Goal: Task Accomplishment & Management: Use online tool/utility

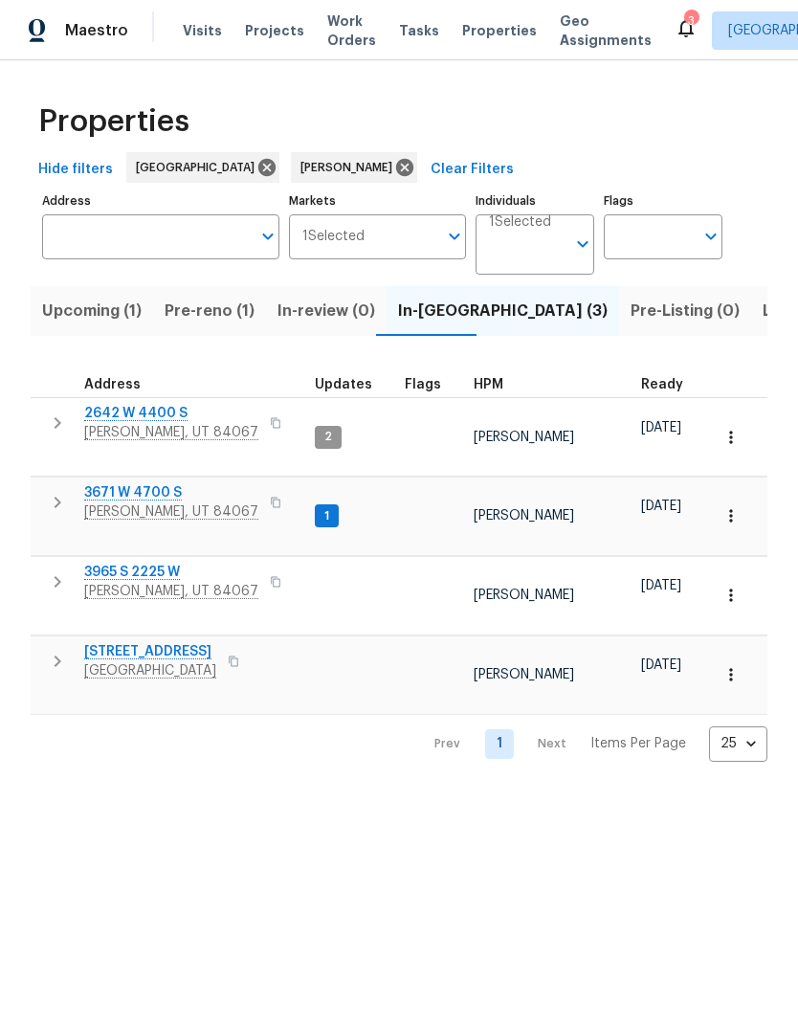
scroll to position [15, 0]
click at [54, 571] on icon "button" at bounding box center [57, 582] width 23 height 23
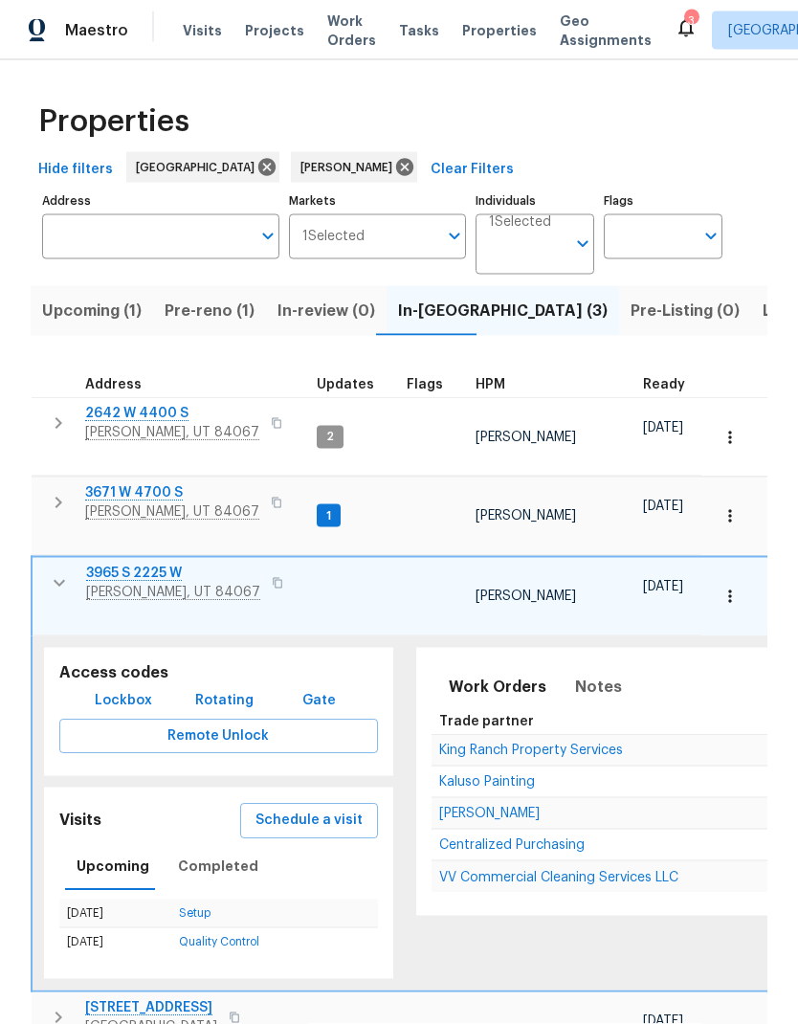
scroll to position [58, 0]
click at [592, 674] on span "Notes" at bounding box center [598, 687] width 47 height 27
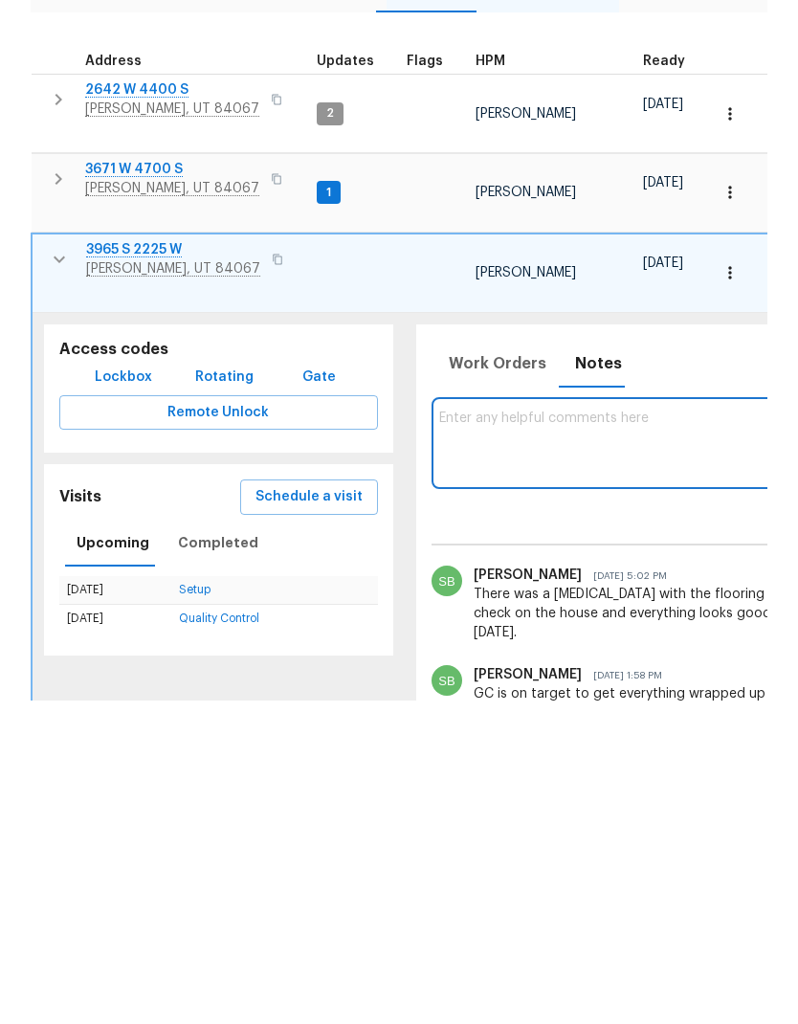
click at [45, 564] on button "button" at bounding box center [59, 583] width 38 height 38
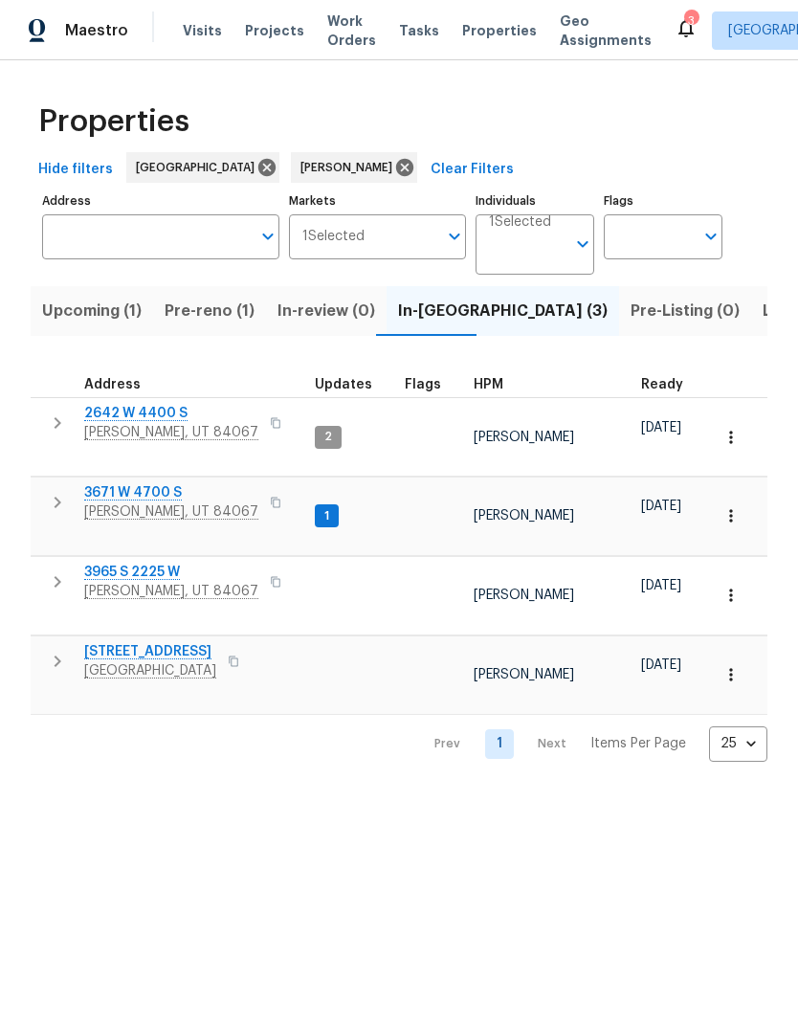
scroll to position [0, 0]
click at [57, 427] on icon "button" at bounding box center [58, 422] width 7 height 11
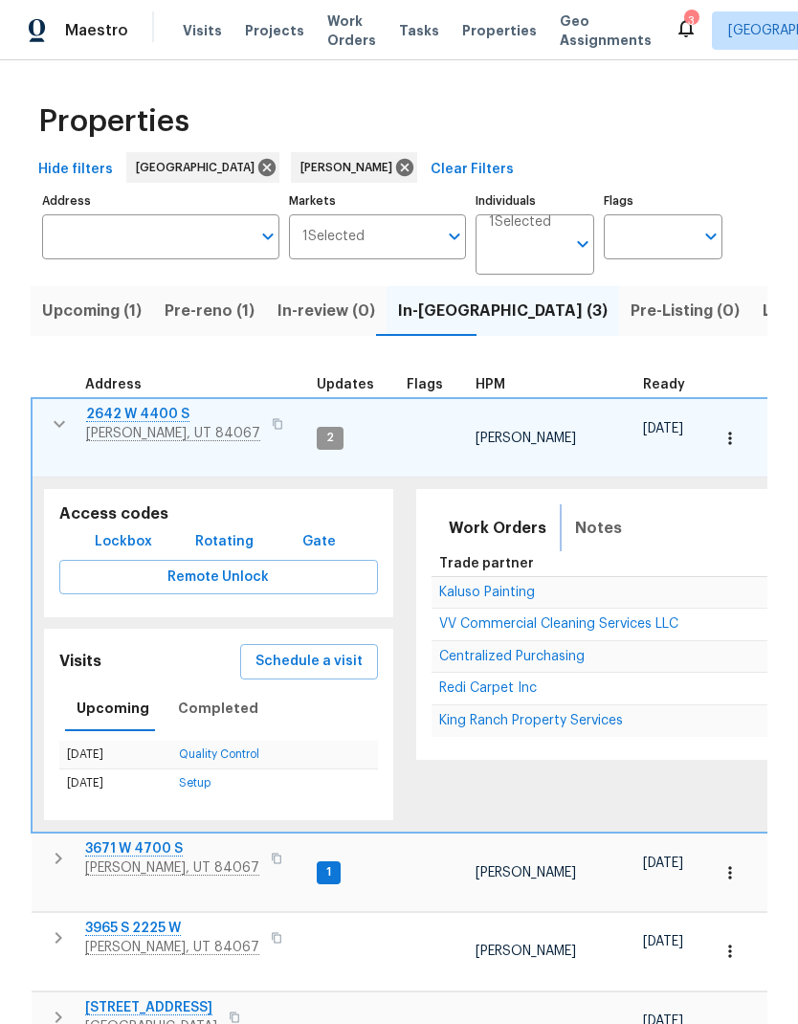
click at [583, 515] on span "Notes" at bounding box center [598, 528] width 47 height 27
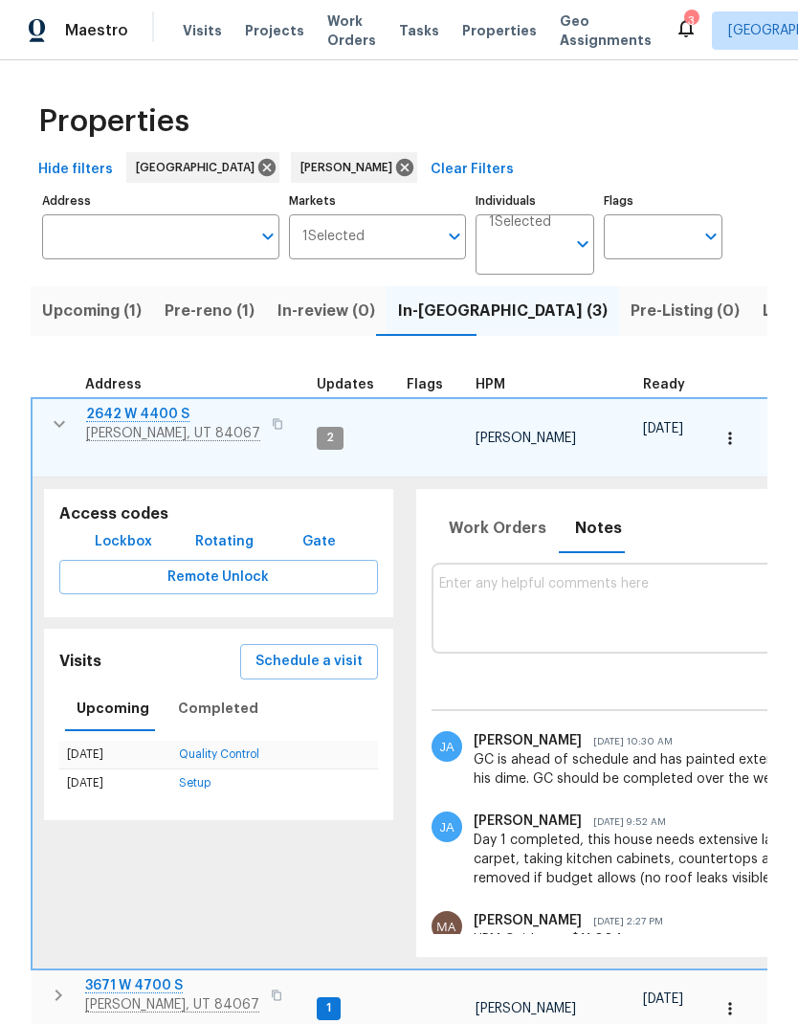
click at [50, 423] on icon "button" at bounding box center [59, 424] width 23 height 23
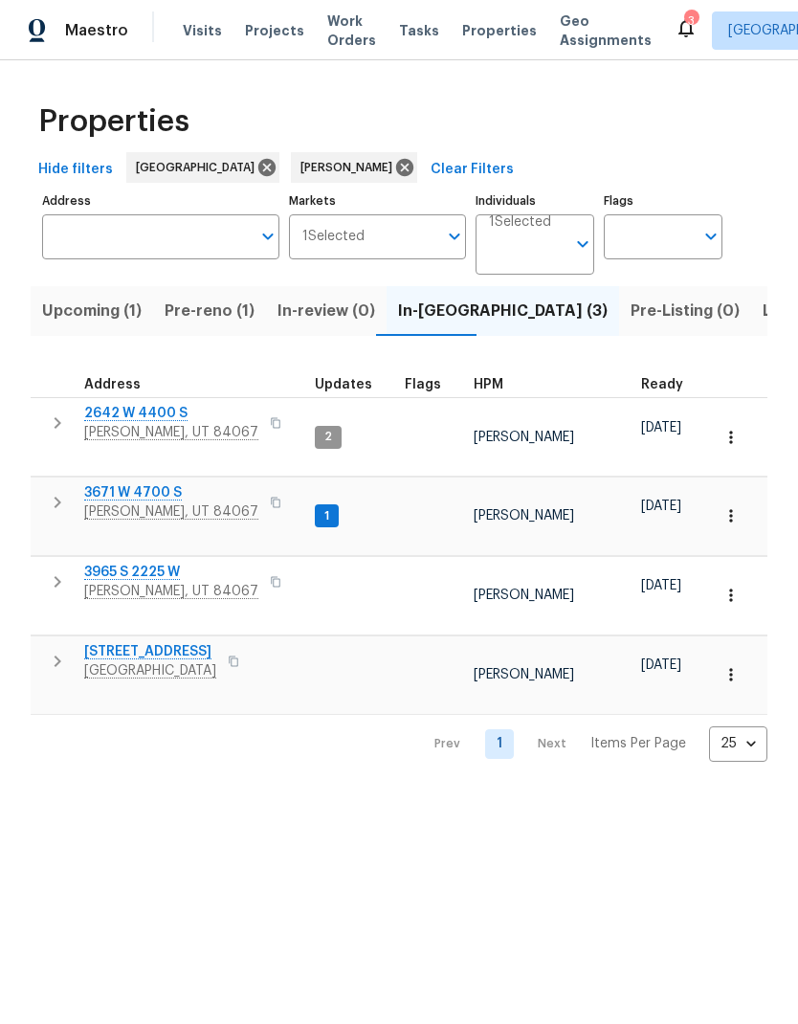
scroll to position [15, 0]
click at [48, 571] on icon "button" at bounding box center [57, 582] width 23 height 23
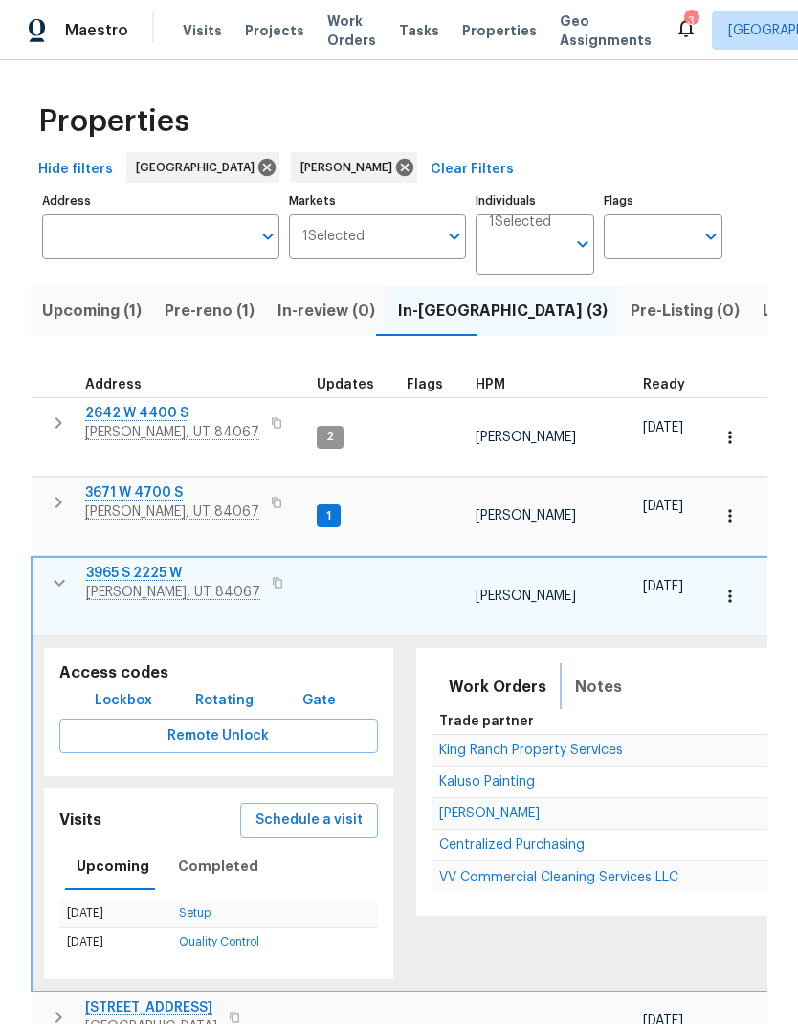
click at [596, 674] on span "Notes" at bounding box center [598, 687] width 47 height 27
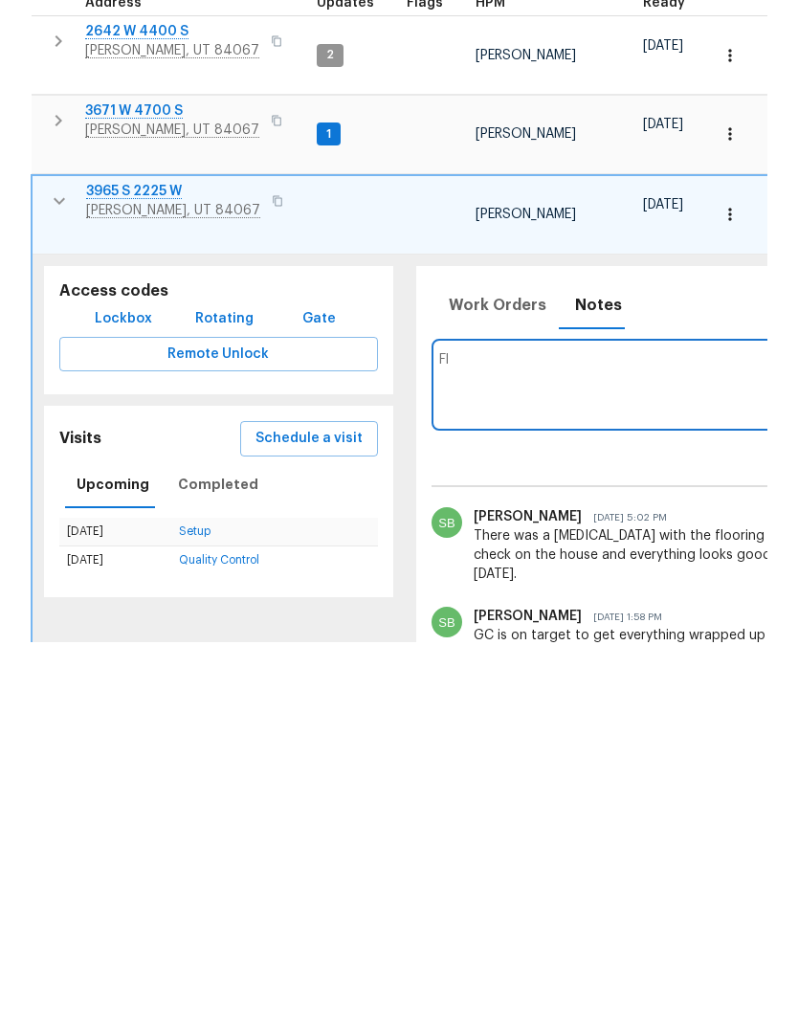
type textarea "F"
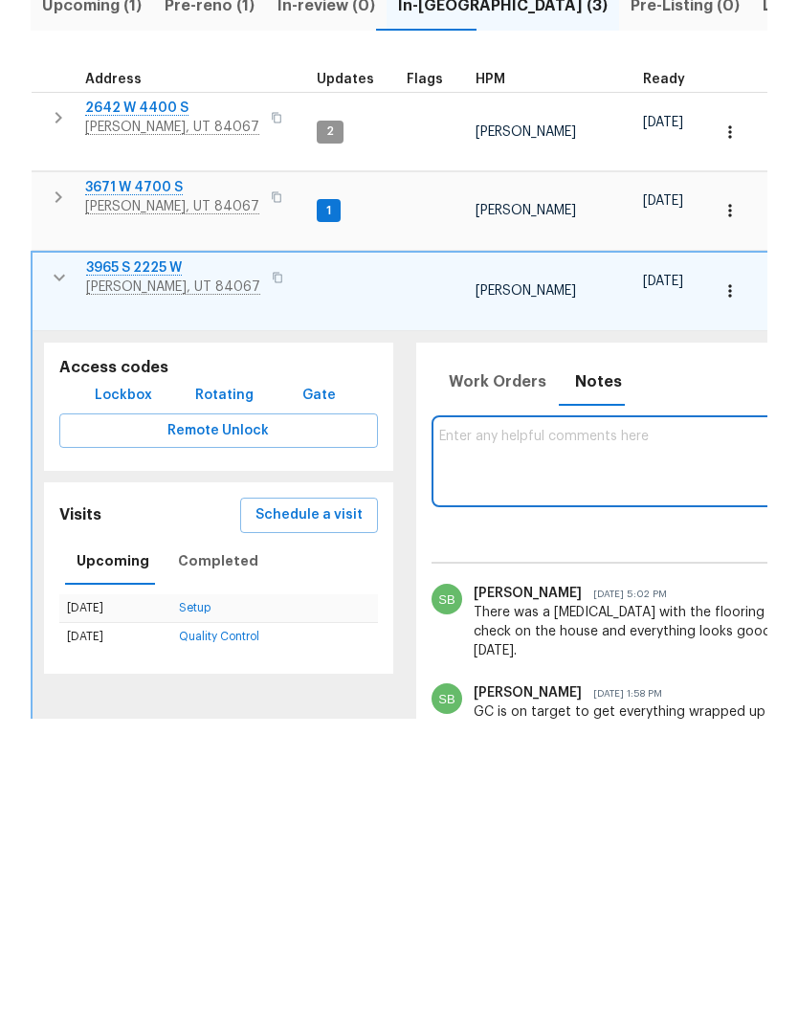
scroll to position [0, -2]
click at [67, 572] on icon "button" at bounding box center [59, 583] width 23 height 23
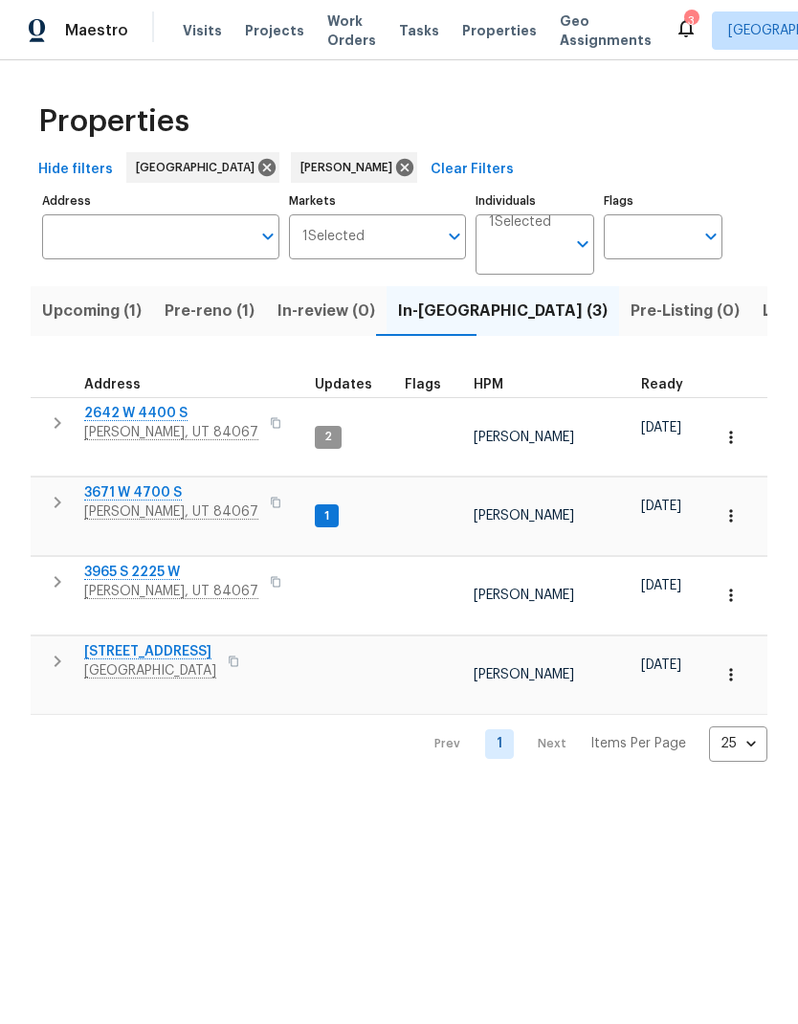
scroll to position [0, 0]
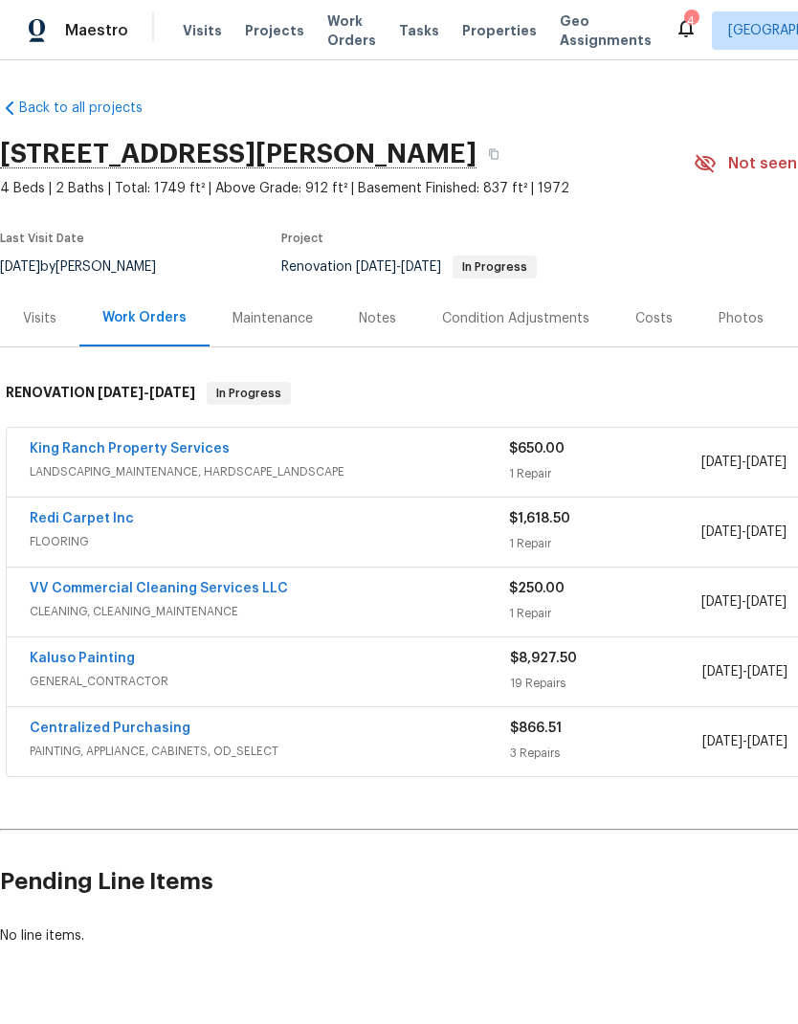
click at [362, 323] on div "Notes" at bounding box center [377, 318] width 37 height 19
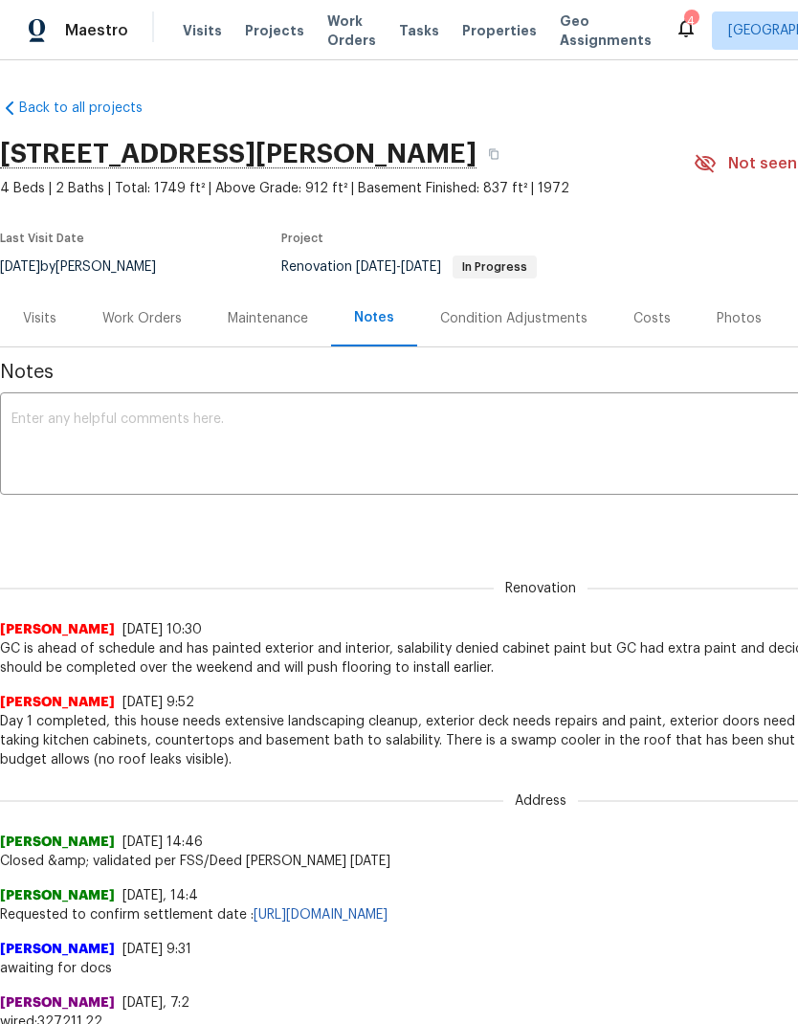
click at [250, 433] on textarea at bounding box center [540, 446] width 1059 height 67
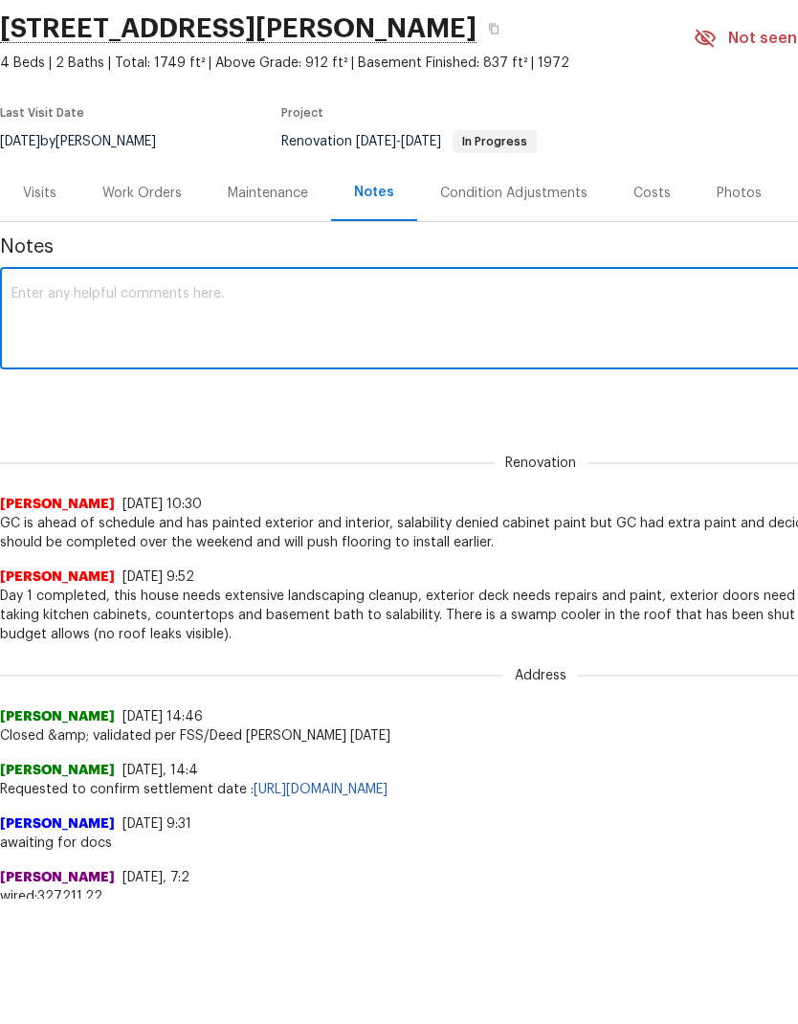
click at [542, 413] on textarea at bounding box center [540, 446] width 1059 height 67
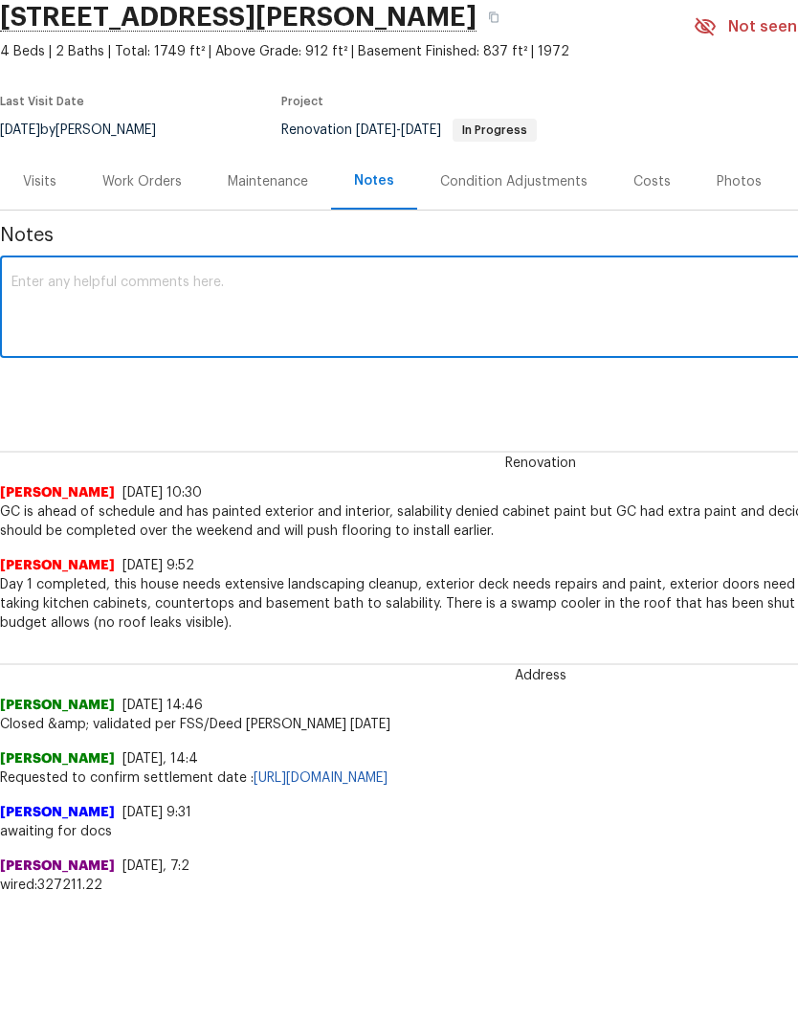
scroll to position [11, 0]
click at [186, 401] on textarea at bounding box center [540, 434] width 1059 height 67
click at [73, 401] on textarea "GC comp,eyed work Monday," at bounding box center [540, 434] width 1059 height 67
click at [76, 401] on textarea "GC comp,eyed work Monday," at bounding box center [540, 434] width 1059 height 67
click at [65, 401] on textarea "GC comp,eyed work Monday," at bounding box center [540, 434] width 1059 height 67
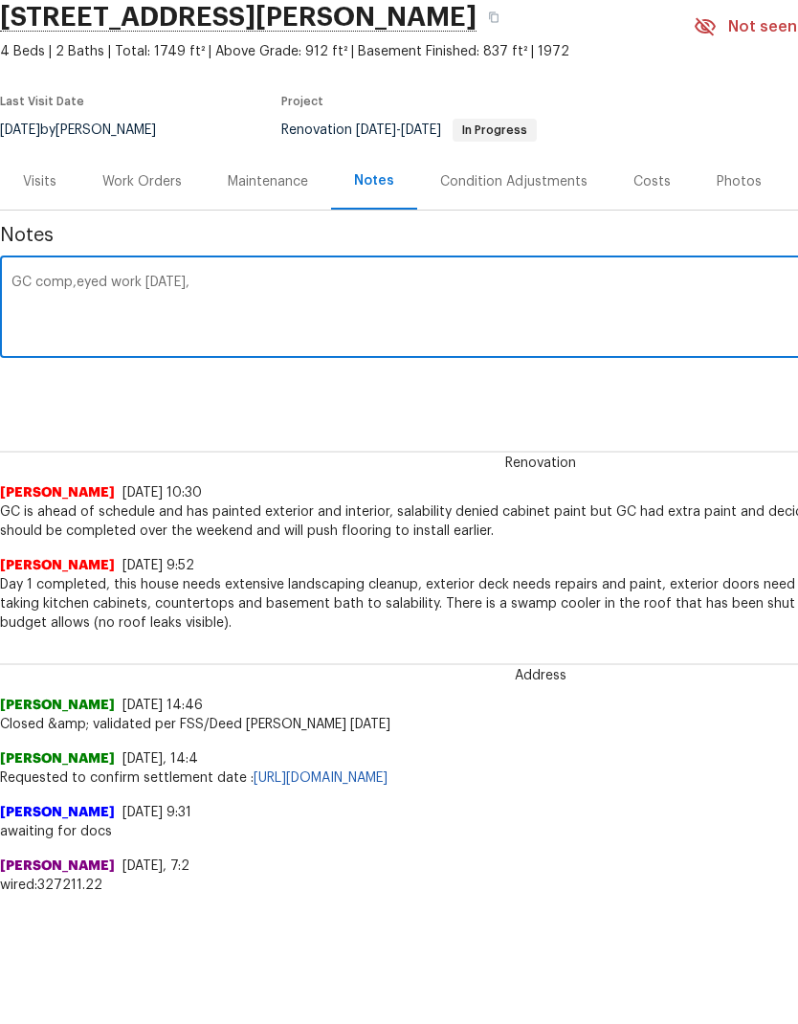
click at [92, 401] on textarea "GC comp,eyed work Monday," at bounding box center [540, 434] width 1059 height 67
click at [277, 401] on textarea "GC completed work Monday," at bounding box center [540, 434] width 1059 height 67
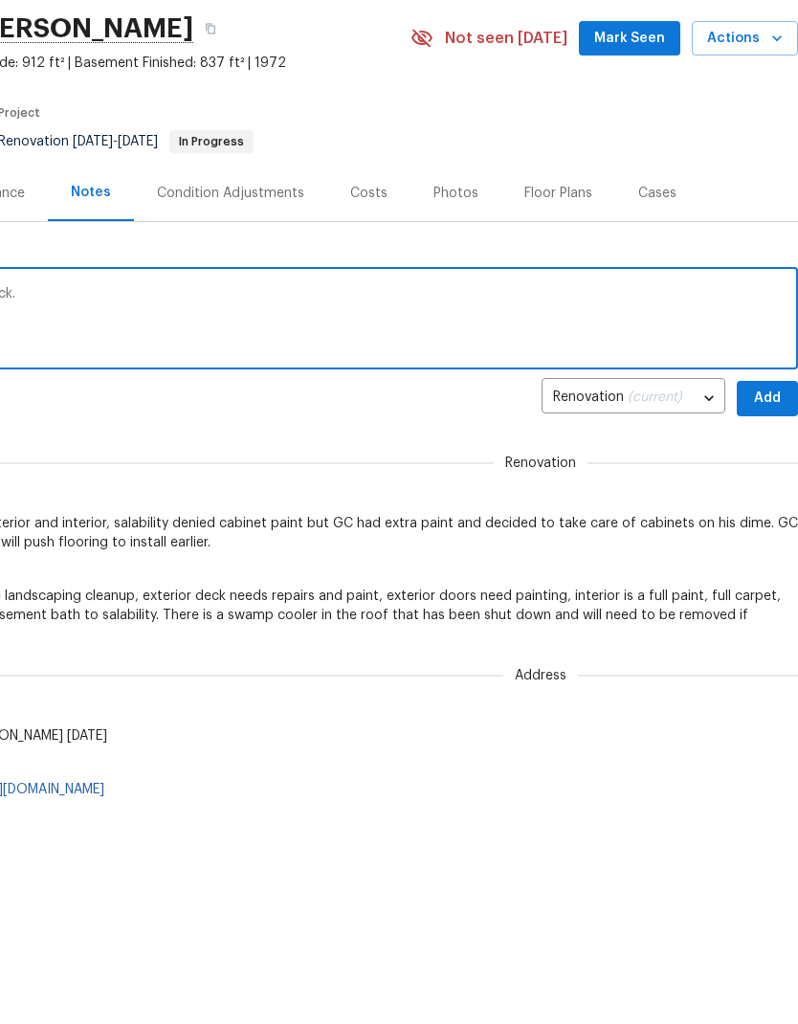
scroll to position [0, 283]
type textarea "GC completed work Monday, flooring on deck."
click at [767, 512] on span "Add" at bounding box center [767, 524] width 31 height 24
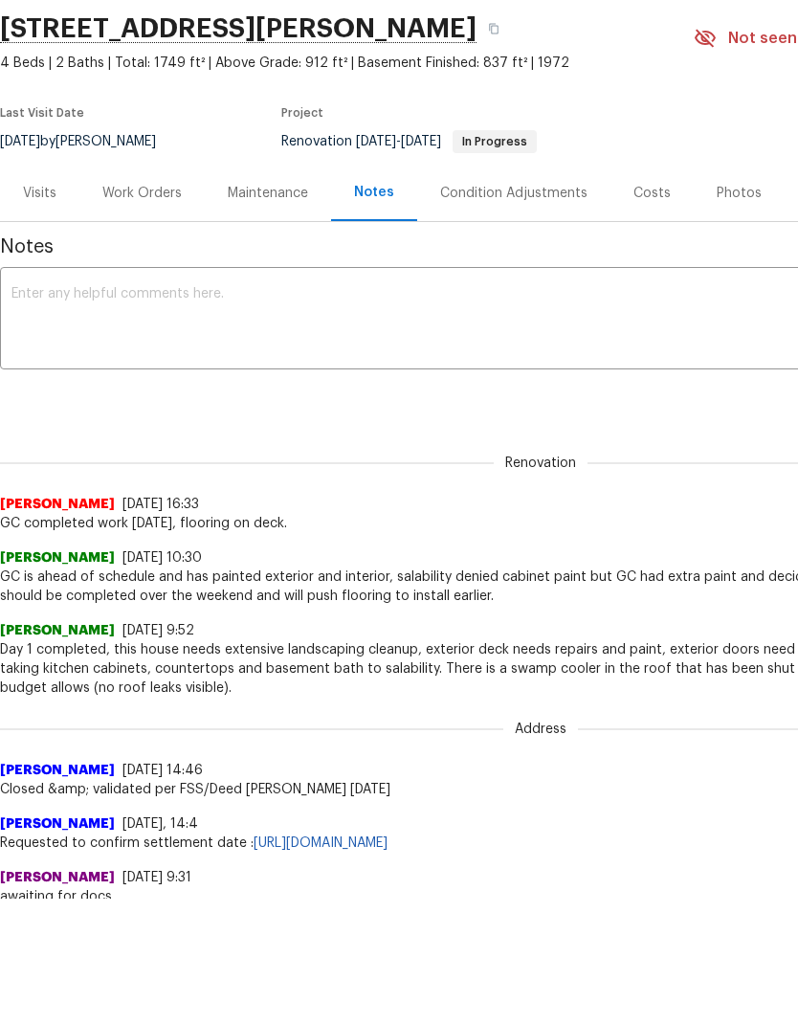
scroll to position [0, 0]
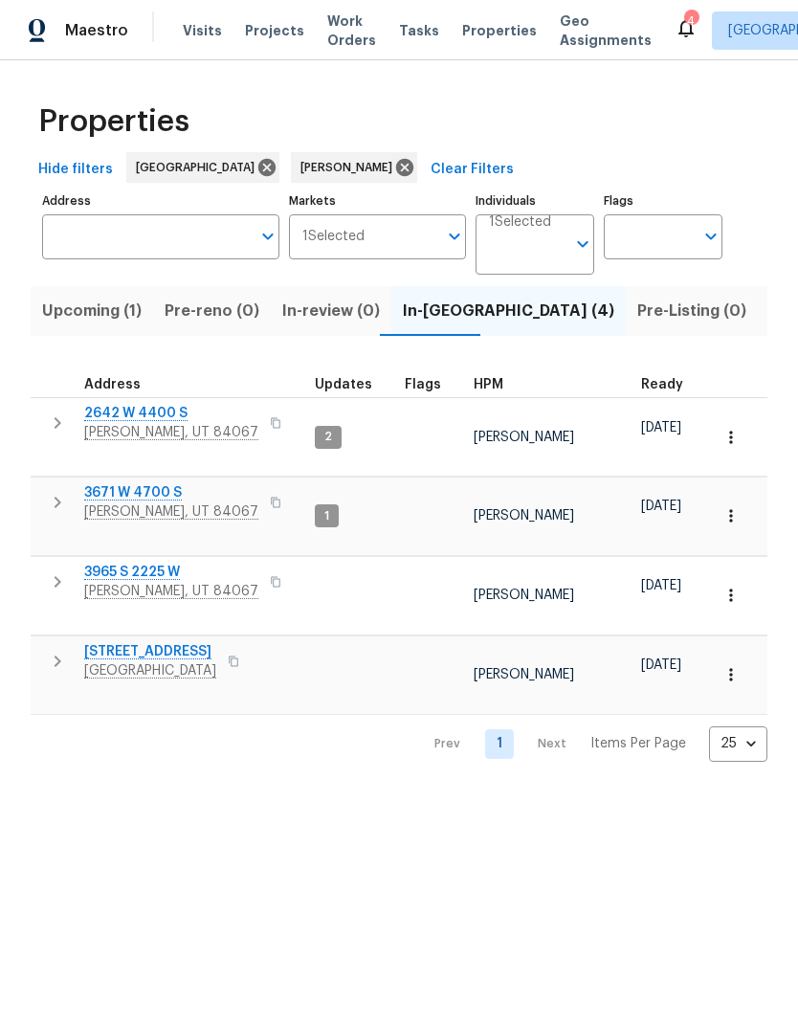
click at [39, 642] on button "button" at bounding box center [57, 661] width 38 height 38
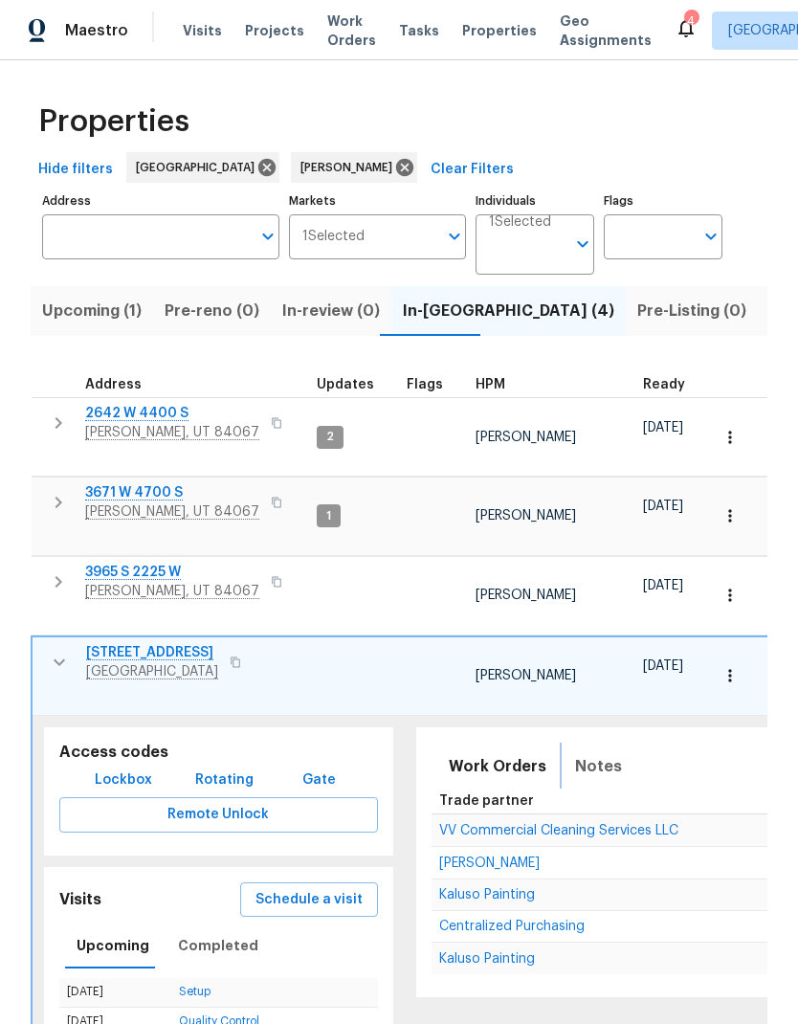
click at [592, 753] on span "Notes" at bounding box center [598, 766] width 47 height 27
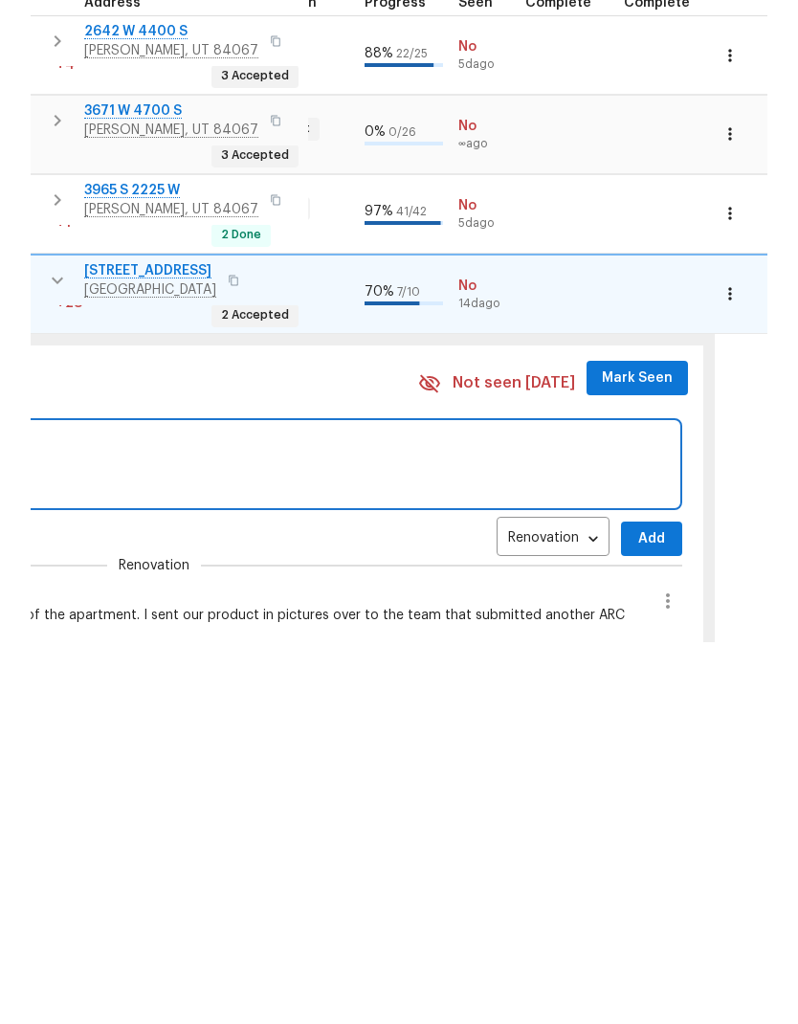
scroll to position [0, 815]
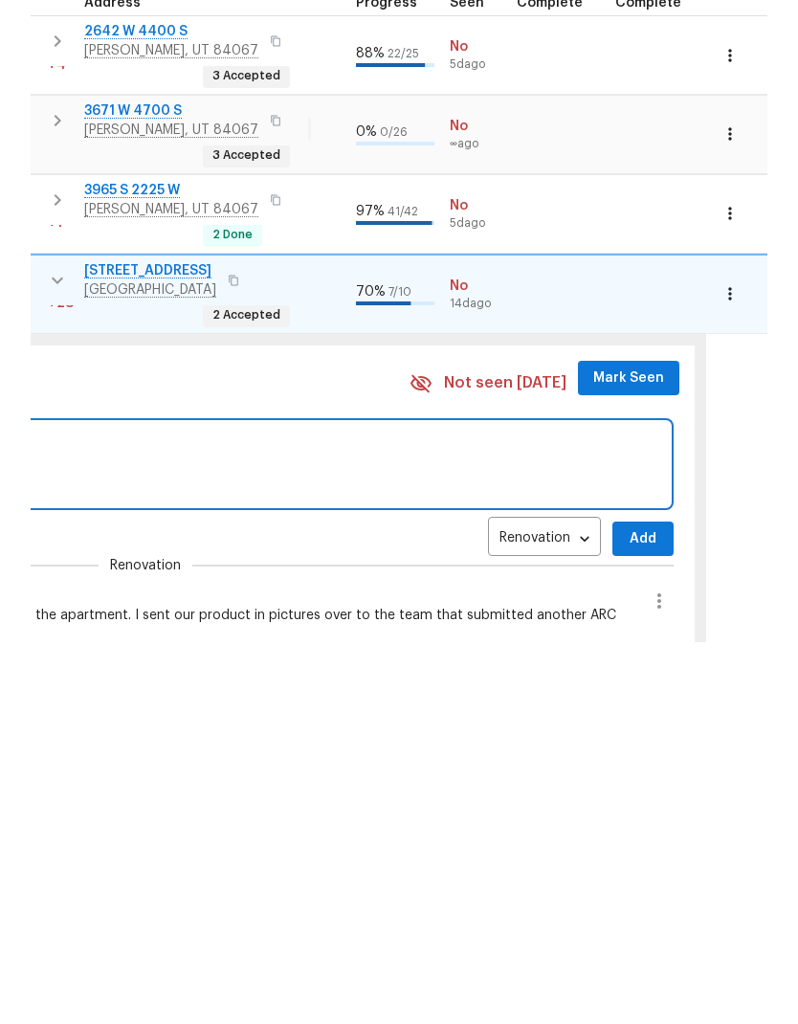
type textarea "Still waiting to hear back from HOA"
click at [628, 910] on span "Add" at bounding box center [643, 922] width 31 height 24
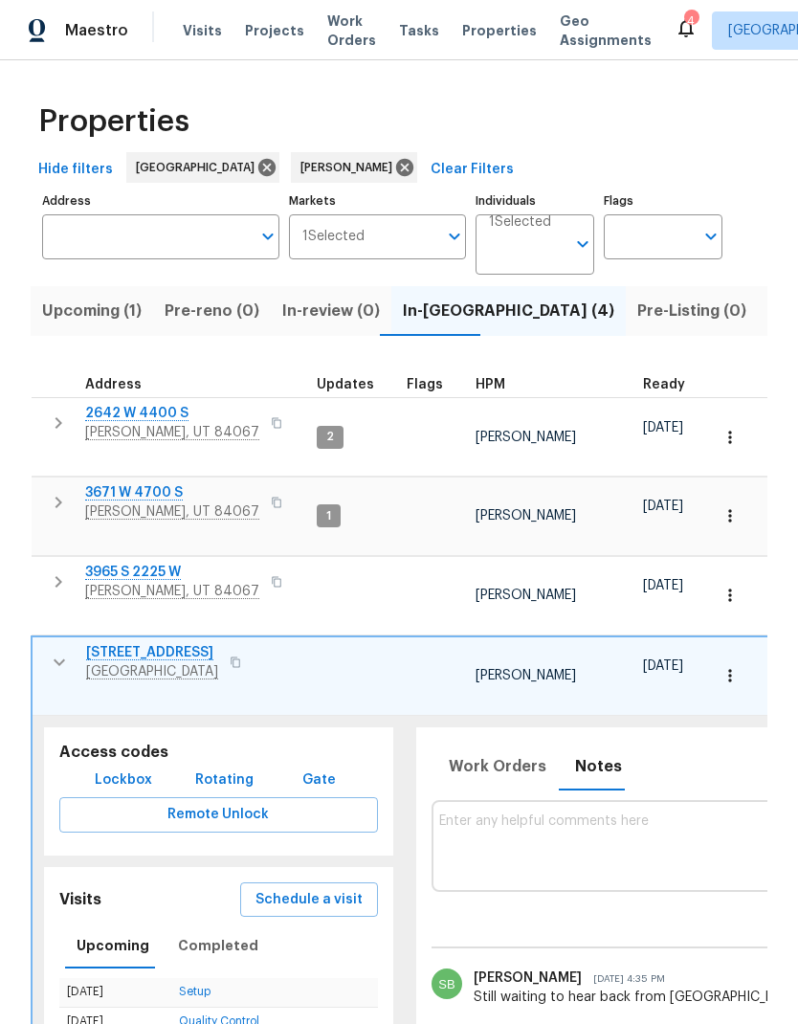
scroll to position [0, 0]
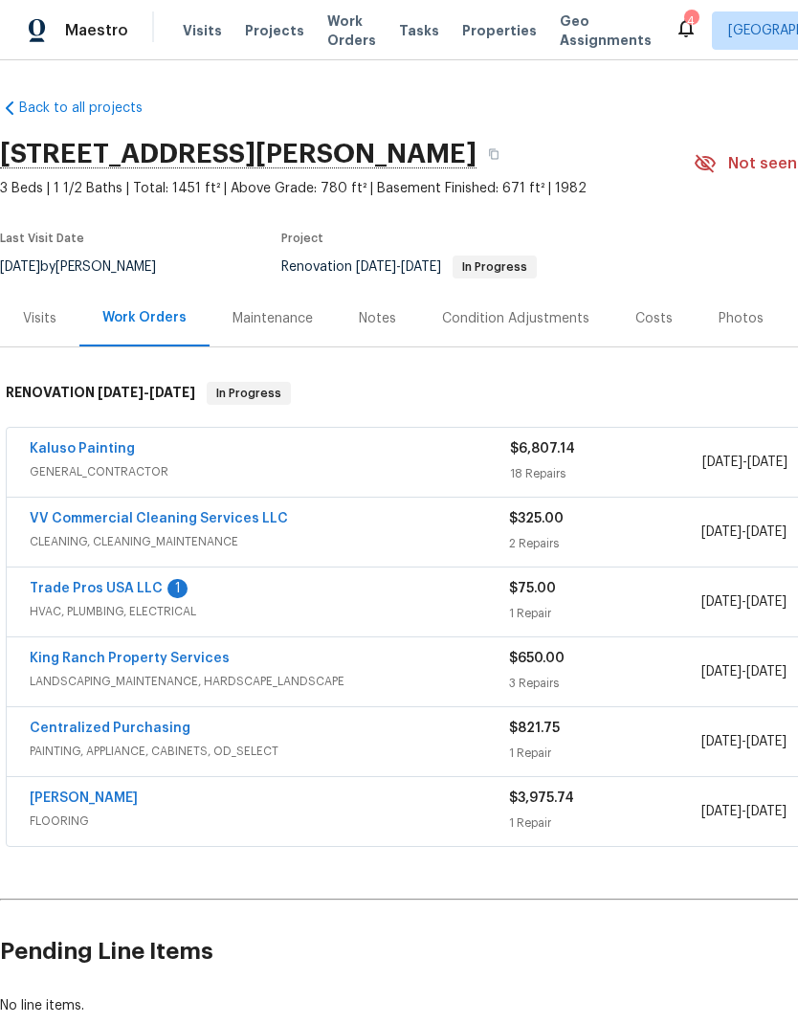
click at [130, 591] on link "Trade Pros USA LLC" at bounding box center [96, 588] width 133 height 13
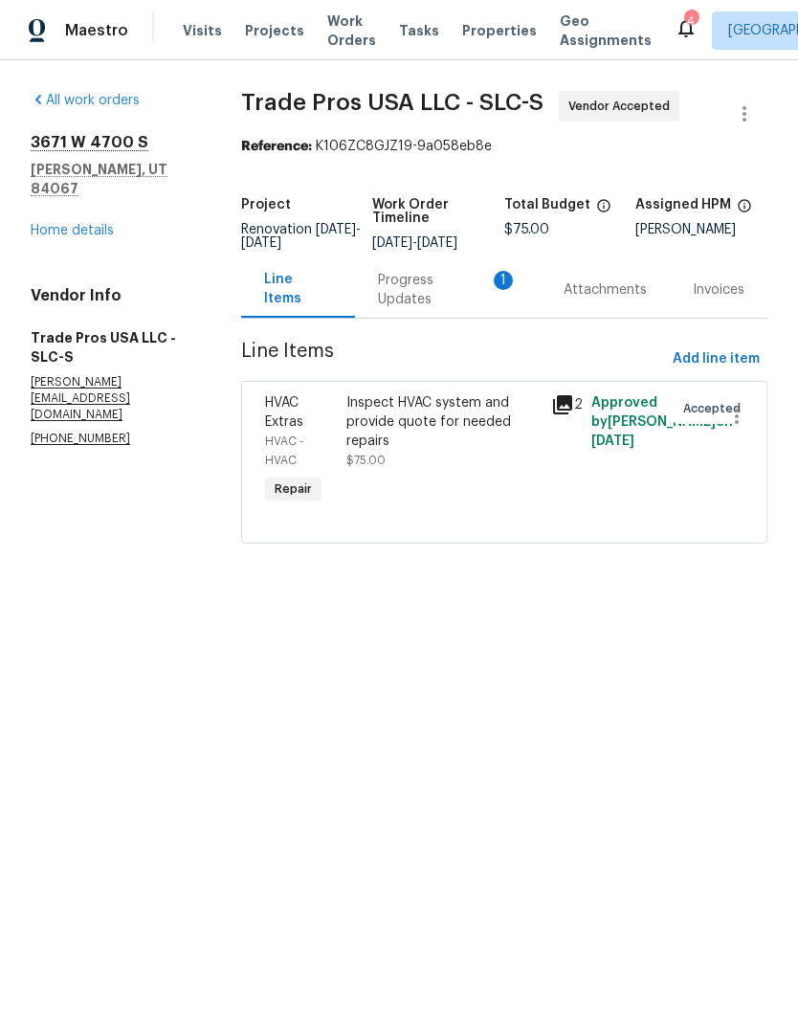
click at [443, 308] on div "Progress Updates 1" at bounding box center [448, 290] width 140 height 38
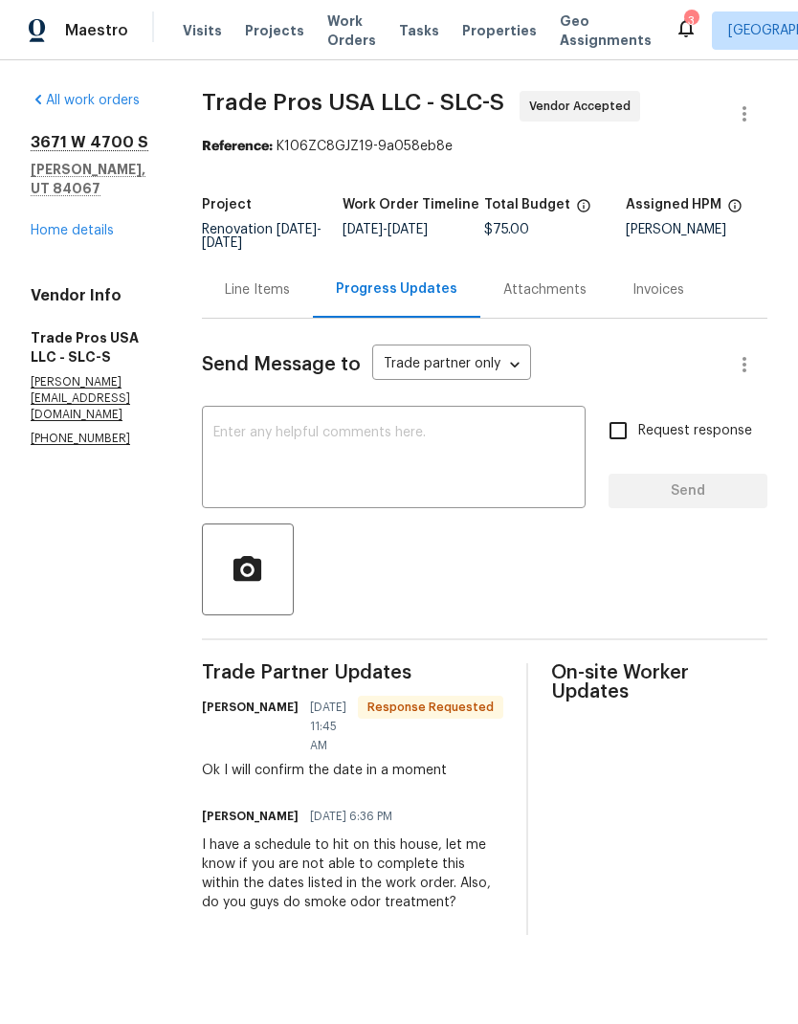
click at [481, 469] on textarea at bounding box center [393, 459] width 361 height 67
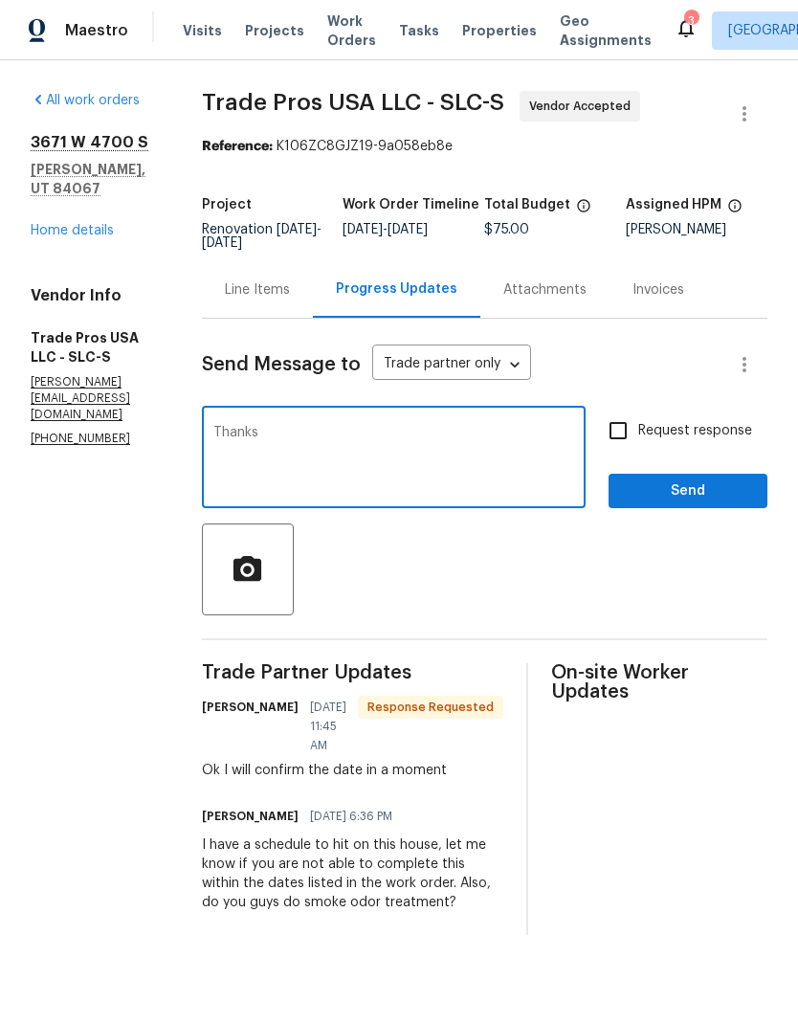
type textarea "Thanks"
click at [706, 496] on span "Send" at bounding box center [688, 492] width 128 height 24
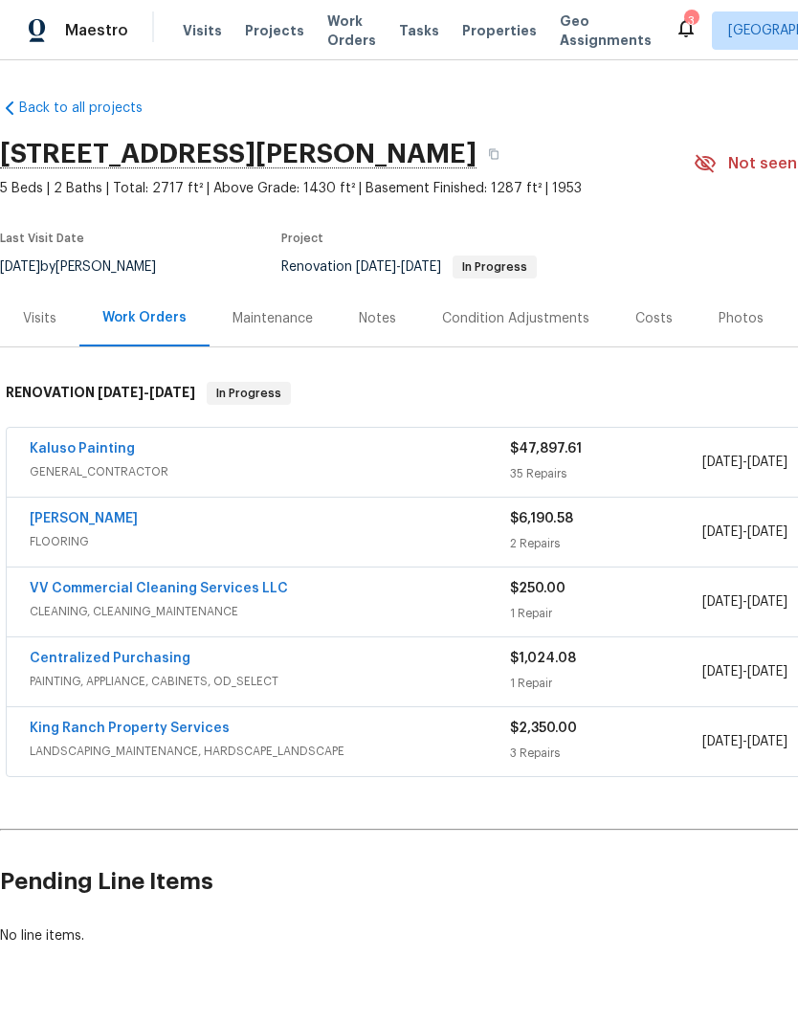
click at [125, 449] on link "Kaluso Painting" at bounding box center [82, 448] width 105 height 13
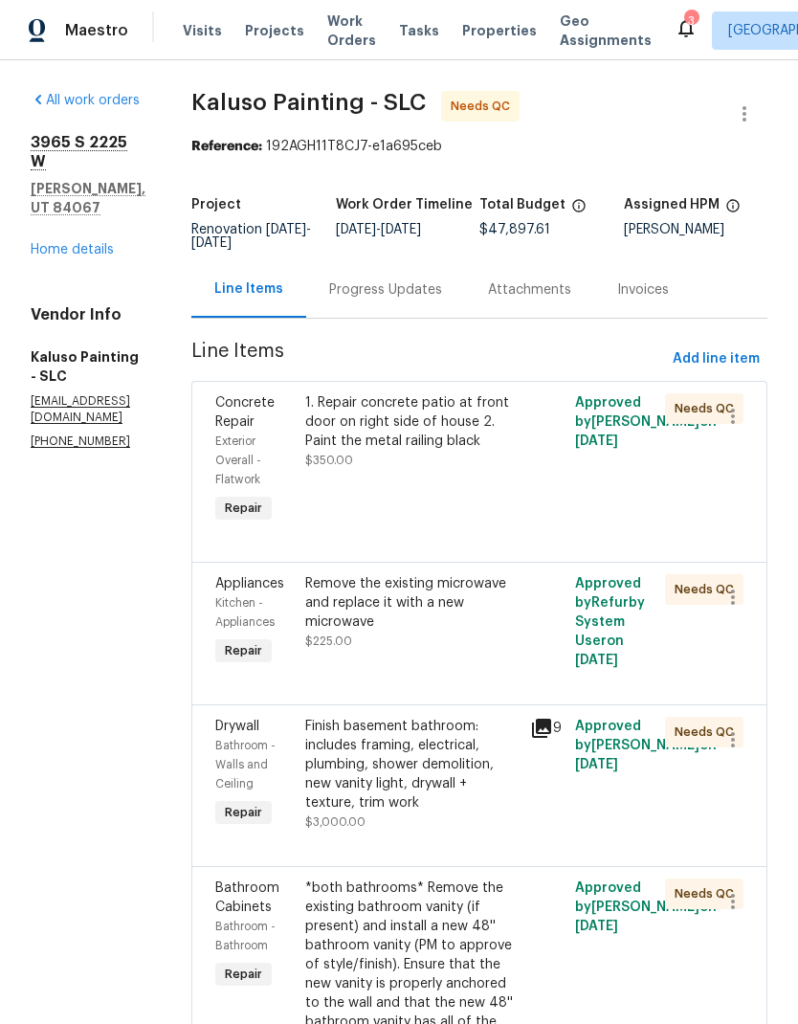
click at [437, 462] on div "1. Repair concrete patio at front door on right side of house 2. Paint the meta…" at bounding box center [411, 431] width 213 height 77
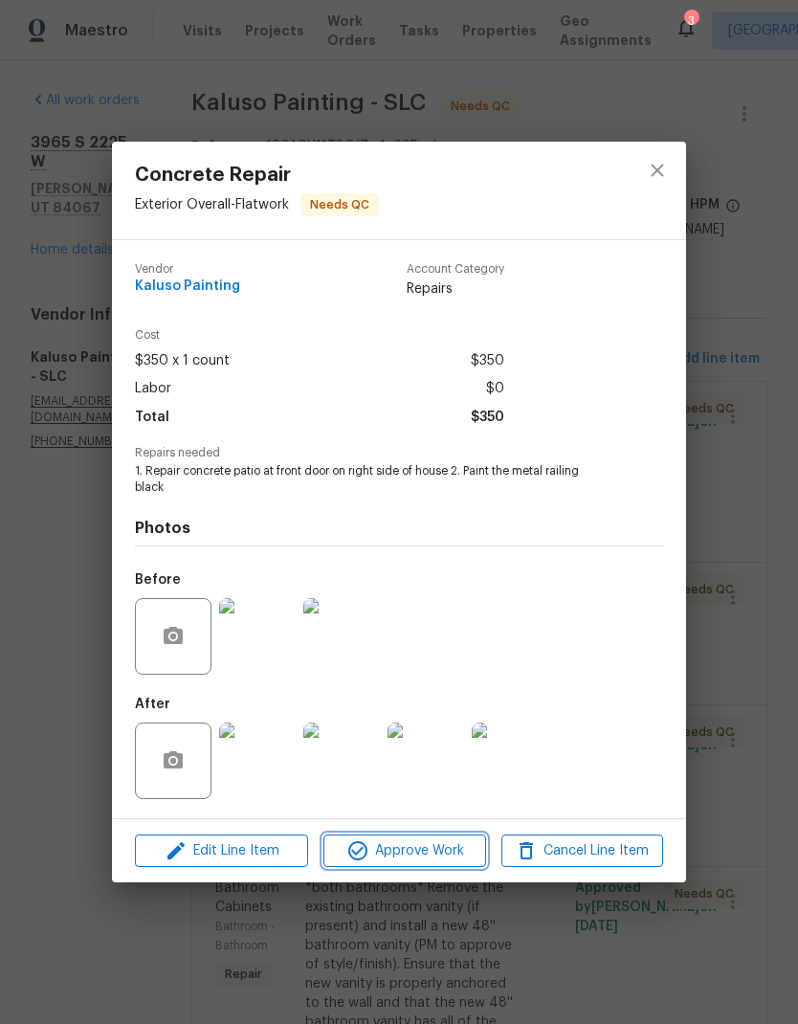
click at [435, 860] on span "Approve Work" at bounding box center [404, 852] width 150 height 24
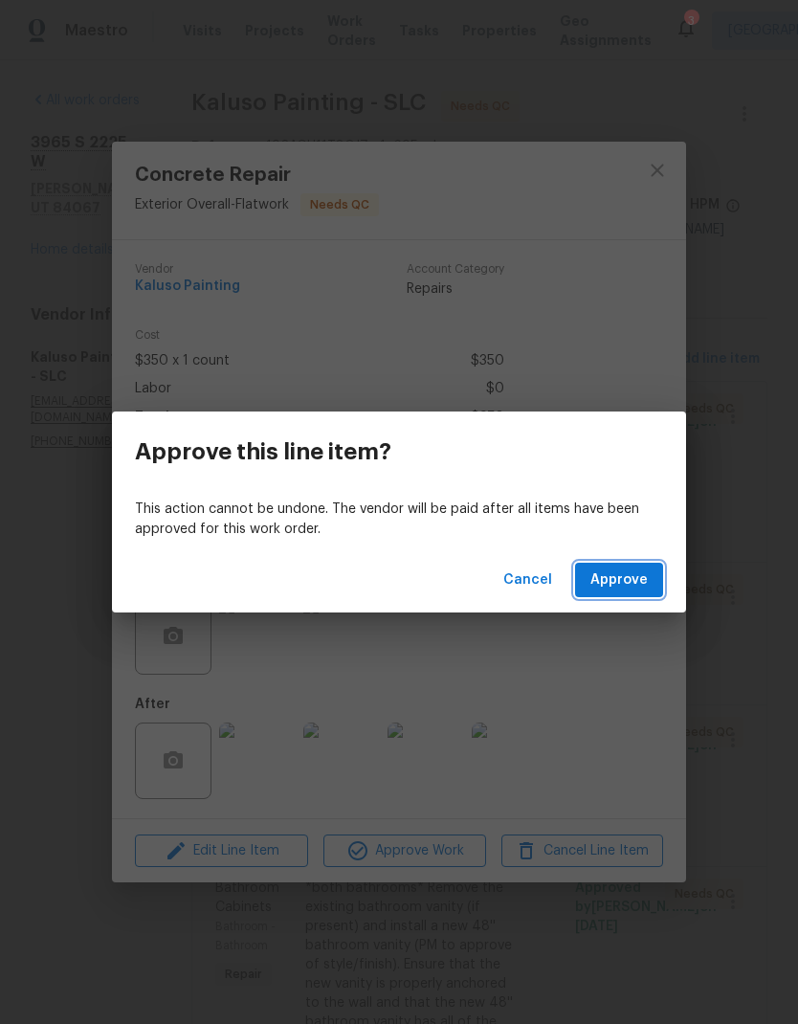
click at [630, 582] on span "Approve" at bounding box center [619, 581] width 57 height 24
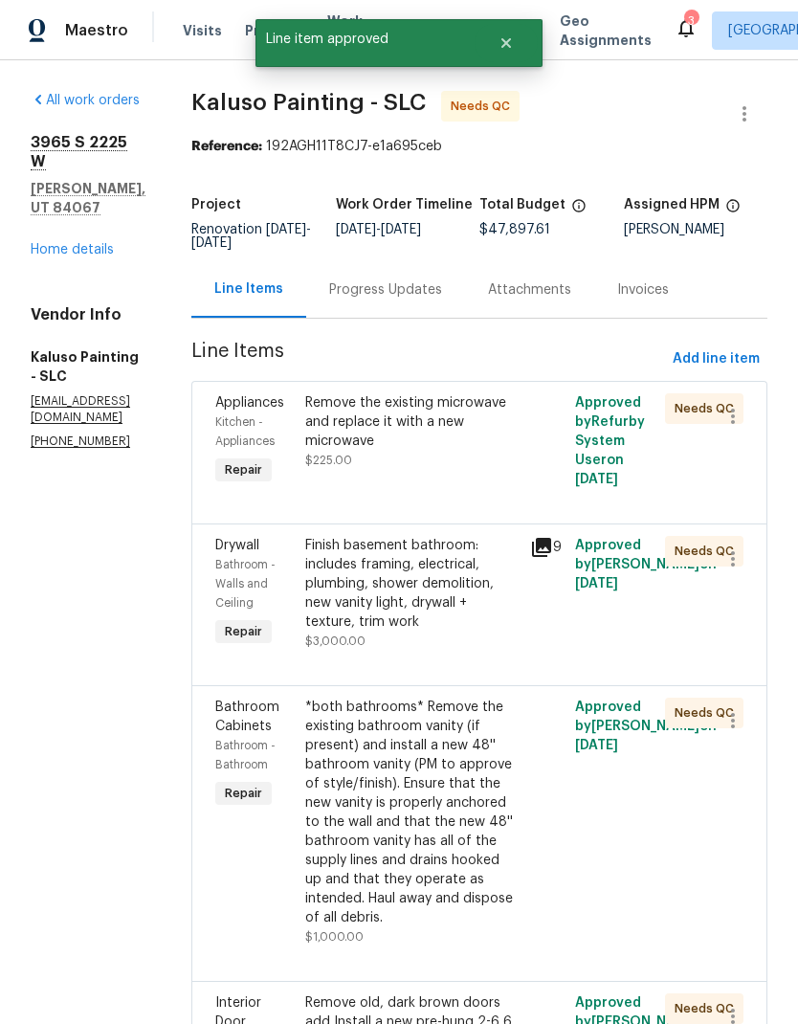
click at [470, 459] on div "Remove the existing microwave and replace it with a new microwave $225.00" at bounding box center [411, 431] width 213 height 77
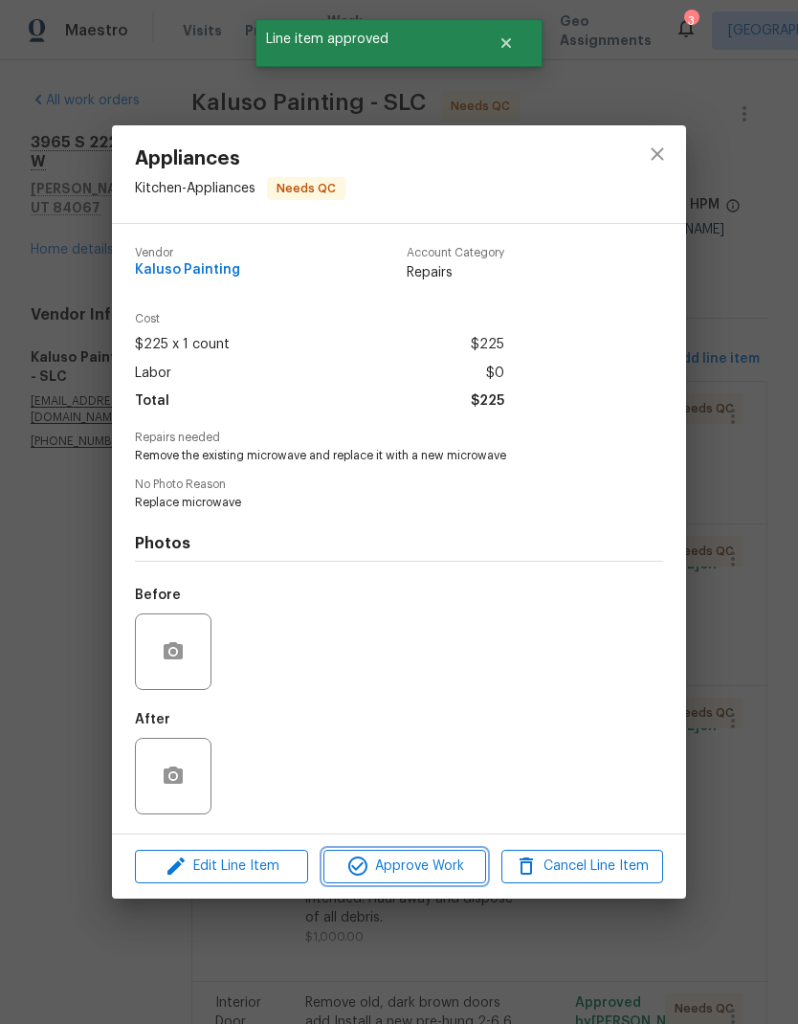
click at [441, 868] on span "Approve Work" at bounding box center [404, 867] width 150 height 24
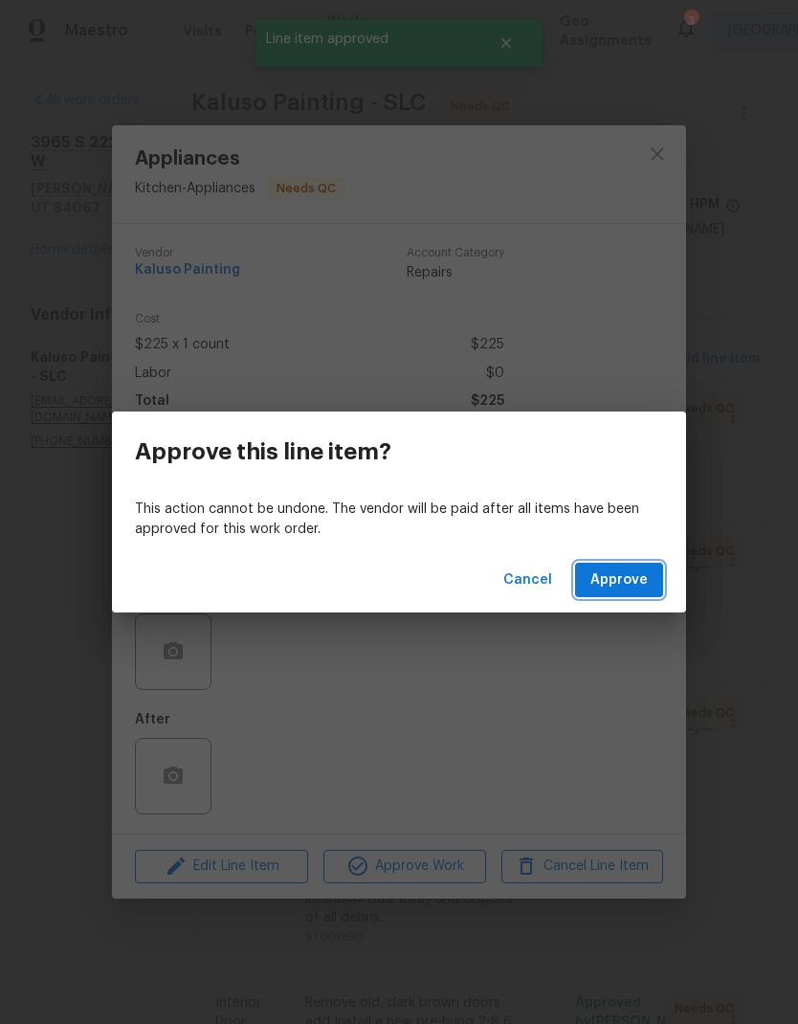
click at [631, 578] on span "Approve" at bounding box center [619, 581] width 57 height 24
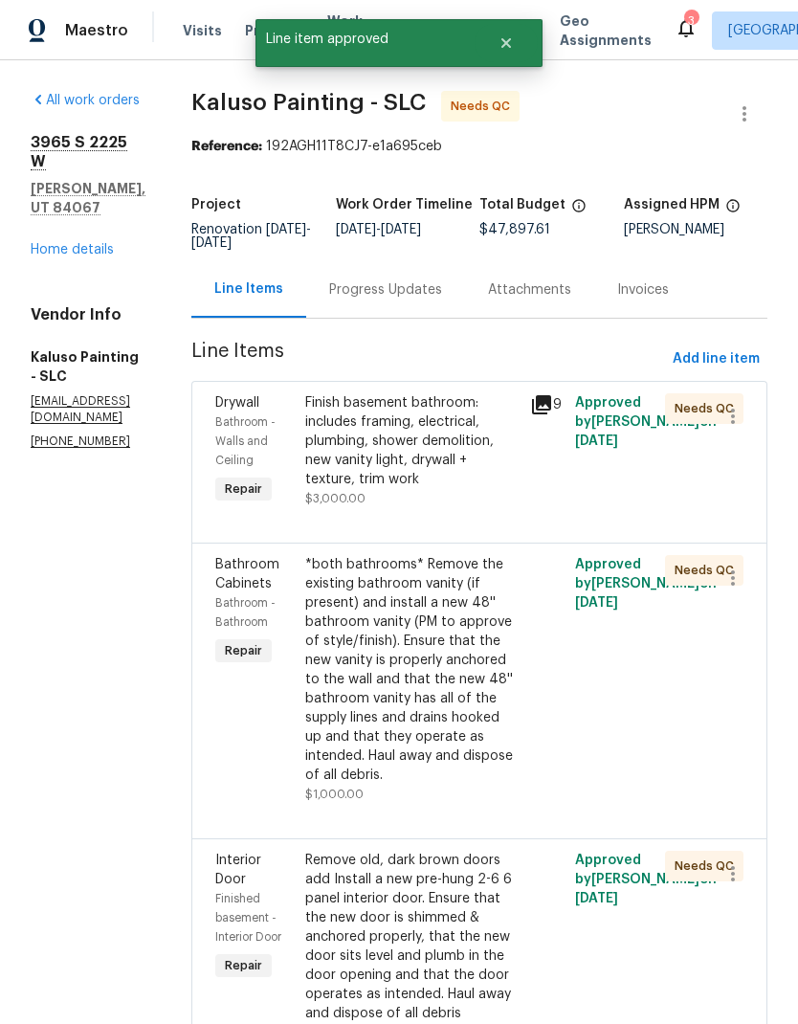
click at [445, 457] on div "Finish basement bathroom: includes framing, electrical, plumbing, shower demoli…" at bounding box center [411, 441] width 213 height 96
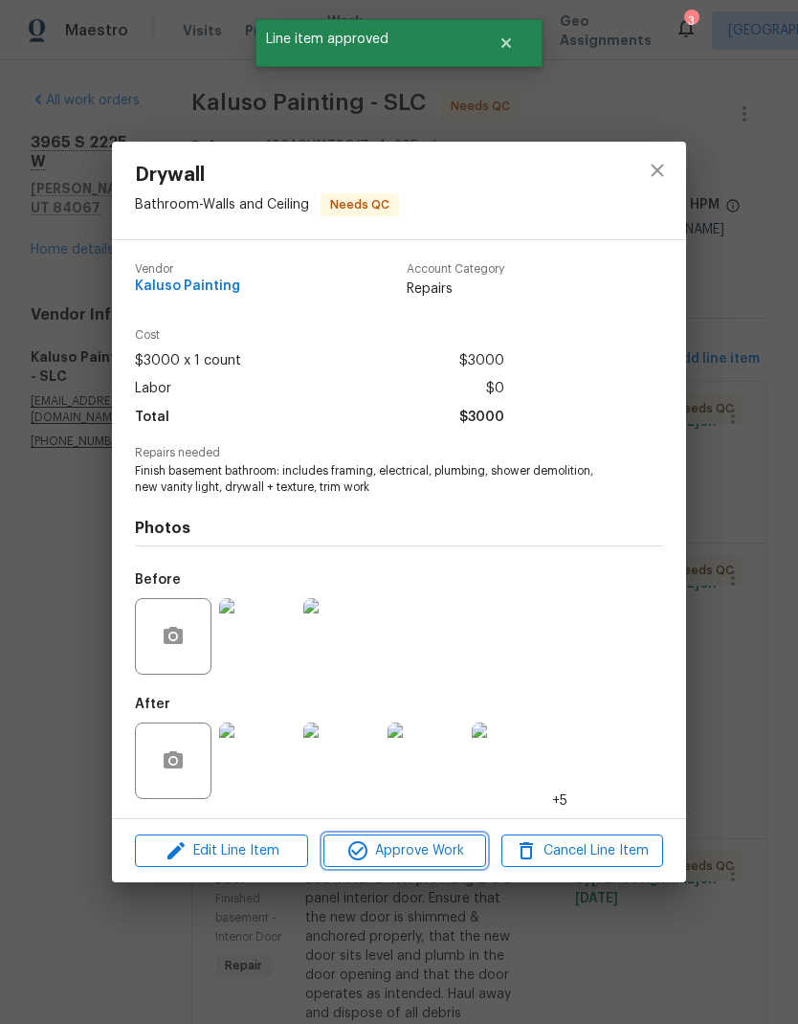
click at [439, 850] on span "Approve Work" at bounding box center [404, 852] width 150 height 24
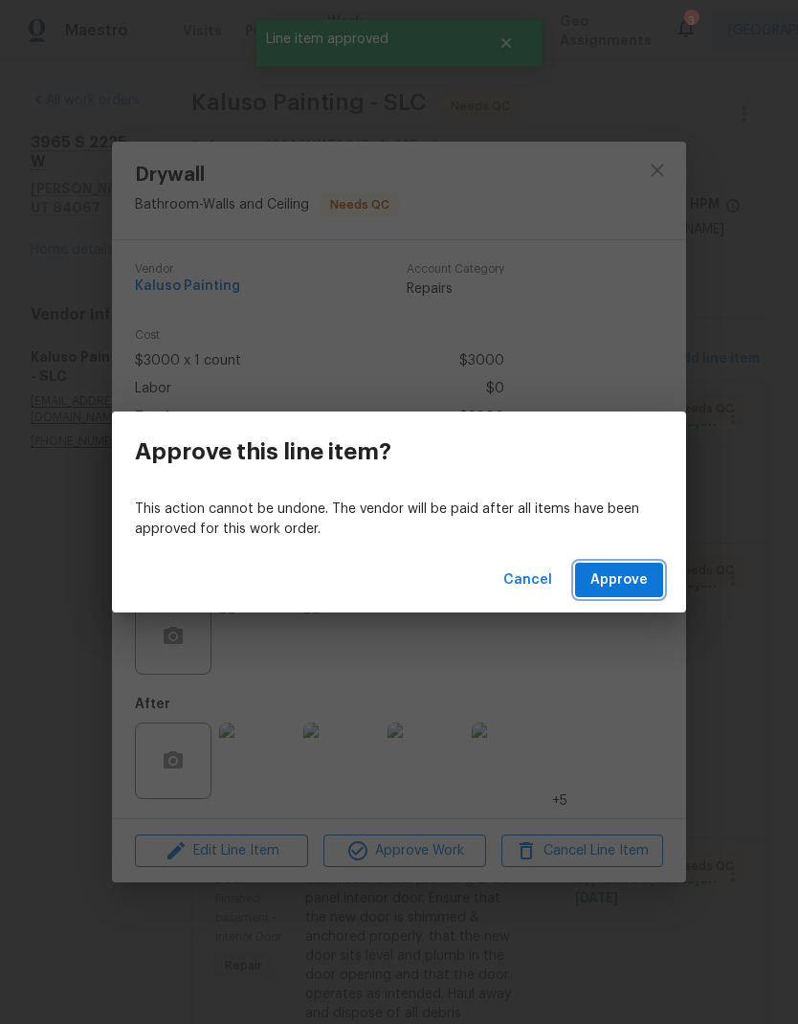
click at [642, 582] on span "Approve" at bounding box center [619, 581] width 57 height 24
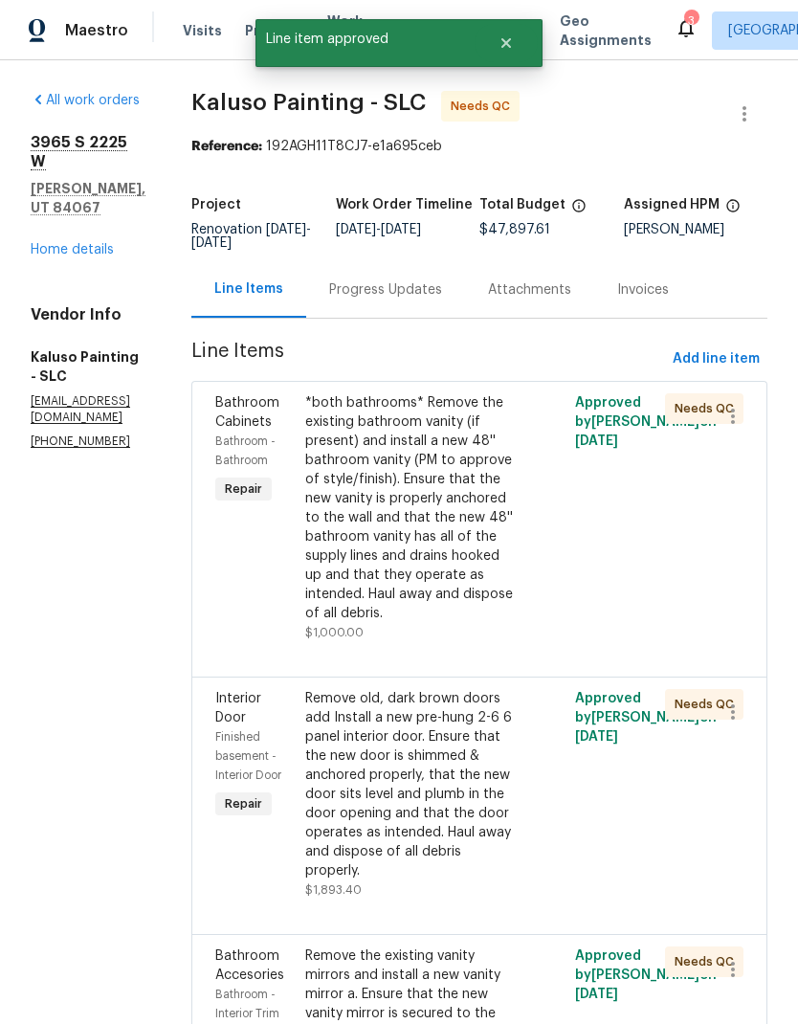
click at [438, 505] on div "*both bathrooms* Remove the existing bathroom vanity (if present) and install a…" at bounding box center [411, 508] width 213 height 230
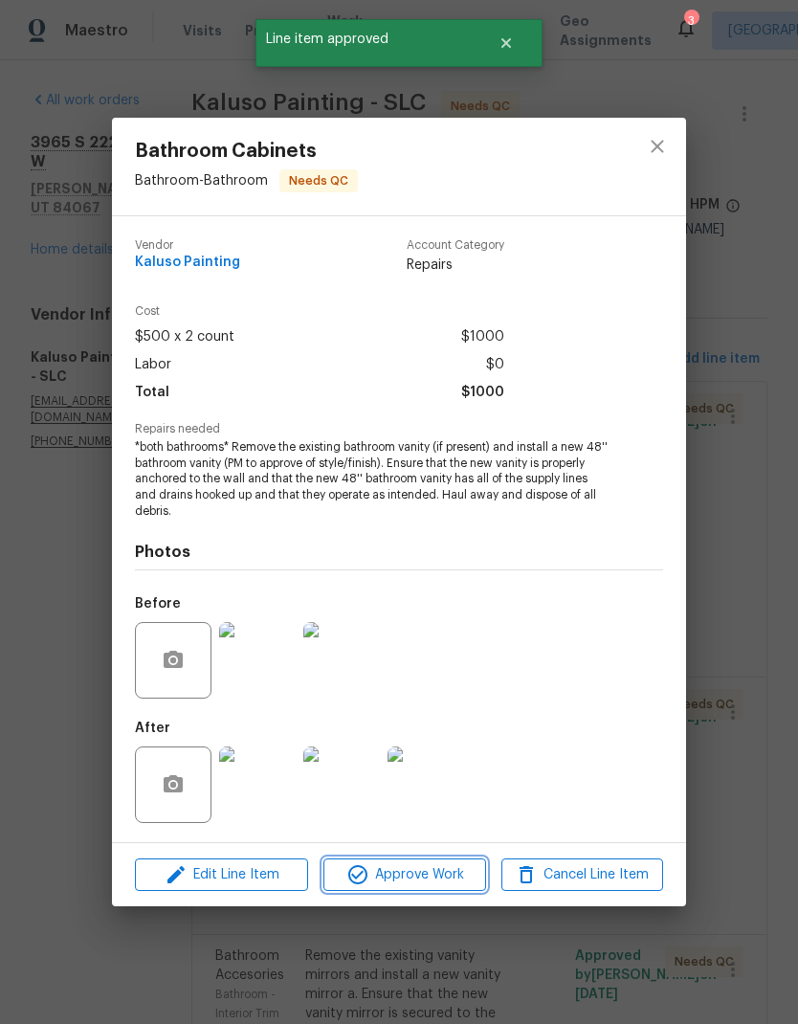
click at [447, 889] on button "Approve Work" at bounding box center [405, 876] width 162 height 34
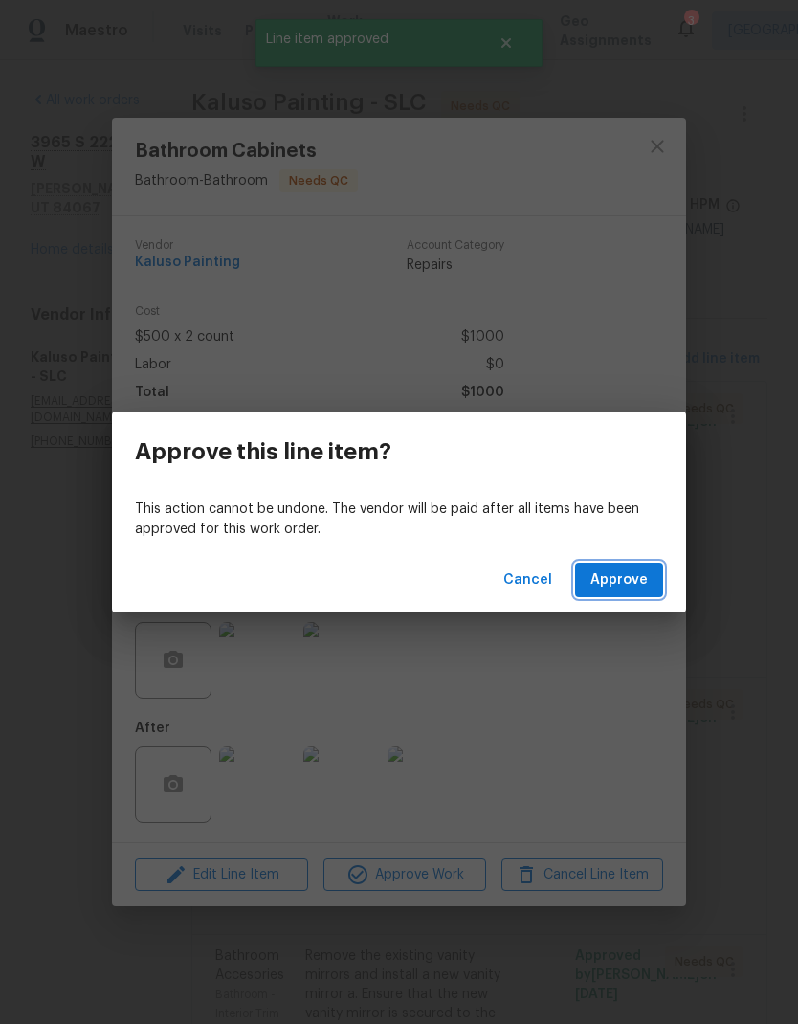
click at [653, 576] on button "Approve" at bounding box center [619, 580] width 88 height 35
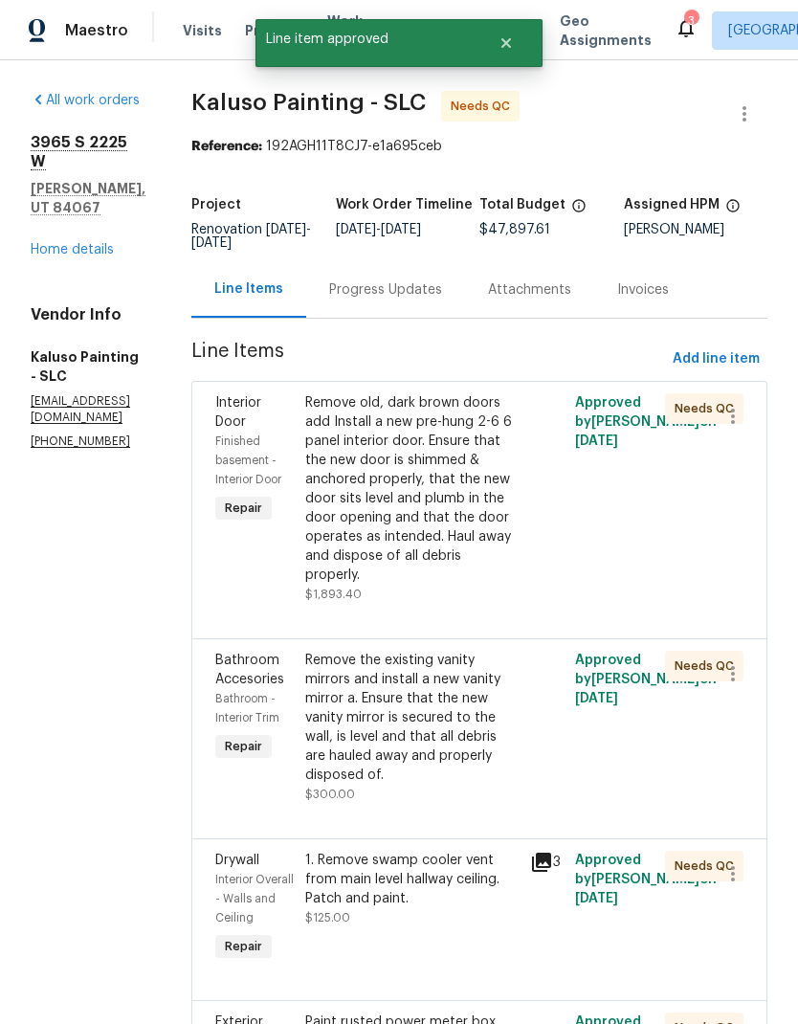
click at [438, 495] on div "Remove old, dark brown doors add Install a new pre-hung 2-6 6 panel interior do…" at bounding box center [411, 488] width 213 height 191
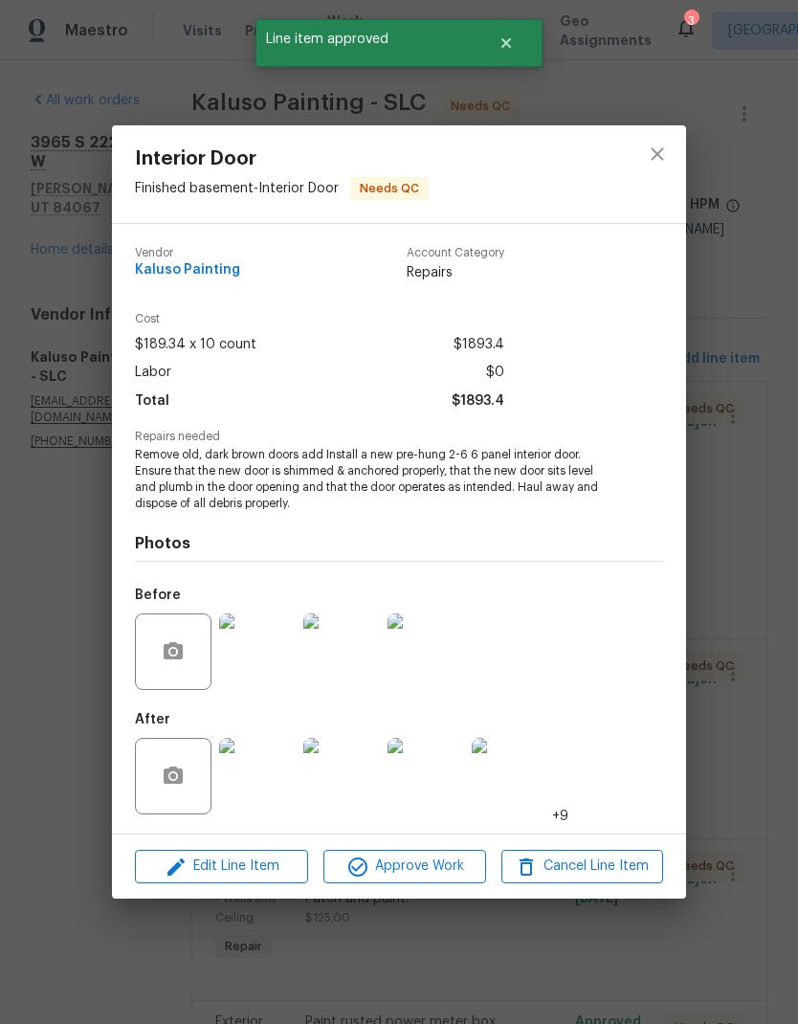
click at [440, 871] on span "Approve Work" at bounding box center [404, 867] width 150 height 24
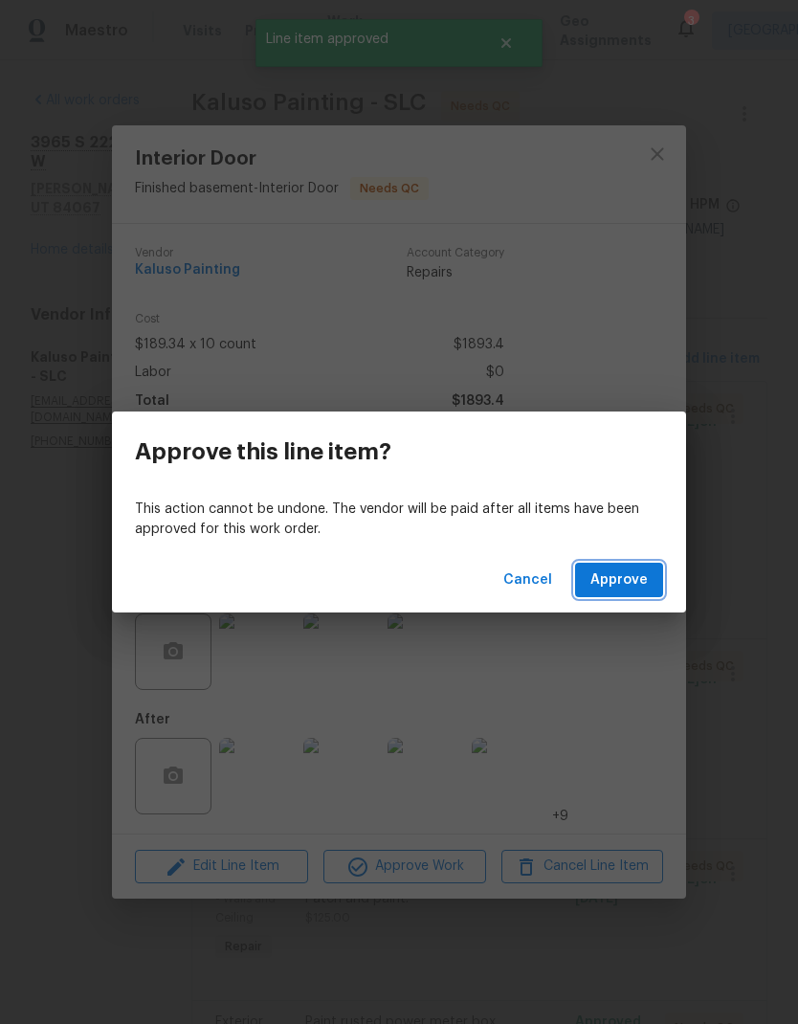
click at [646, 584] on span "Approve" at bounding box center [619, 581] width 57 height 24
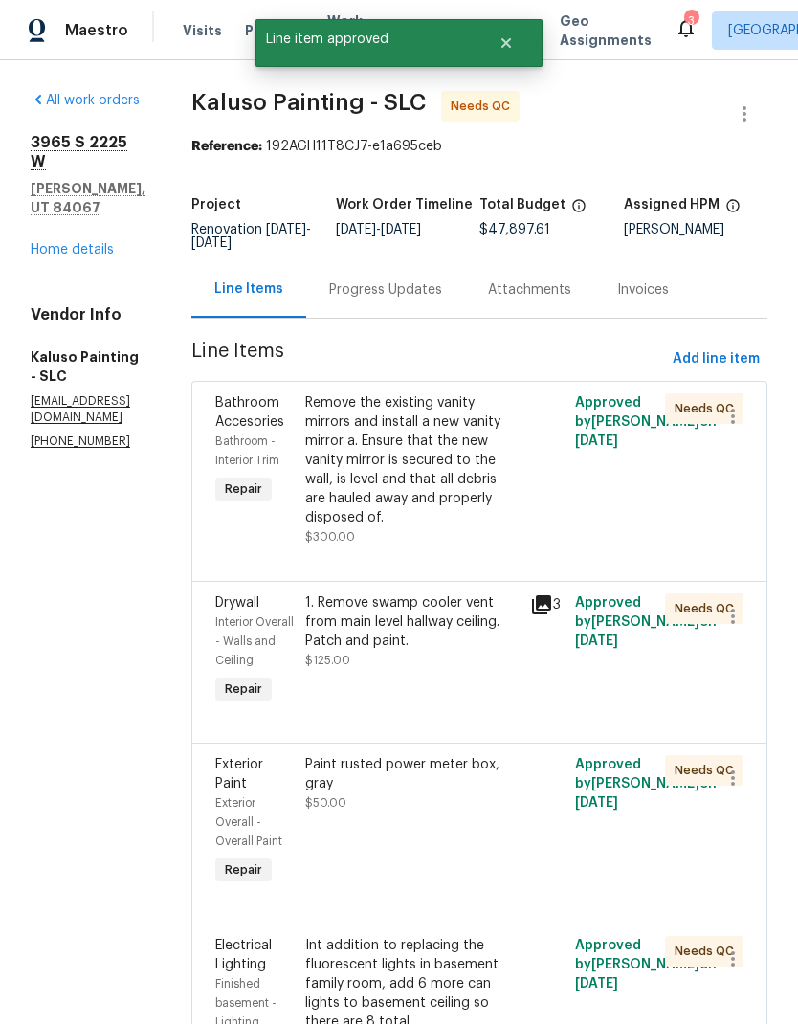
click at [425, 492] on div "Remove the existing vanity mirrors and install a new vanity mirror a. Ensure th…" at bounding box center [411, 460] width 213 height 134
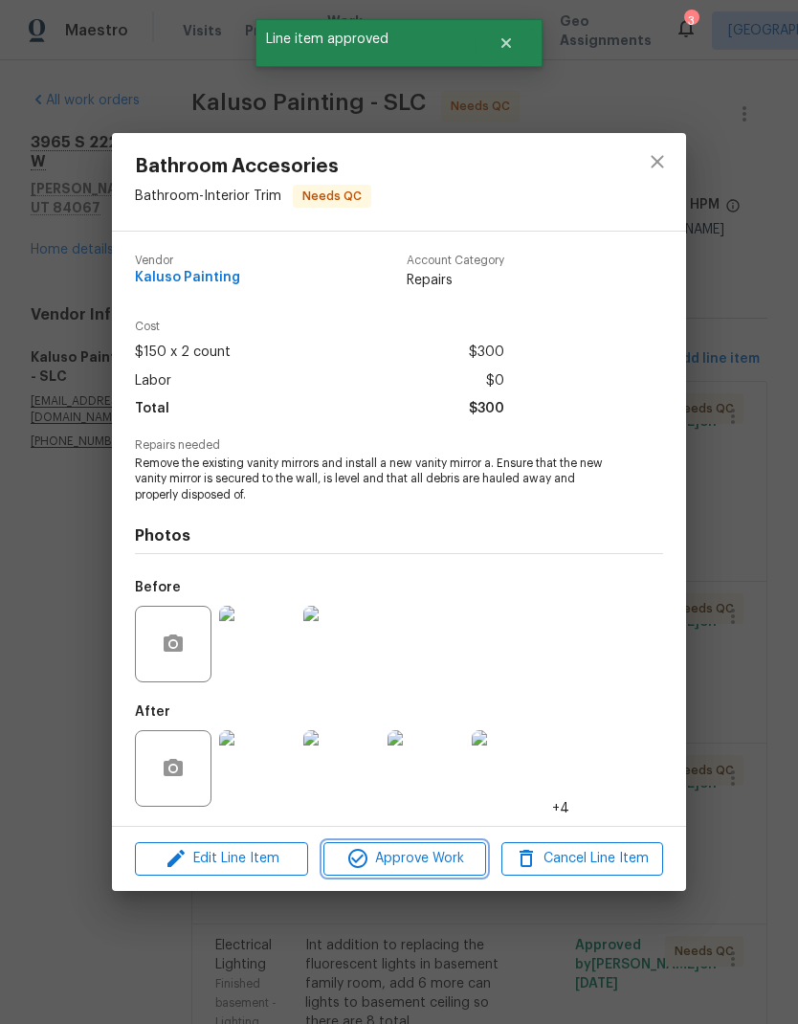
click at [452, 868] on span "Approve Work" at bounding box center [404, 859] width 150 height 24
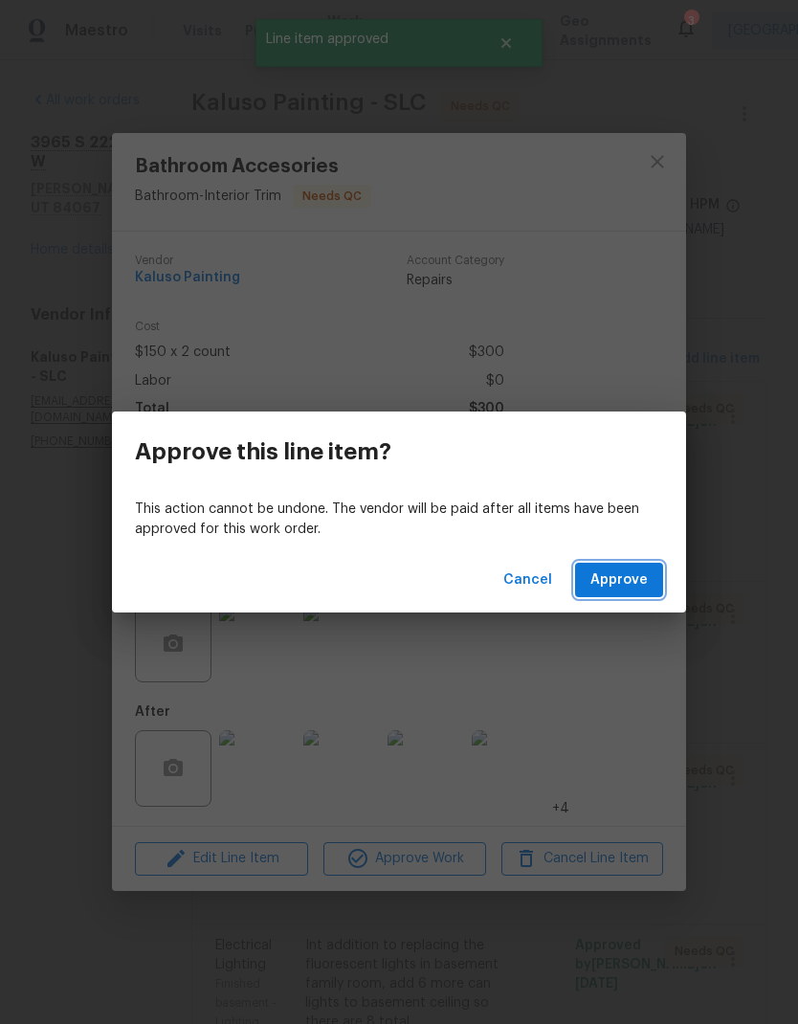
click at [631, 587] on span "Approve" at bounding box center [619, 581] width 57 height 24
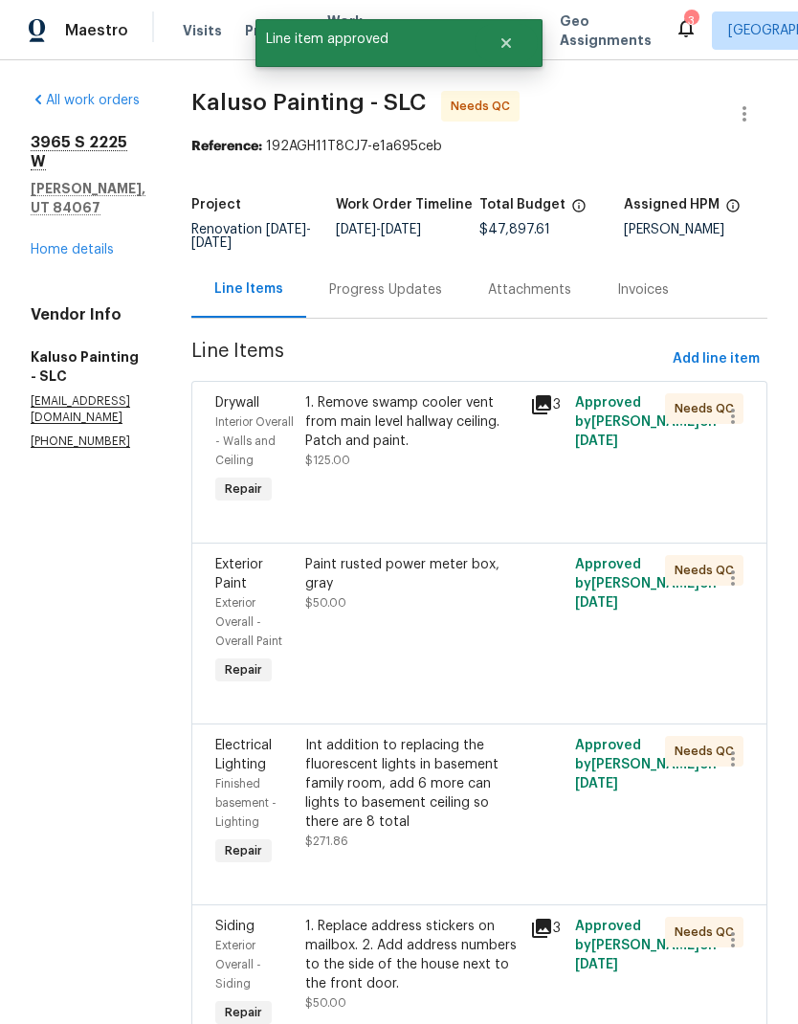
click at [424, 479] on div "1. Remove swamp cooler vent from main level hallway ceiling. Patch and paint. $…" at bounding box center [412, 451] width 225 height 126
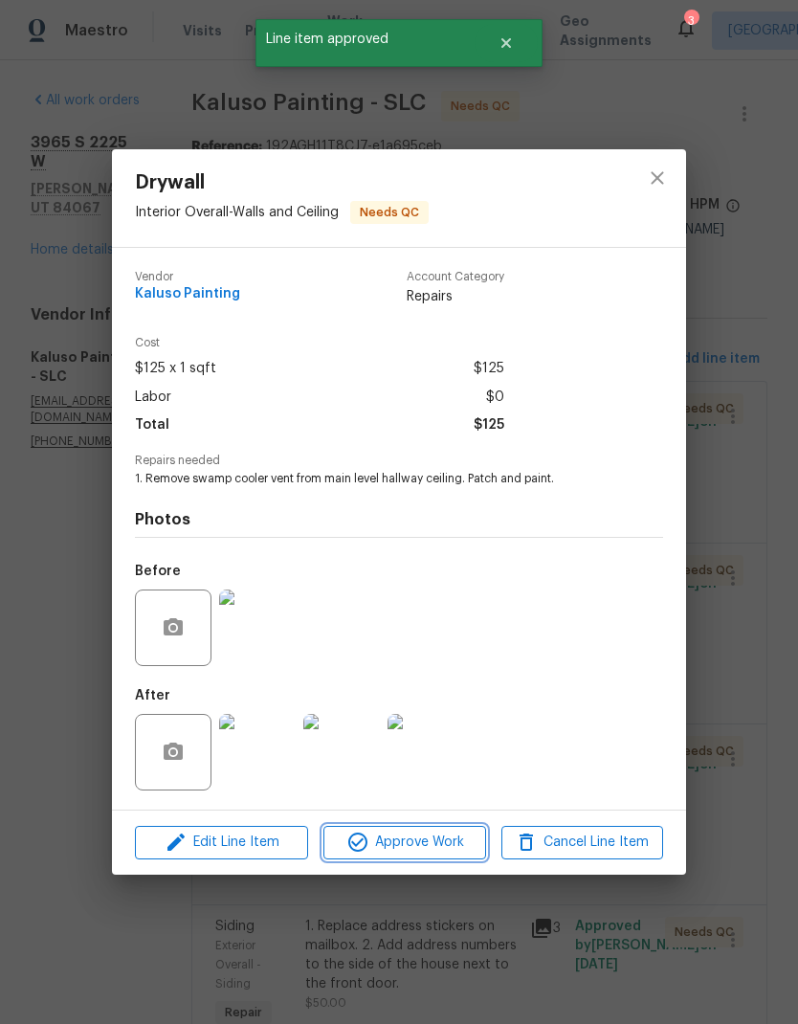
click at [445, 846] on span "Approve Work" at bounding box center [404, 843] width 150 height 24
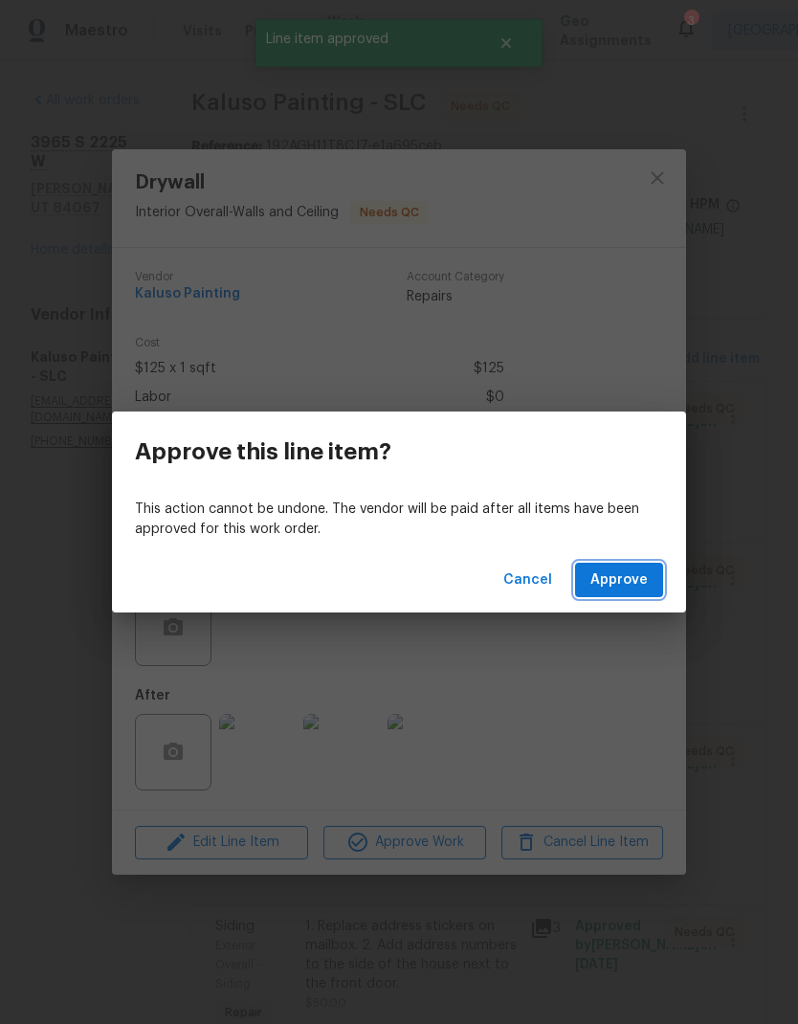
click at [642, 587] on span "Approve" at bounding box center [619, 581] width 57 height 24
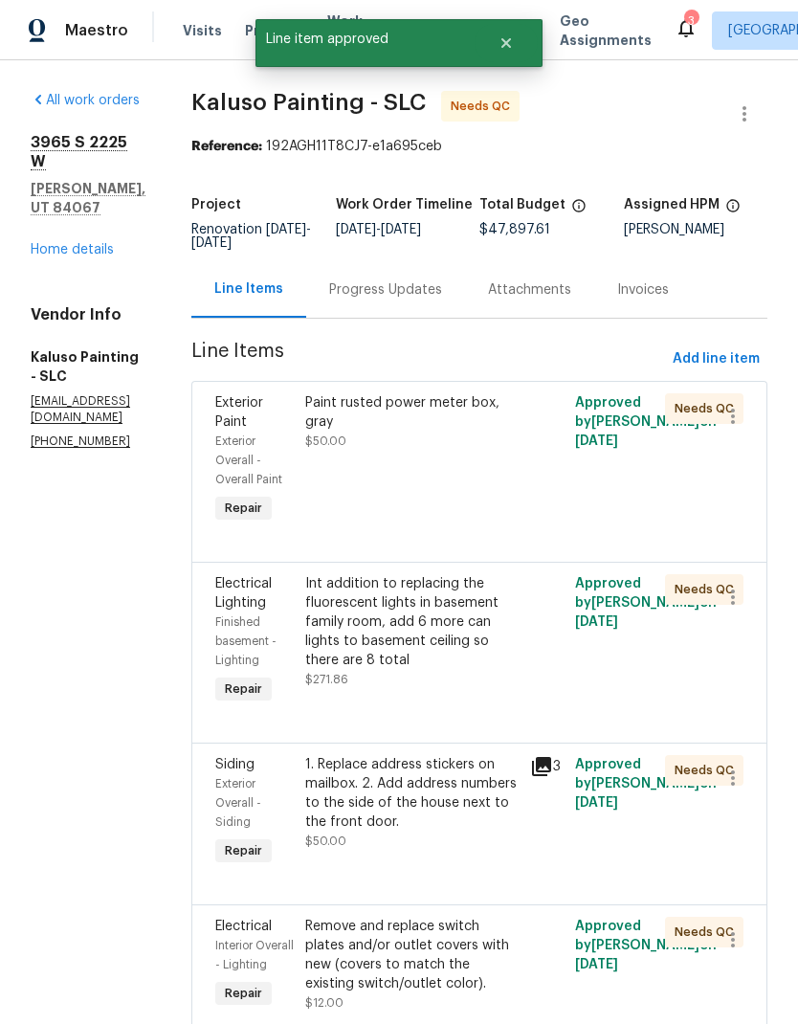
click at [444, 503] on div "Paint rusted power meter box, gray $50.00" at bounding box center [412, 461] width 225 height 146
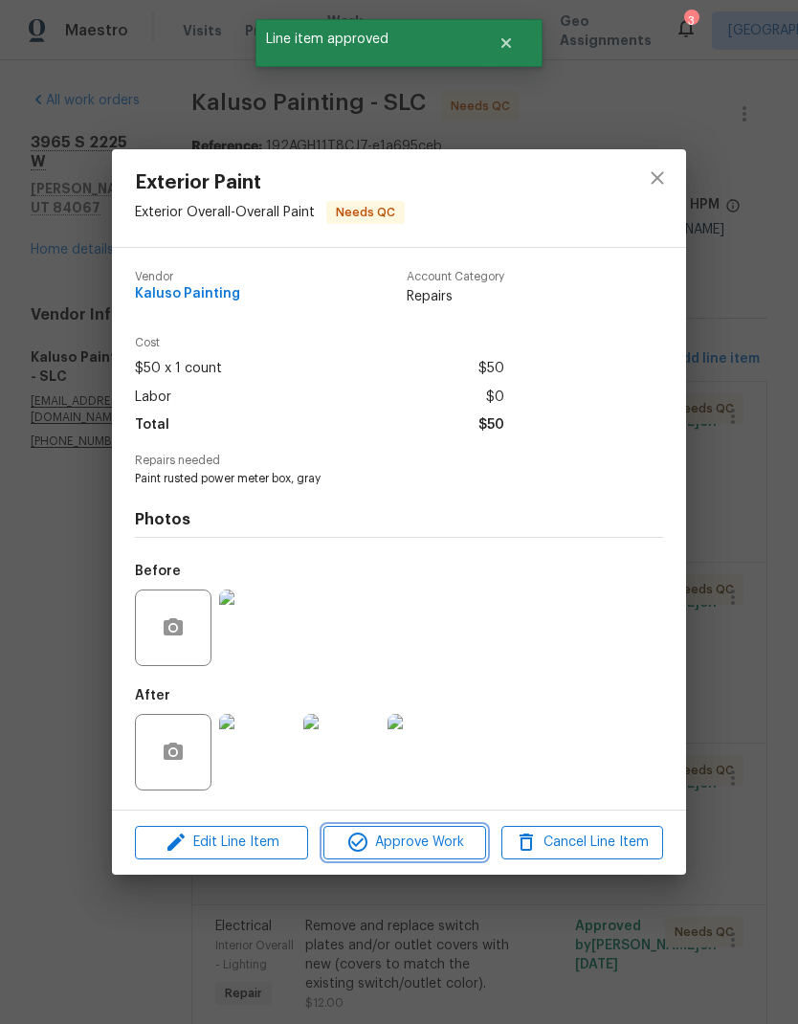
click at [431, 859] on button "Approve Work" at bounding box center [405, 843] width 162 height 34
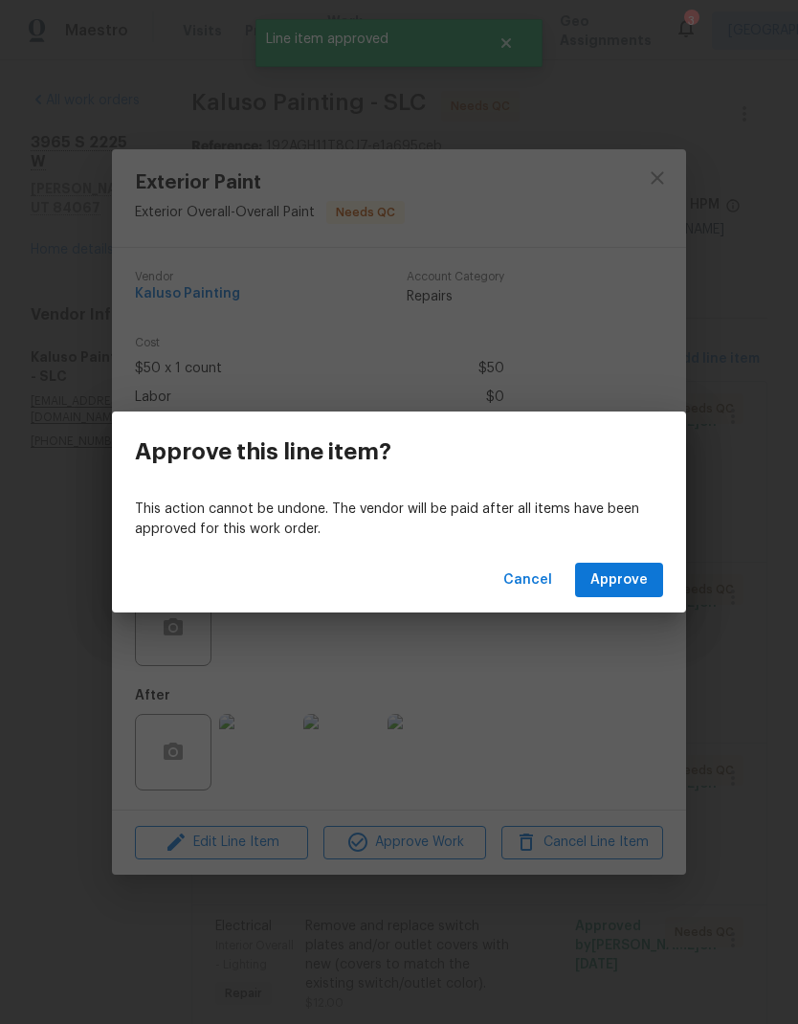
click at [623, 542] on div "This action cannot be undone. The vendor will be paid after all items have been…" at bounding box center [399, 520] width 574 height 56
click at [630, 583] on span "Approve" at bounding box center [619, 581] width 57 height 24
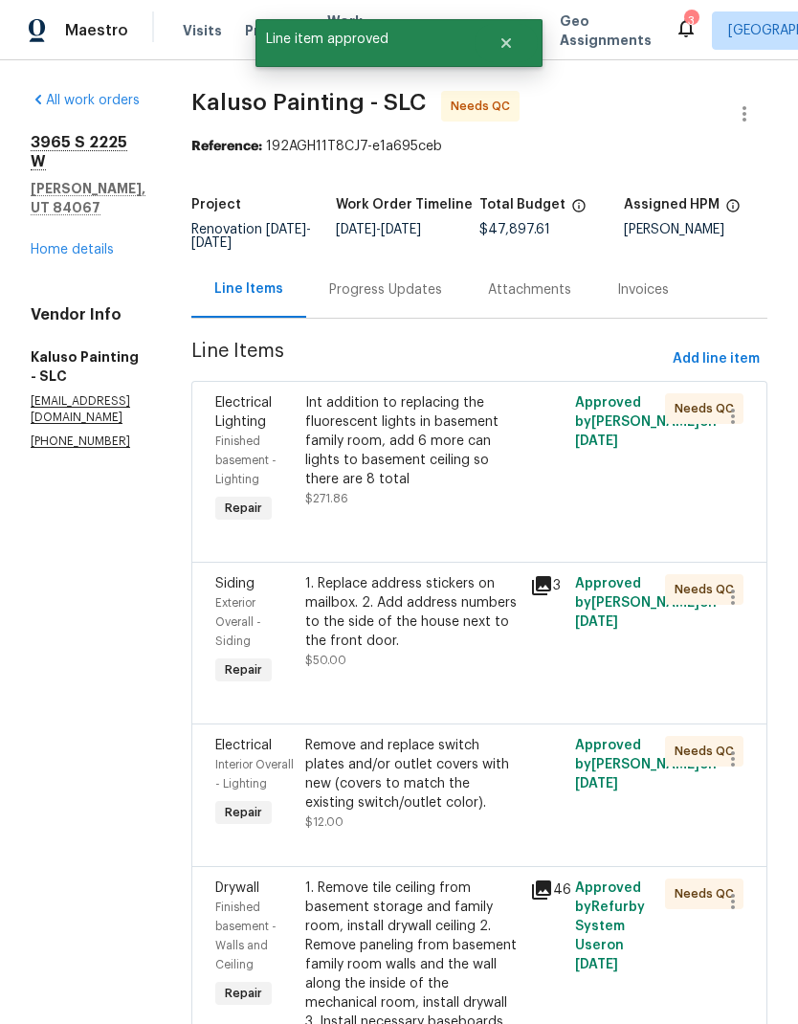
click at [428, 473] on div "Int addition to replacing the fluorescent lights in basement family room, add 6…" at bounding box center [411, 441] width 213 height 96
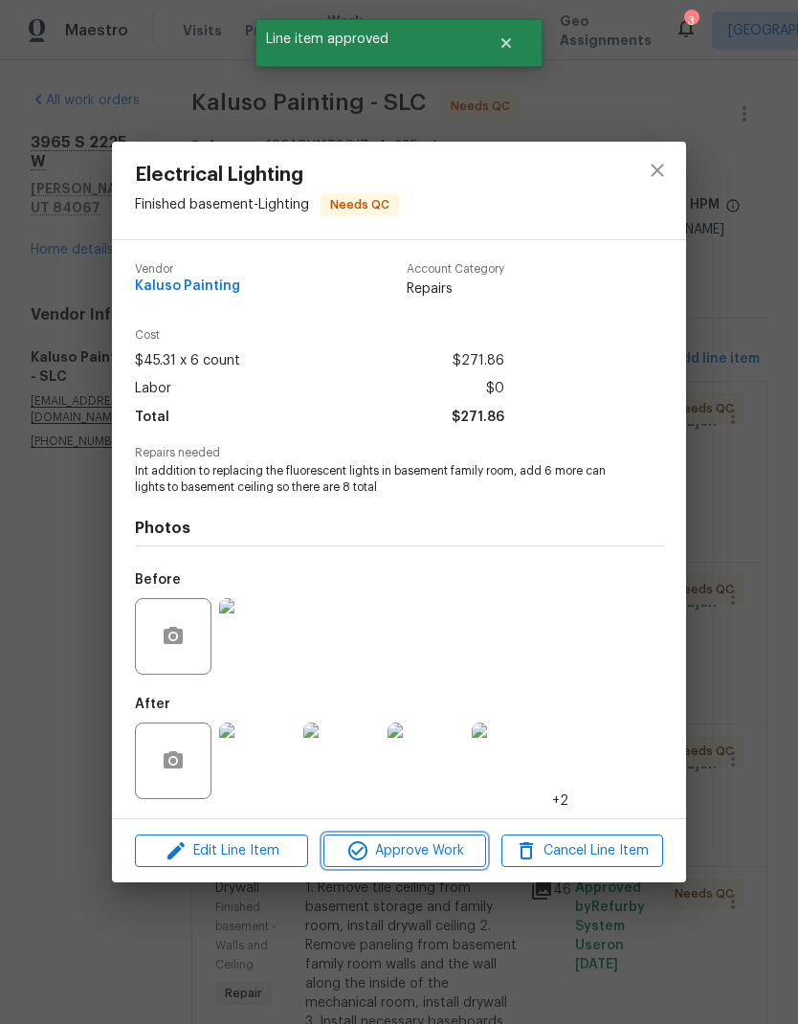
click at [436, 856] on span "Approve Work" at bounding box center [404, 852] width 150 height 24
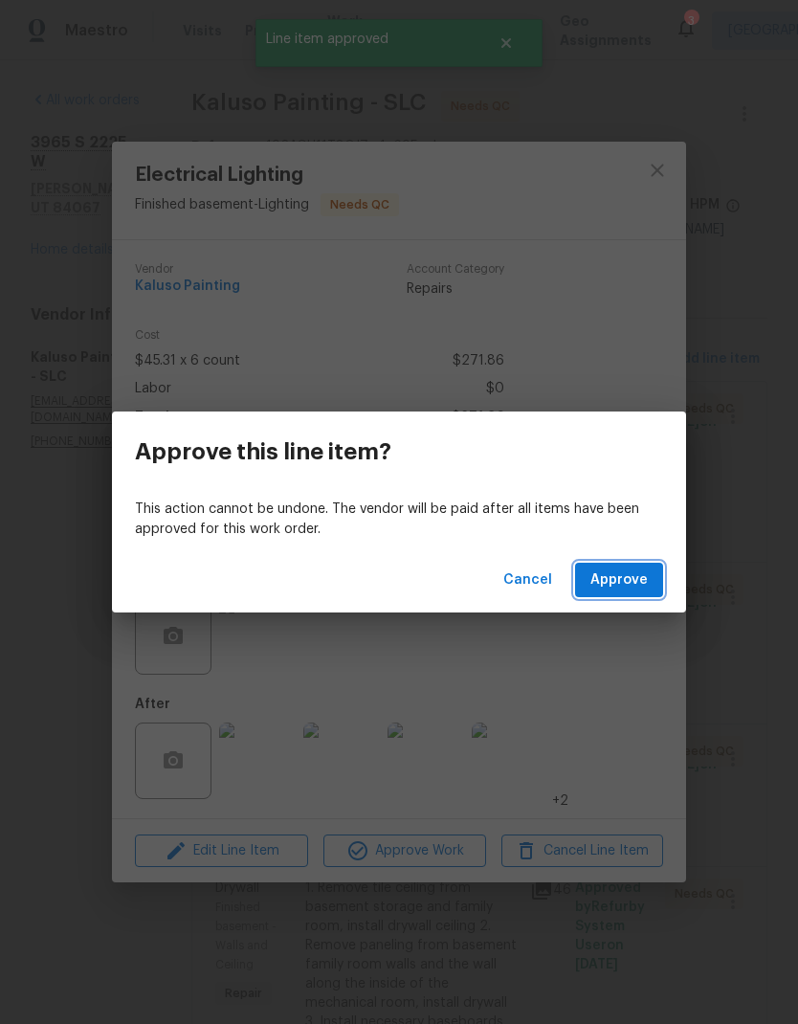
click at [623, 575] on span "Approve" at bounding box center [619, 581] width 57 height 24
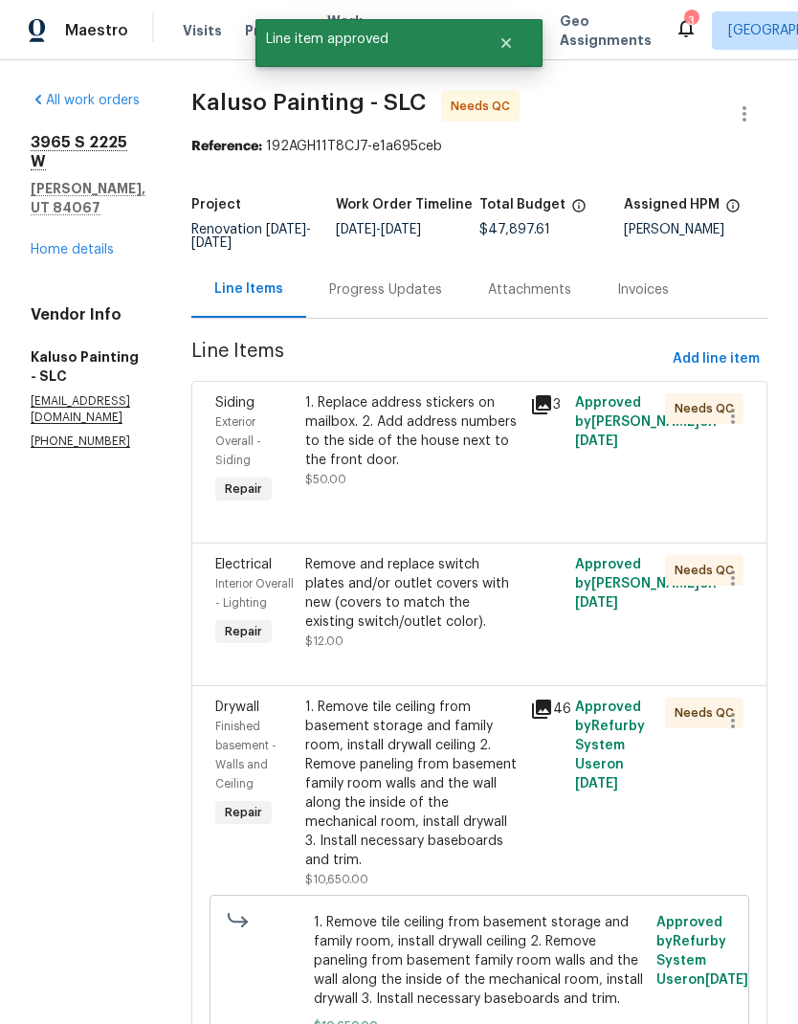
click at [439, 460] on div "1. Replace address stickers on mailbox. 2. Add address numbers to the side of t…" at bounding box center [411, 431] width 213 height 77
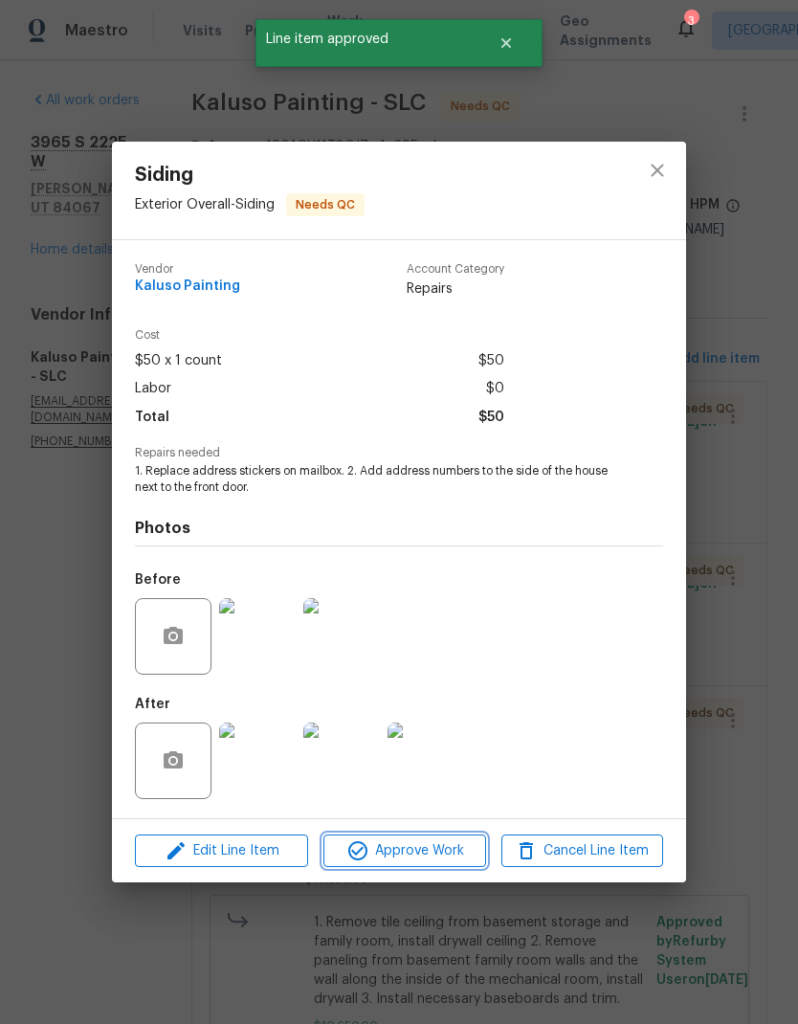
click at [437, 862] on span "Approve Work" at bounding box center [404, 852] width 150 height 24
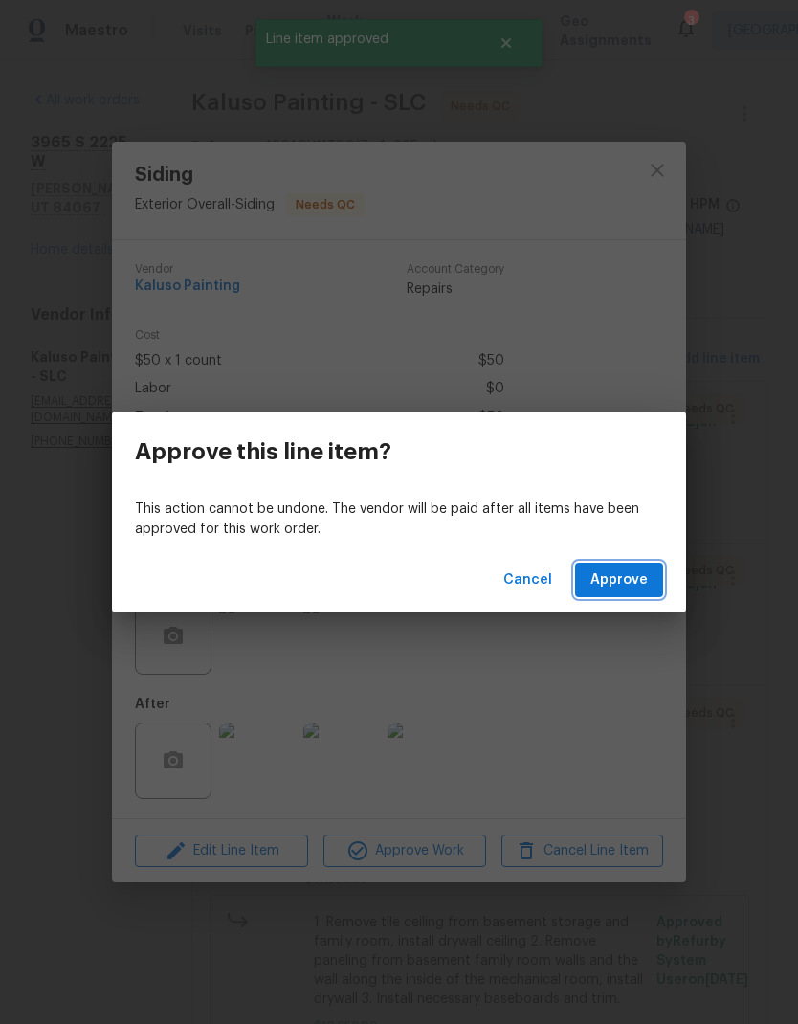
click at [627, 582] on span "Approve" at bounding box center [619, 581] width 57 height 24
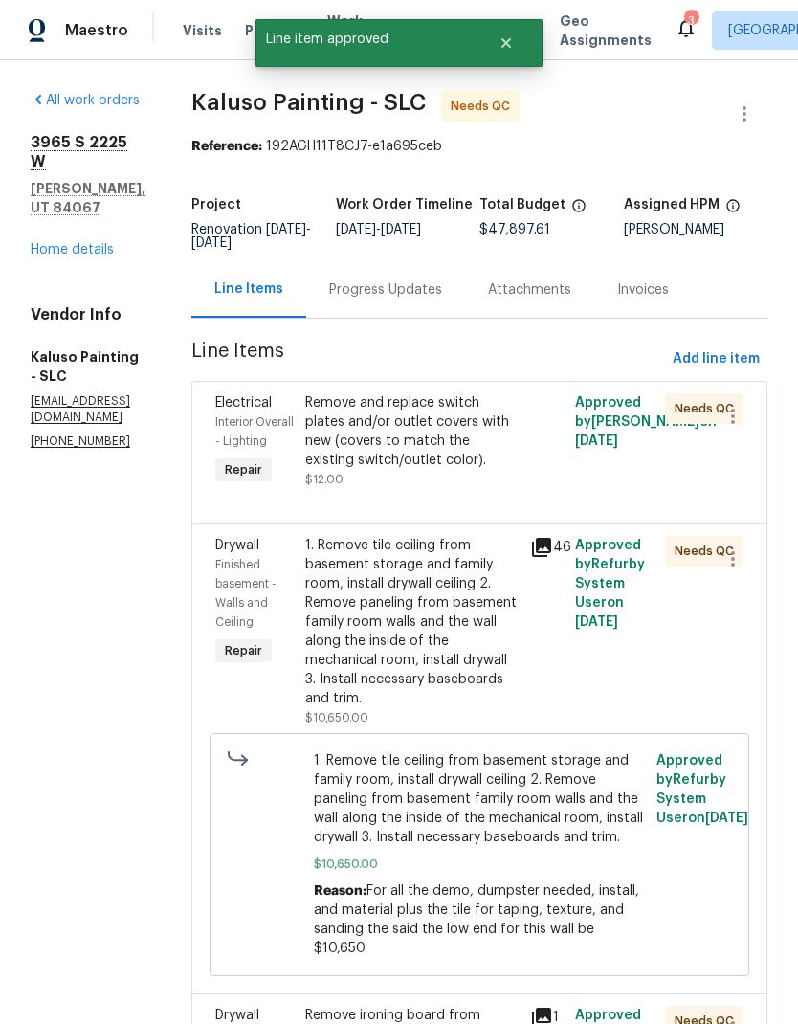
click at [424, 450] on div "Remove and replace switch plates and/or outlet covers with new (covers to match…" at bounding box center [411, 431] width 213 height 77
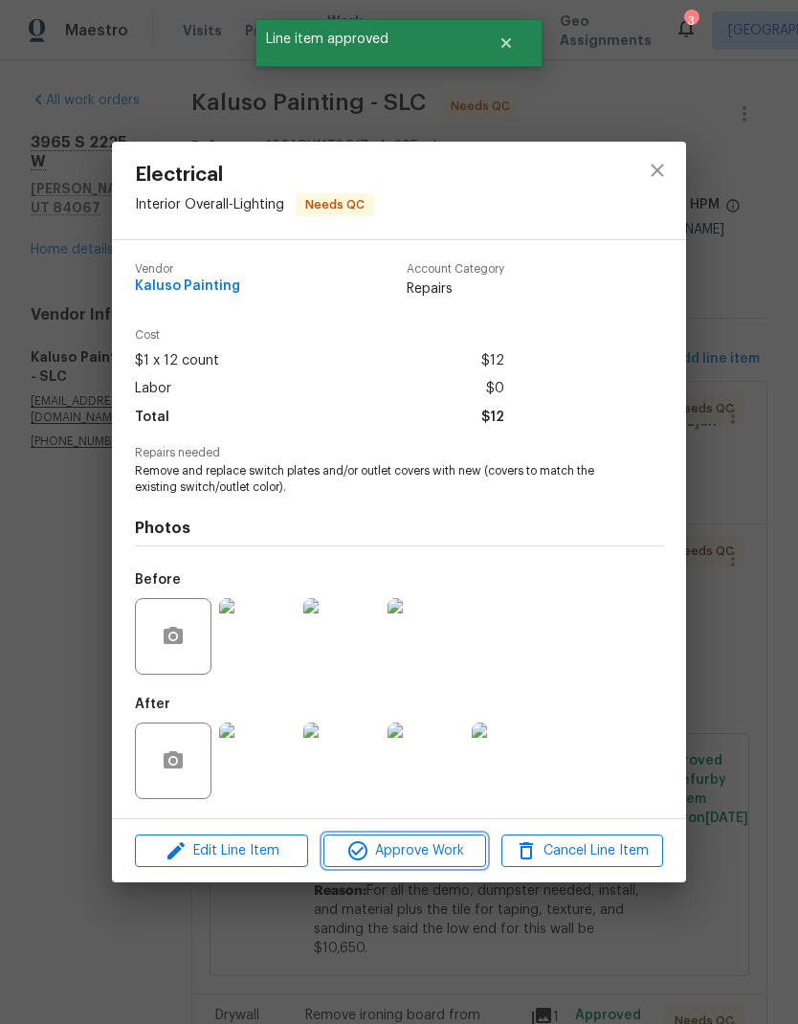
click at [438, 859] on span "Approve Work" at bounding box center [404, 852] width 150 height 24
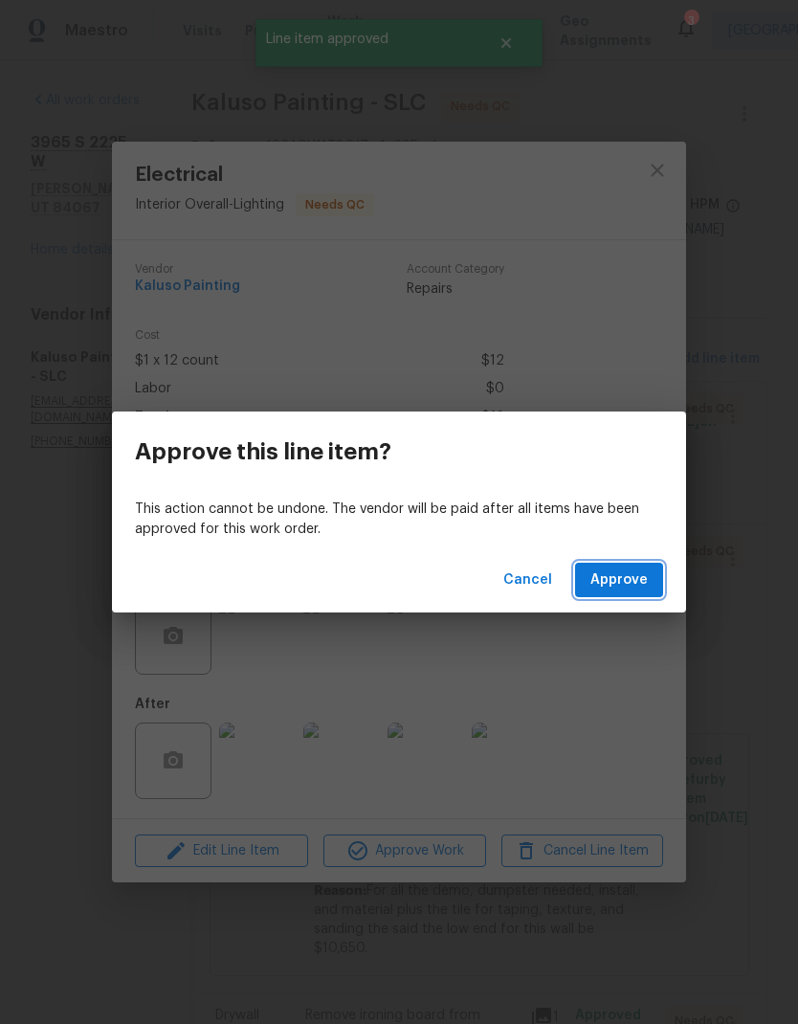
click at [637, 570] on span "Approve" at bounding box center [619, 581] width 57 height 24
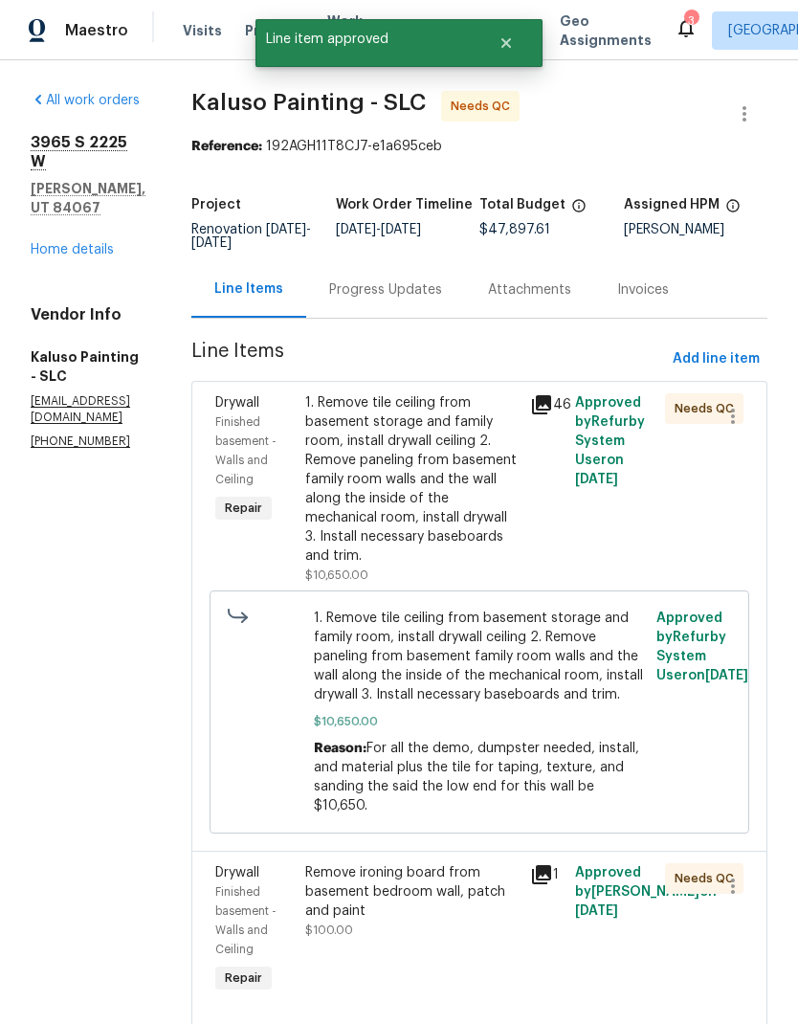
click at [427, 490] on div "1. Remove tile ceiling from basement storage and family room, install drywall c…" at bounding box center [411, 479] width 213 height 172
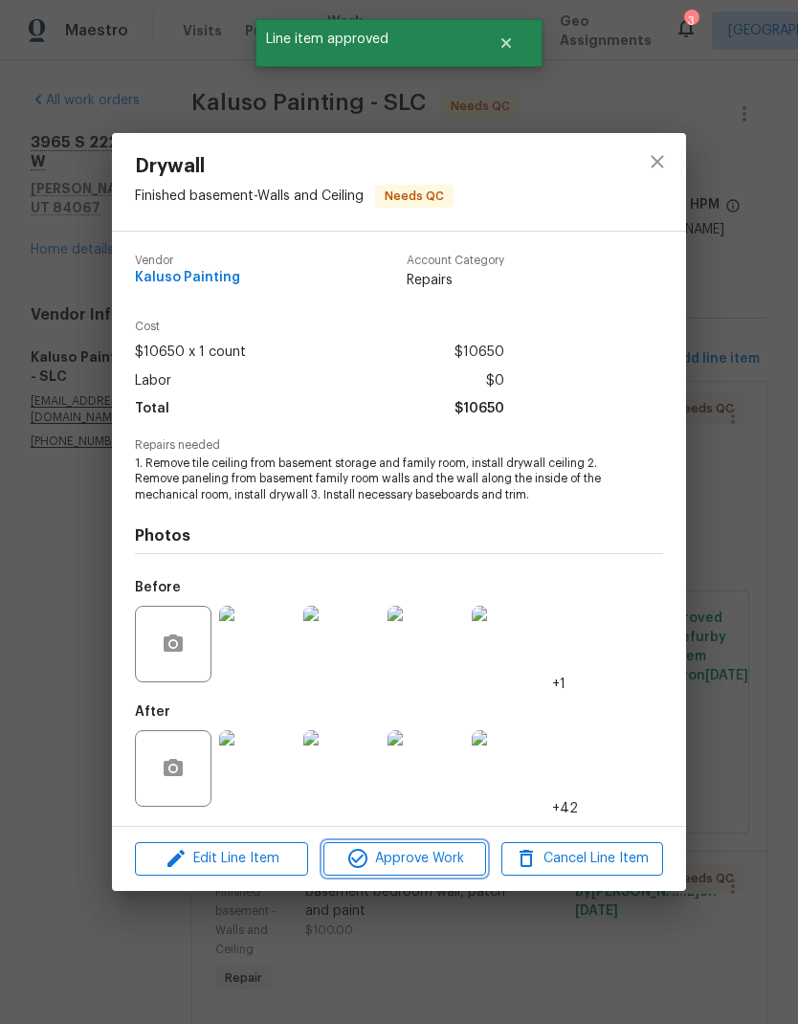
click at [431, 866] on span "Approve Work" at bounding box center [404, 859] width 150 height 24
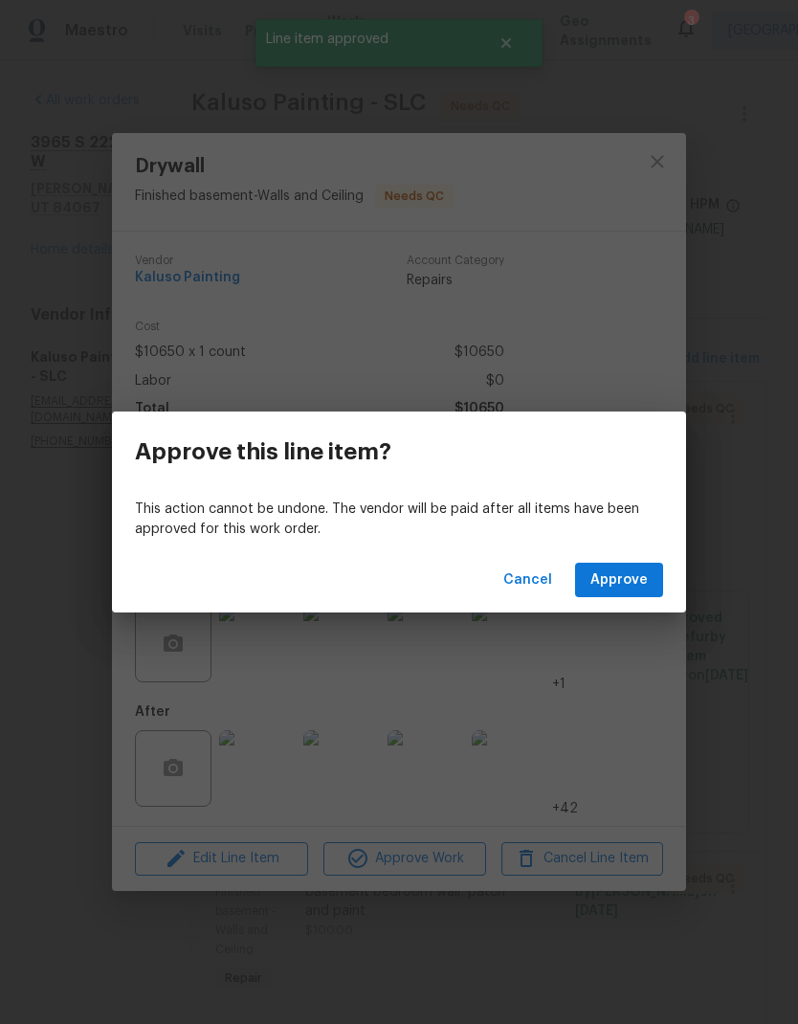
click at [633, 590] on span "Approve" at bounding box center [619, 581] width 57 height 24
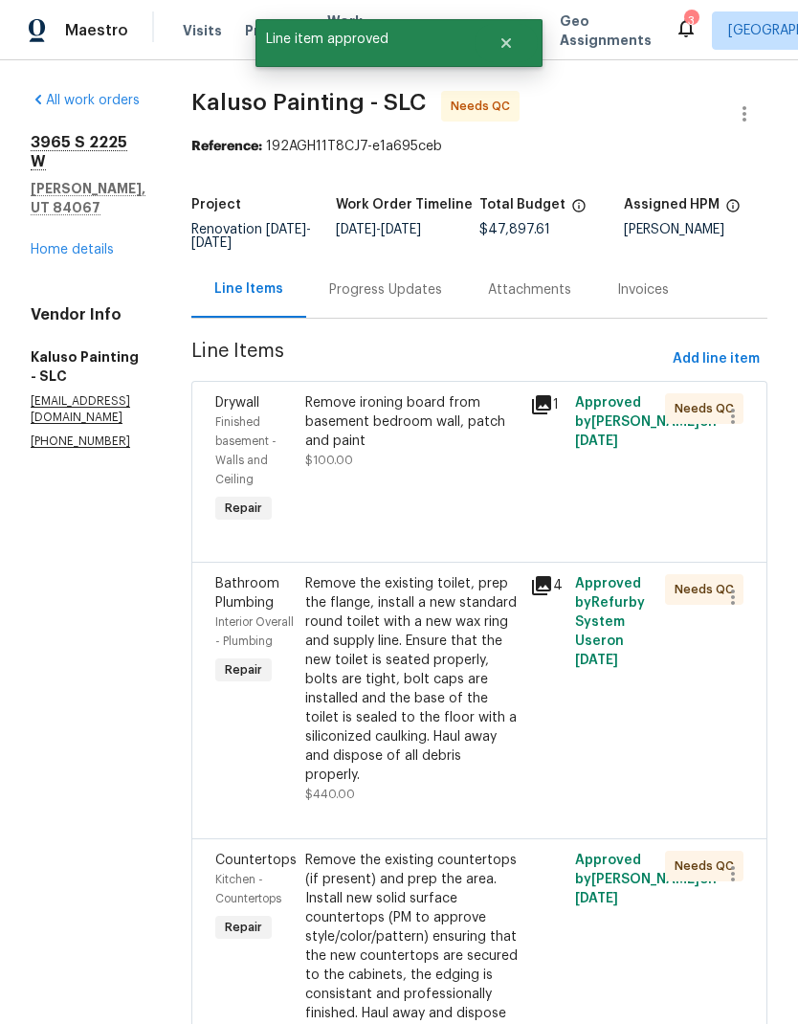
click at [424, 472] on div "Remove ironing board from basement bedroom wall, patch and paint $100.00" at bounding box center [412, 461] width 225 height 146
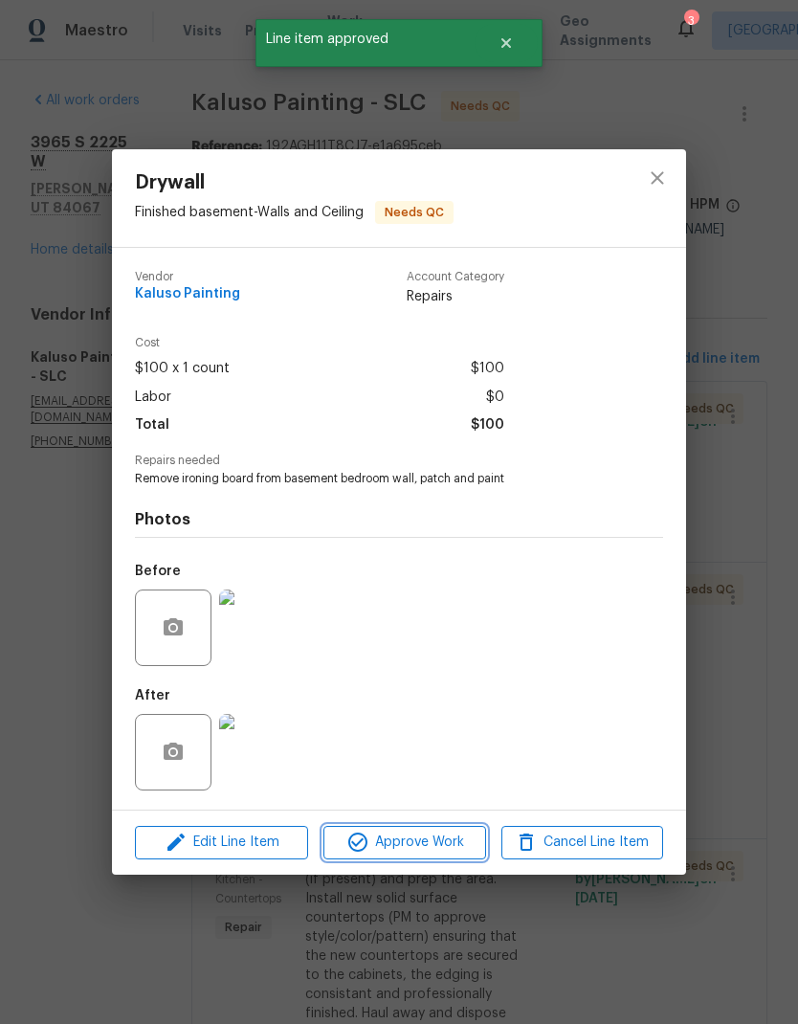
click at [436, 849] on span "Approve Work" at bounding box center [404, 843] width 150 height 24
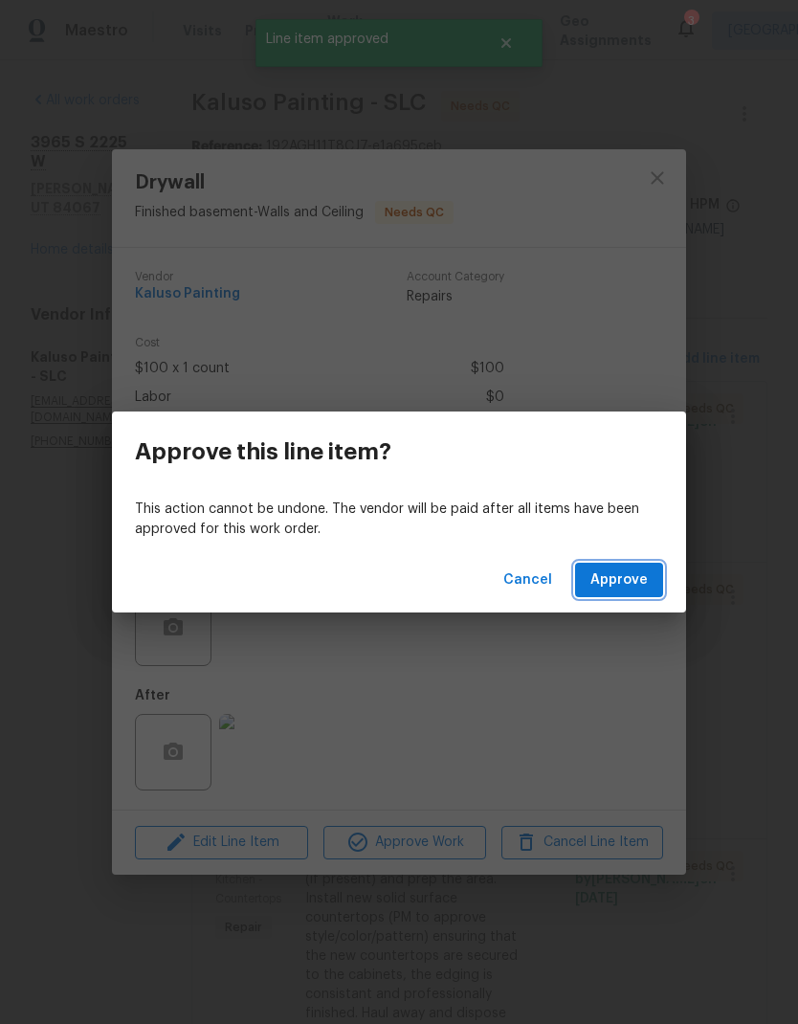
click at [623, 583] on span "Approve" at bounding box center [619, 581] width 57 height 24
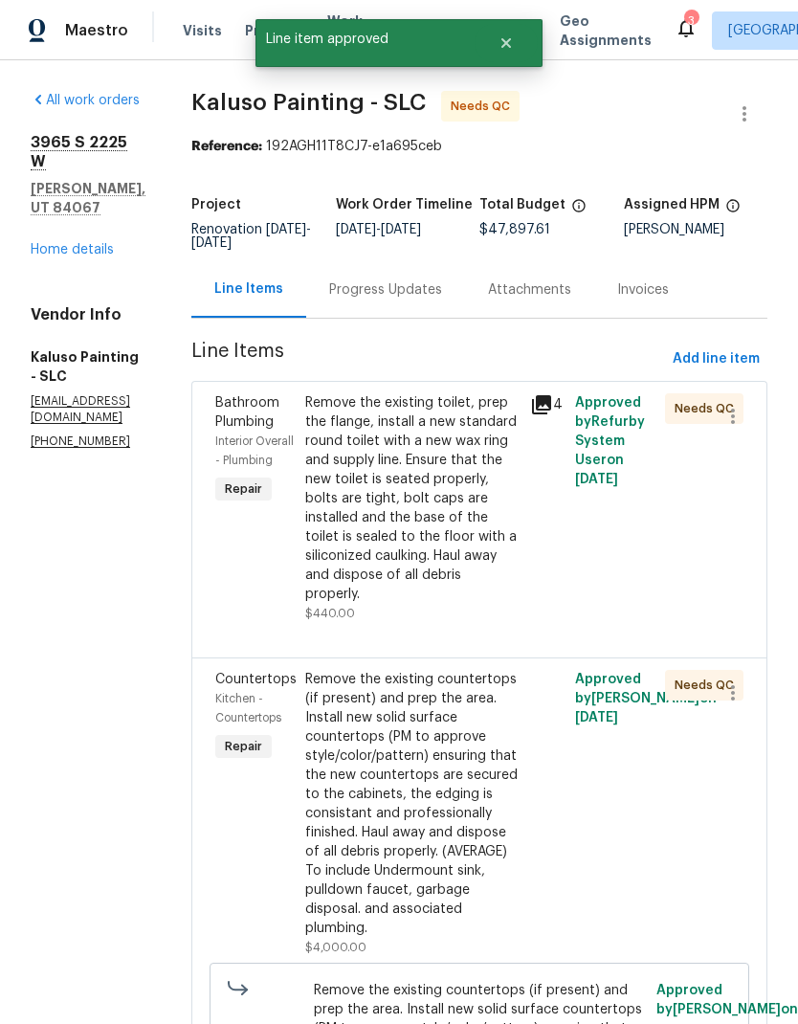
click at [440, 491] on div "Remove the existing toilet, prep the flange, install a new standard round toile…" at bounding box center [411, 498] width 213 height 211
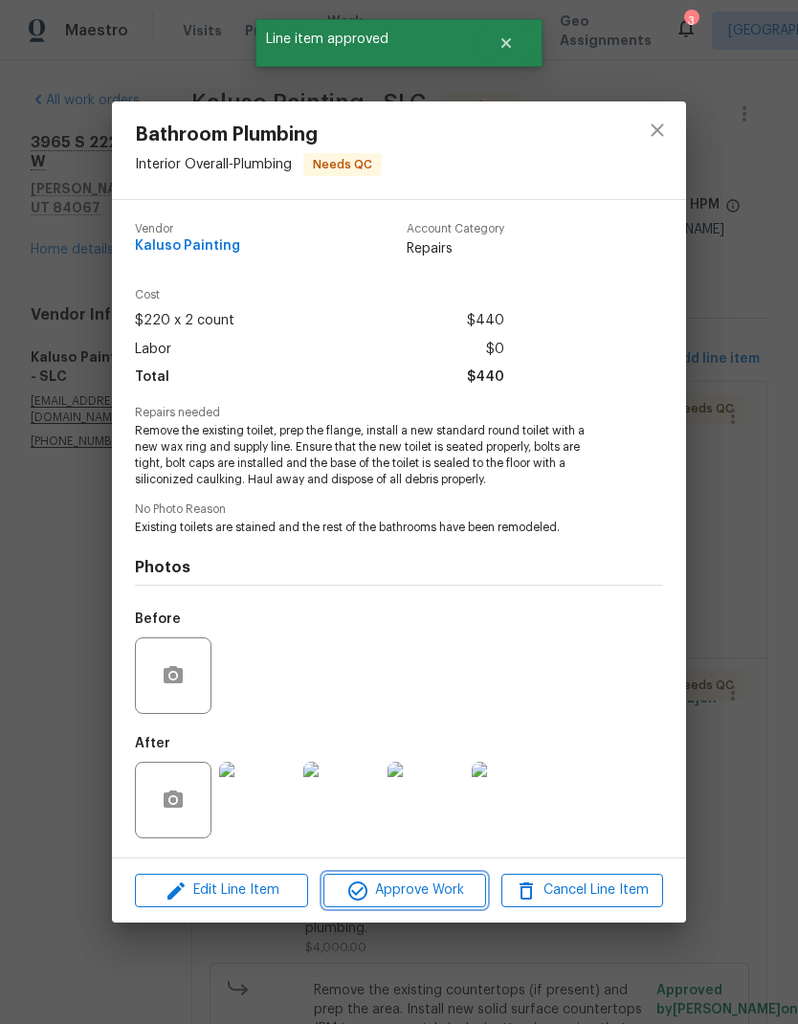
click at [449, 901] on span "Approve Work" at bounding box center [404, 891] width 150 height 24
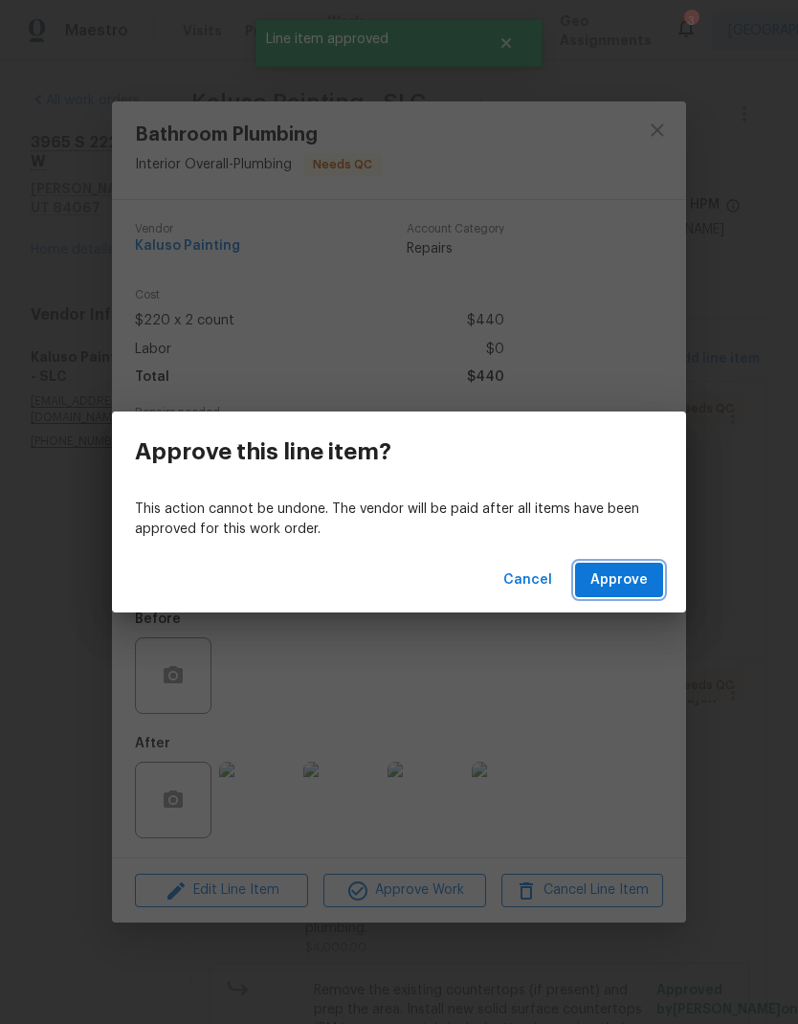
click at [644, 583] on span "Approve" at bounding box center [619, 581] width 57 height 24
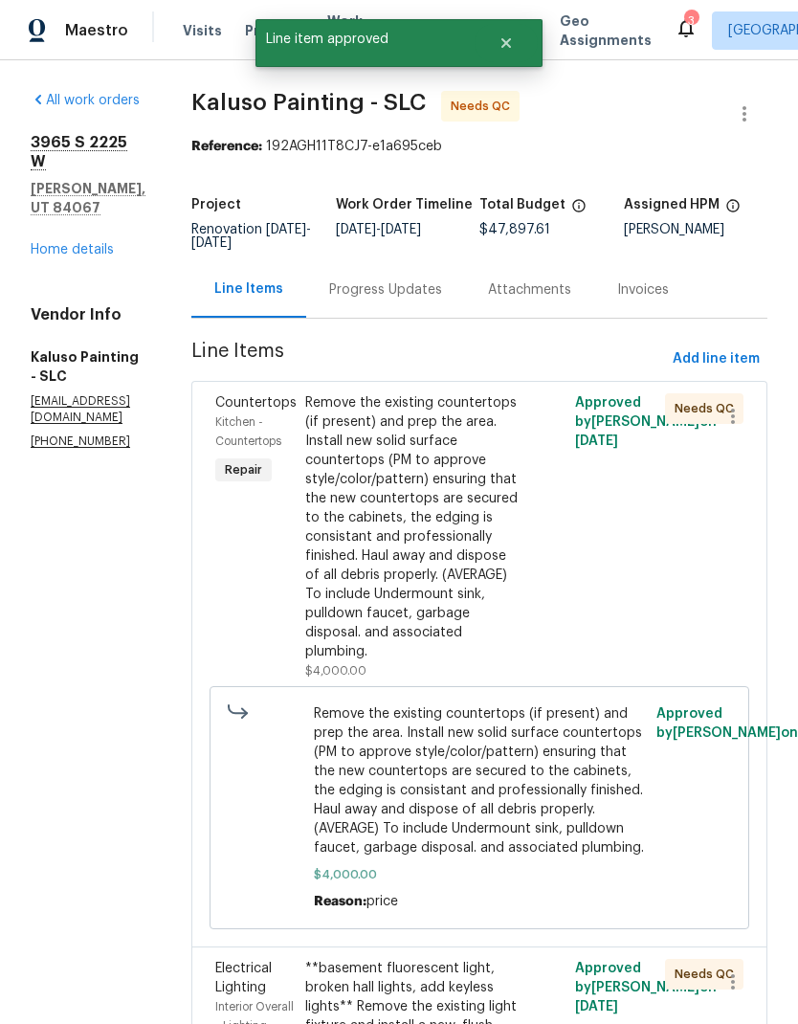
click at [428, 475] on div "Remove the existing countertops (if present) and prep the area. Install new sol…" at bounding box center [411, 527] width 213 height 268
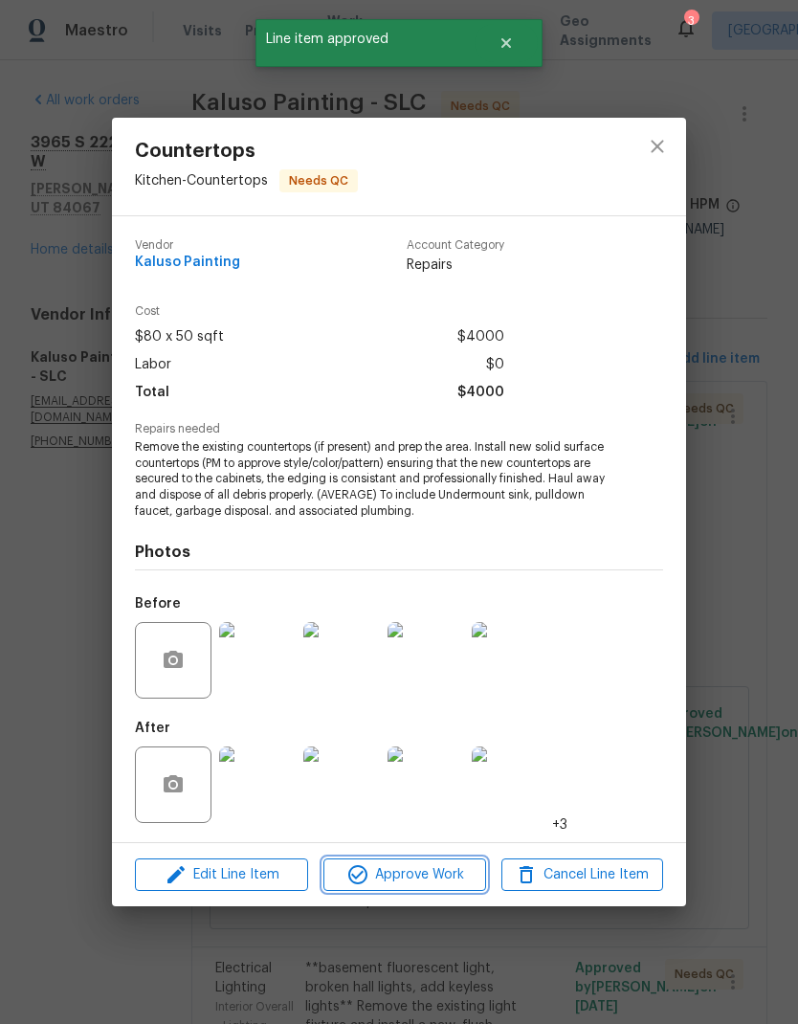
click at [435, 887] on button "Approve Work" at bounding box center [405, 876] width 162 height 34
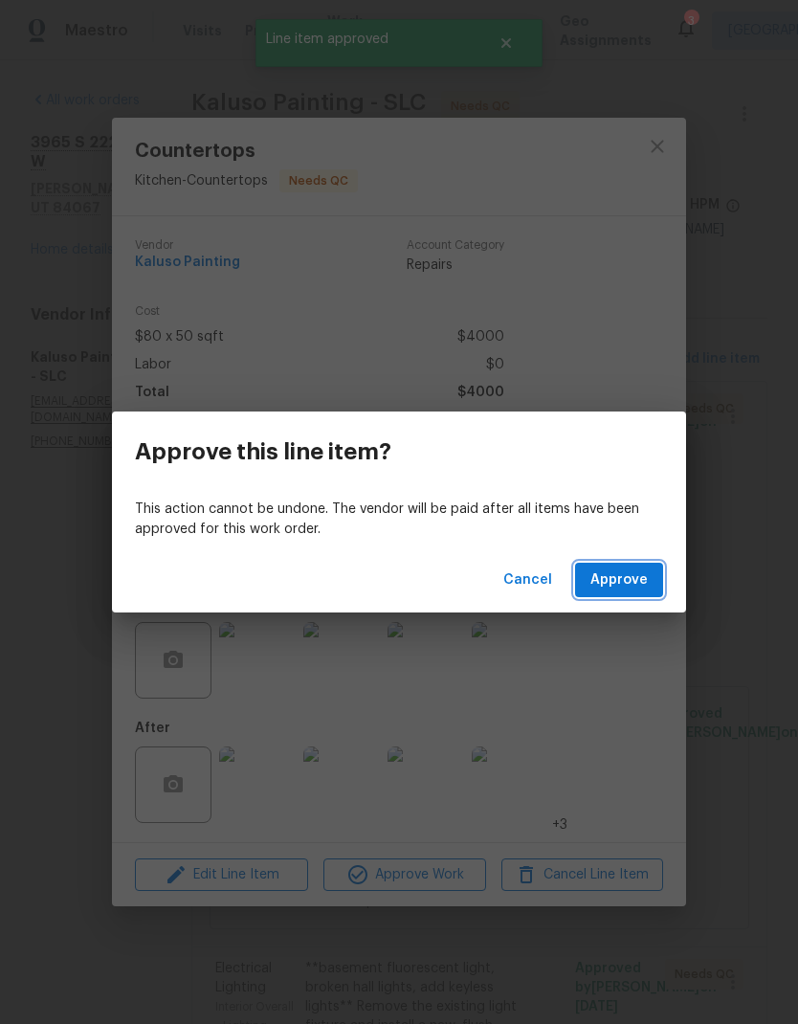
click at [639, 583] on span "Approve" at bounding box center [619, 581] width 57 height 24
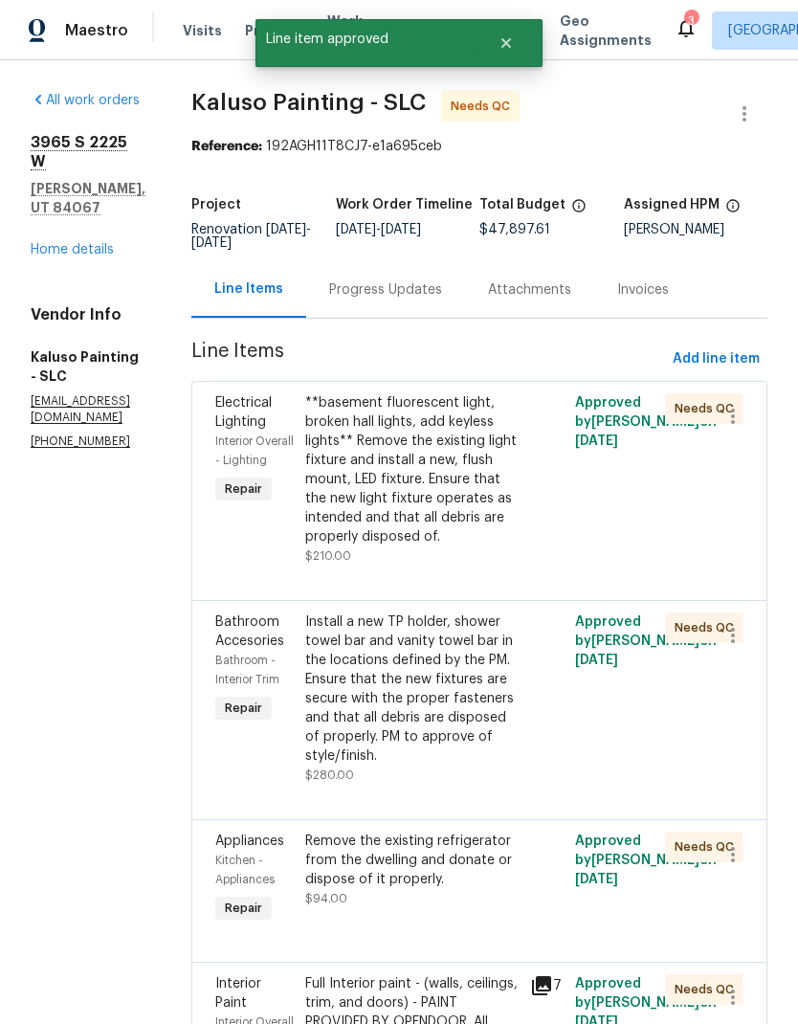
click at [425, 501] on div "**basement fluorescent light, broken hall lights, add keyless lights** Remove t…" at bounding box center [411, 469] width 213 height 153
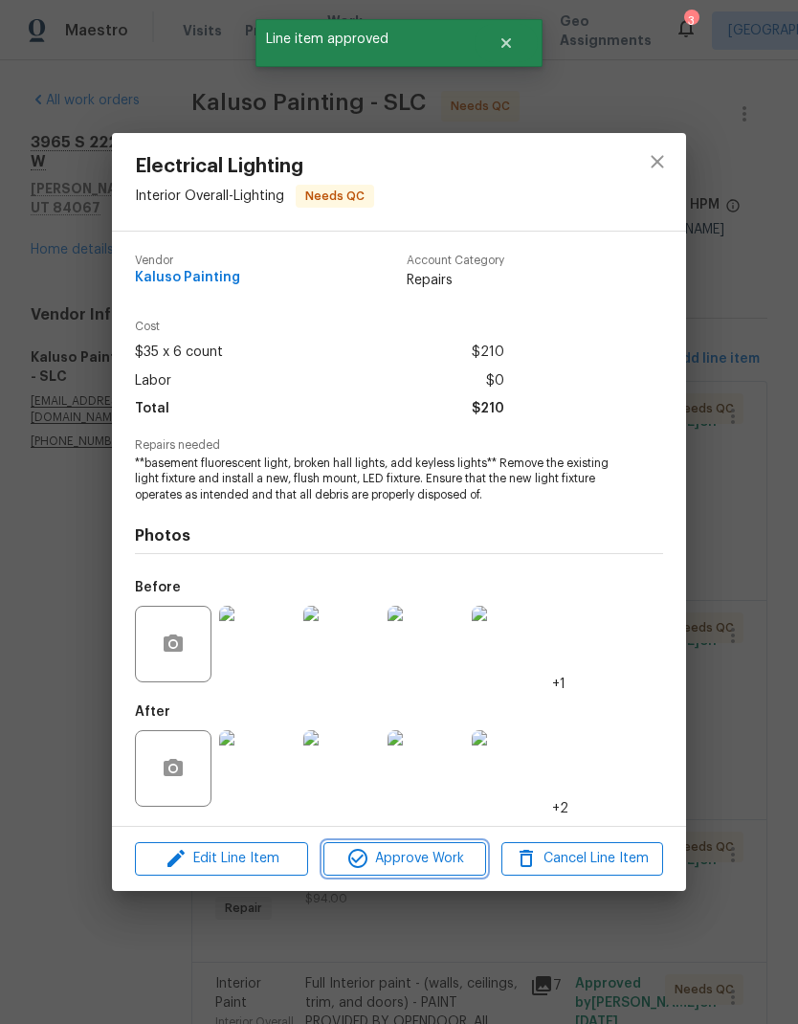
click at [437, 874] on button "Approve Work" at bounding box center [405, 859] width 162 height 34
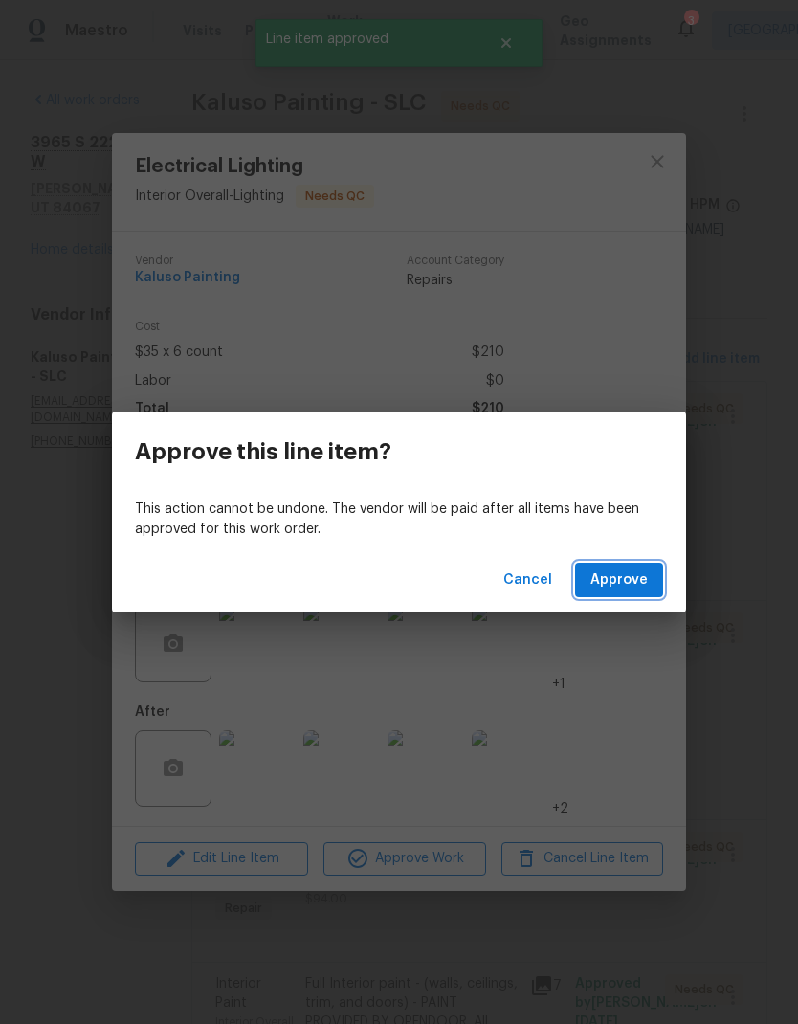
click at [648, 595] on button "Approve" at bounding box center [619, 580] width 88 height 35
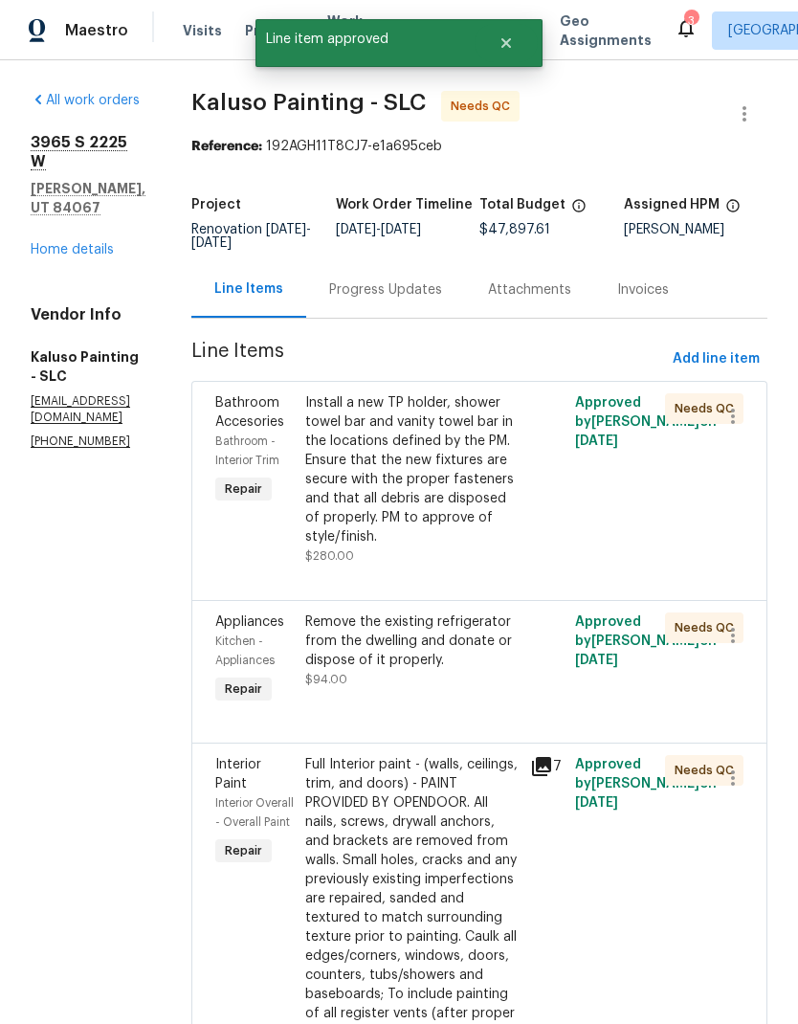
click at [449, 480] on div "Install a new TP holder, shower towel bar and vanity towel bar in the locations…" at bounding box center [411, 469] width 213 height 153
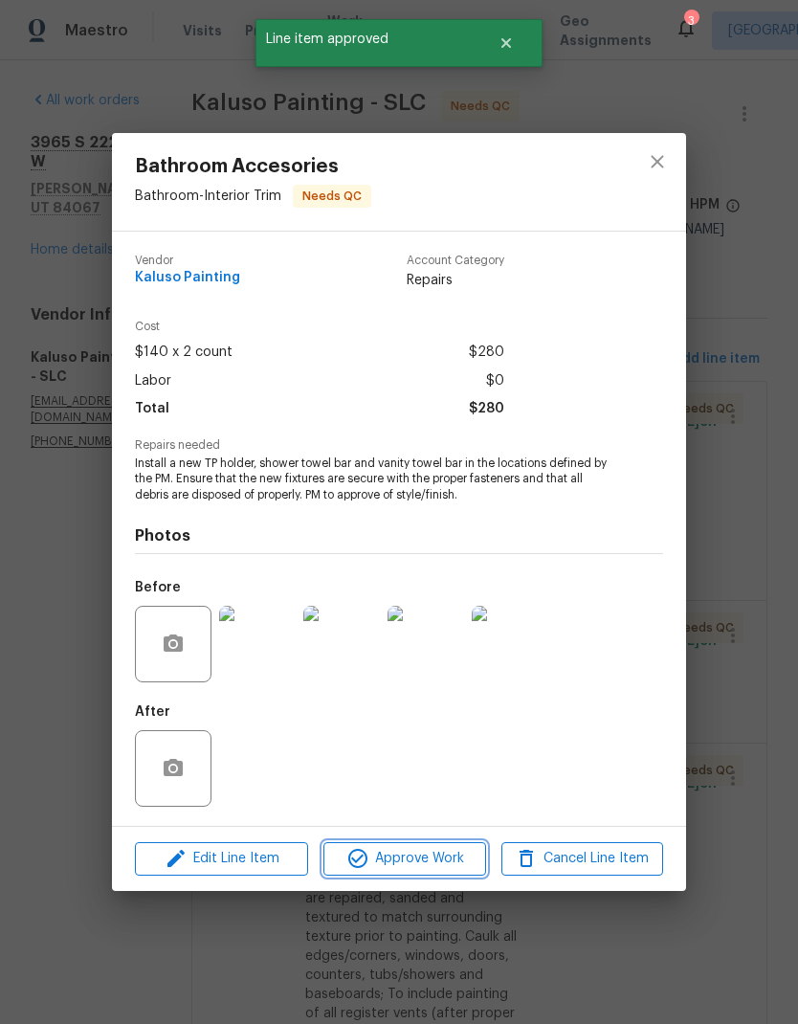
click at [442, 875] on button "Approve Work" at bounding box center [405, 859] width 162 height 34
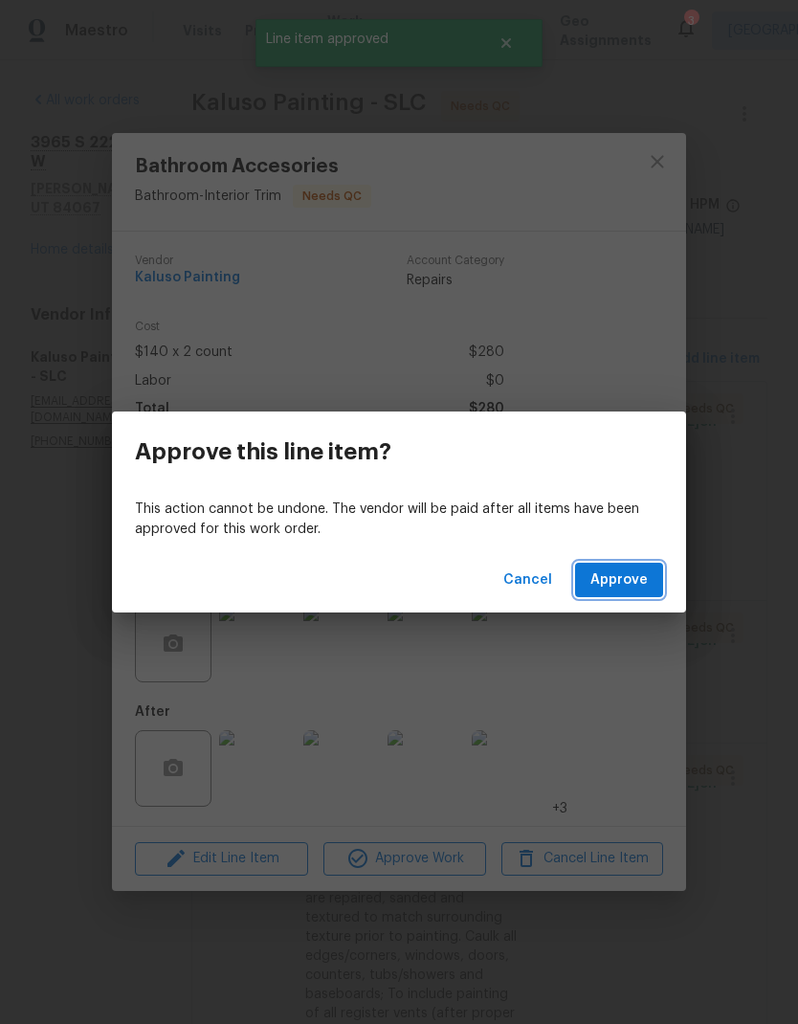
click at [659, 569] on button "Approve" at bounding box center [619, 580] width 88 height 35
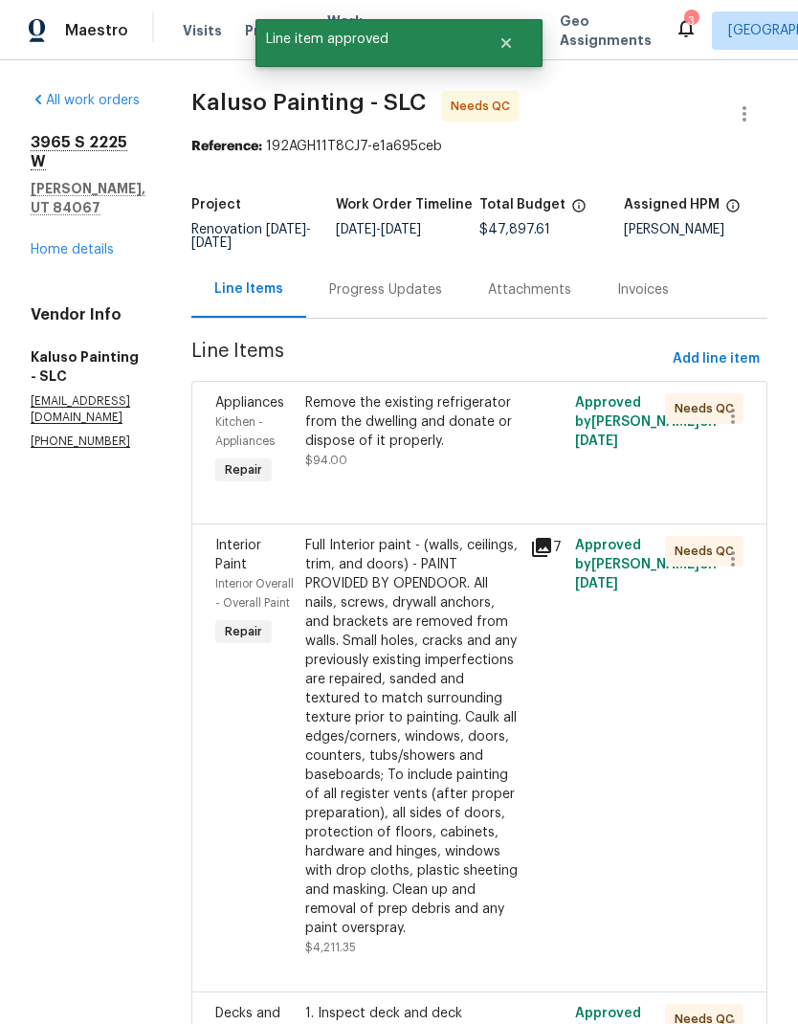
click at [451, 449] on div "Remove the existing refrigerator from the dwelling and donate or dispose of it …" at bounding box center [411, 421] width 213 height 57
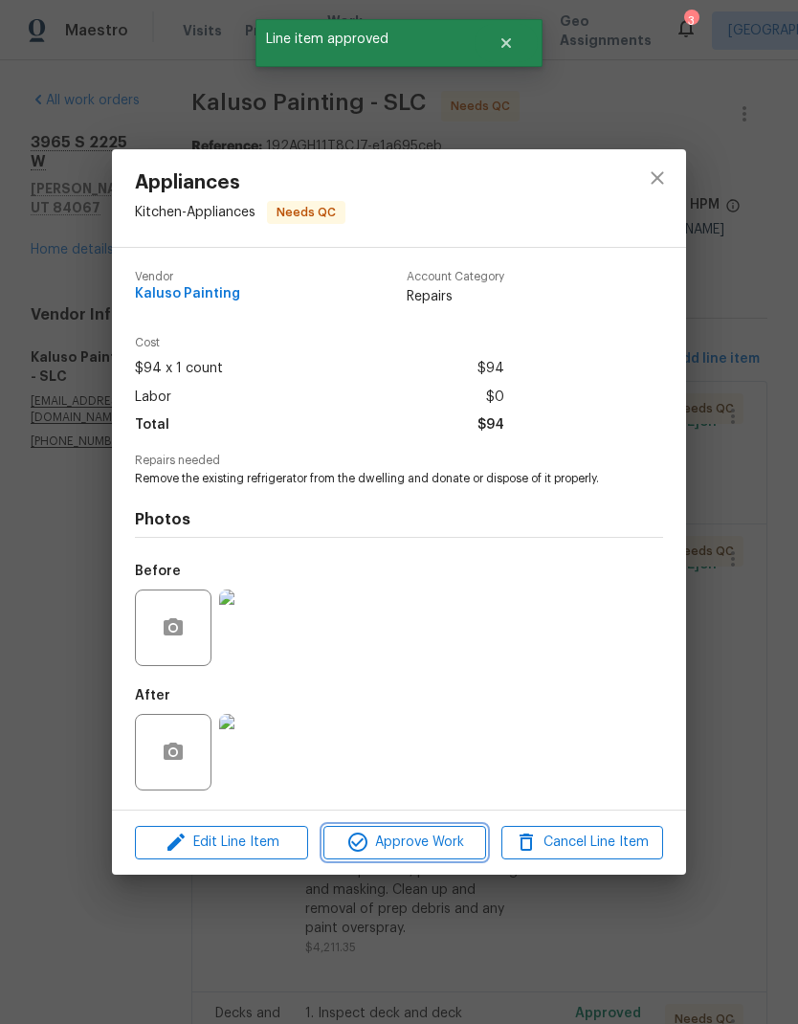
click at [415, 851] on span "Approve Work" at bounding box center [404, 843] width 150 height 24
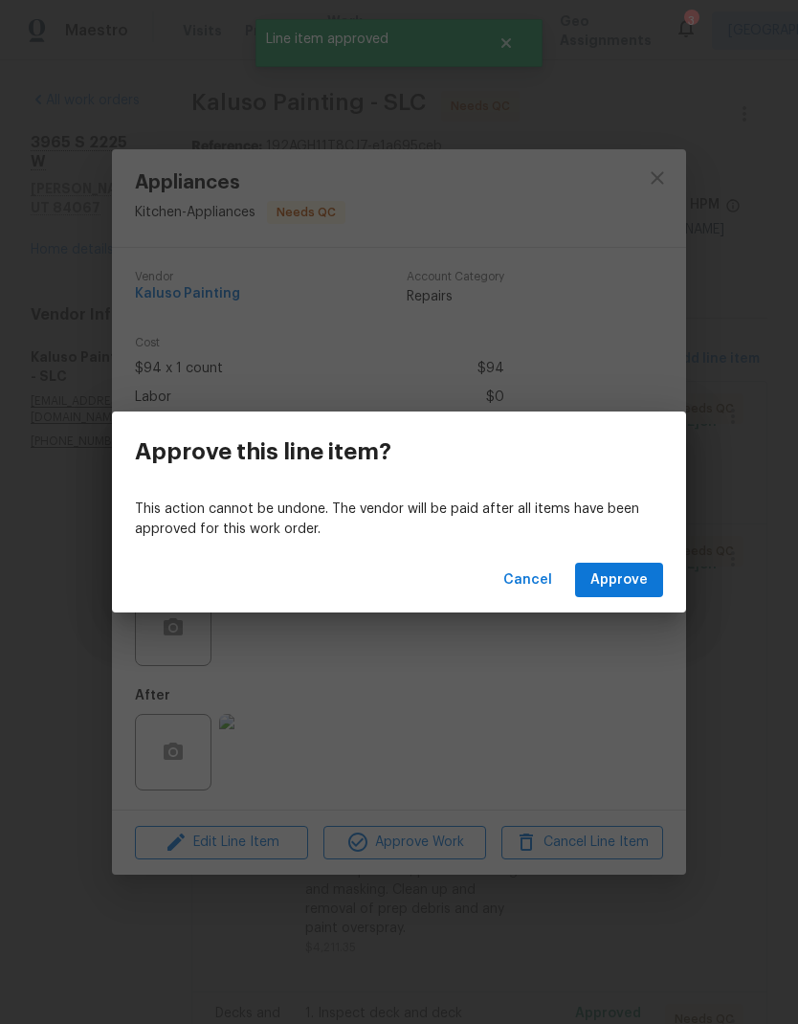
click at [635, 590] on span "Approve" at bounding box center [619, 581] width 57 height 24
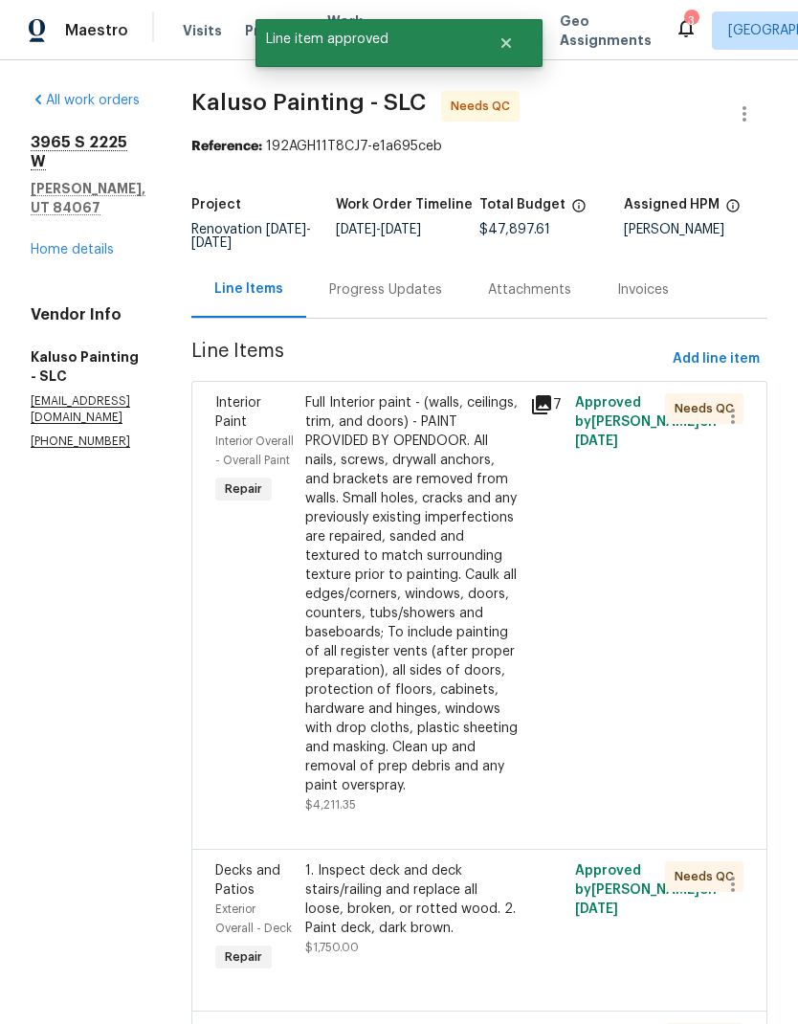
click at [425, 506] on div "Full Interior paint - (walls, ceilings, trim, and doors) - PAINT PROVIDED BY OP…" at bounding box center [411, 594] width 213 height 402
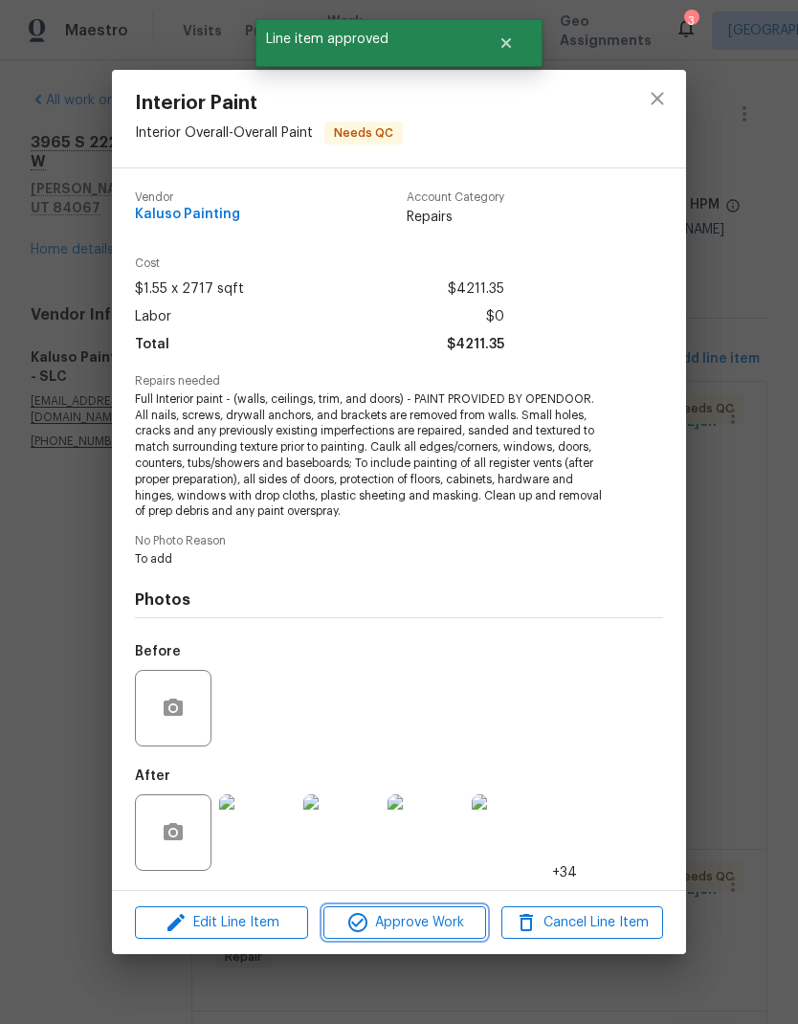
click at [452, 925] on span "Approve Work" at bounding box center [404, 923] width 150 height 24
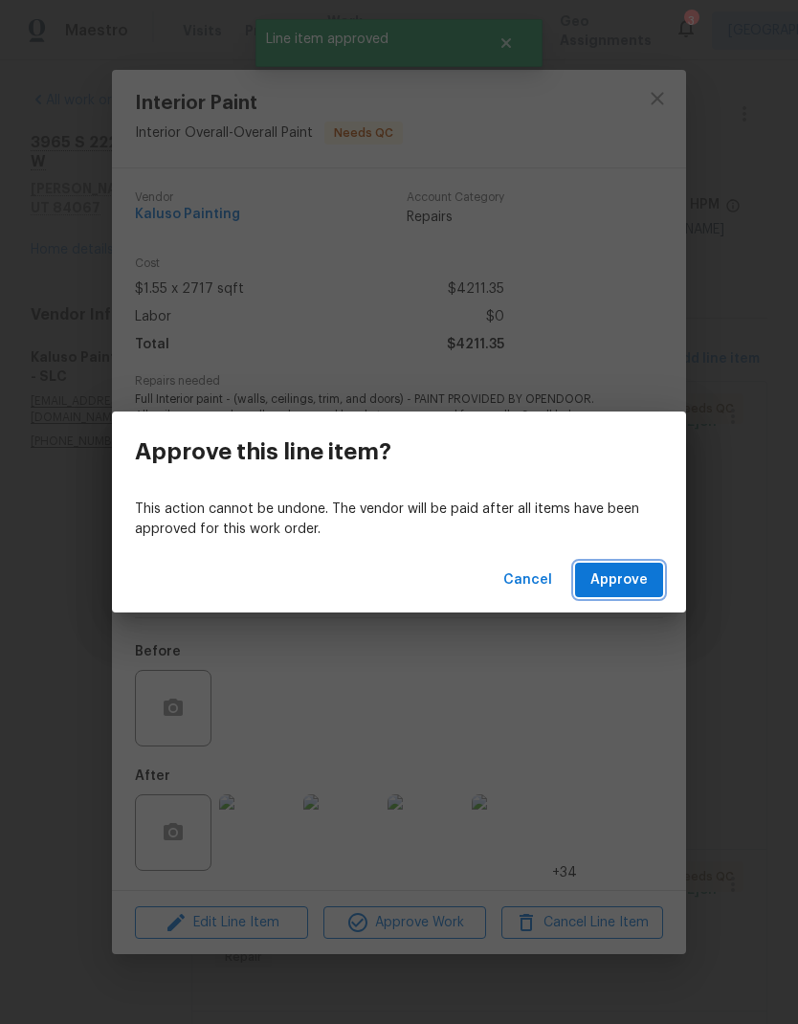
click at [638, 583] on span "Approve" at bounding box center [619, 581] width 57 height 24
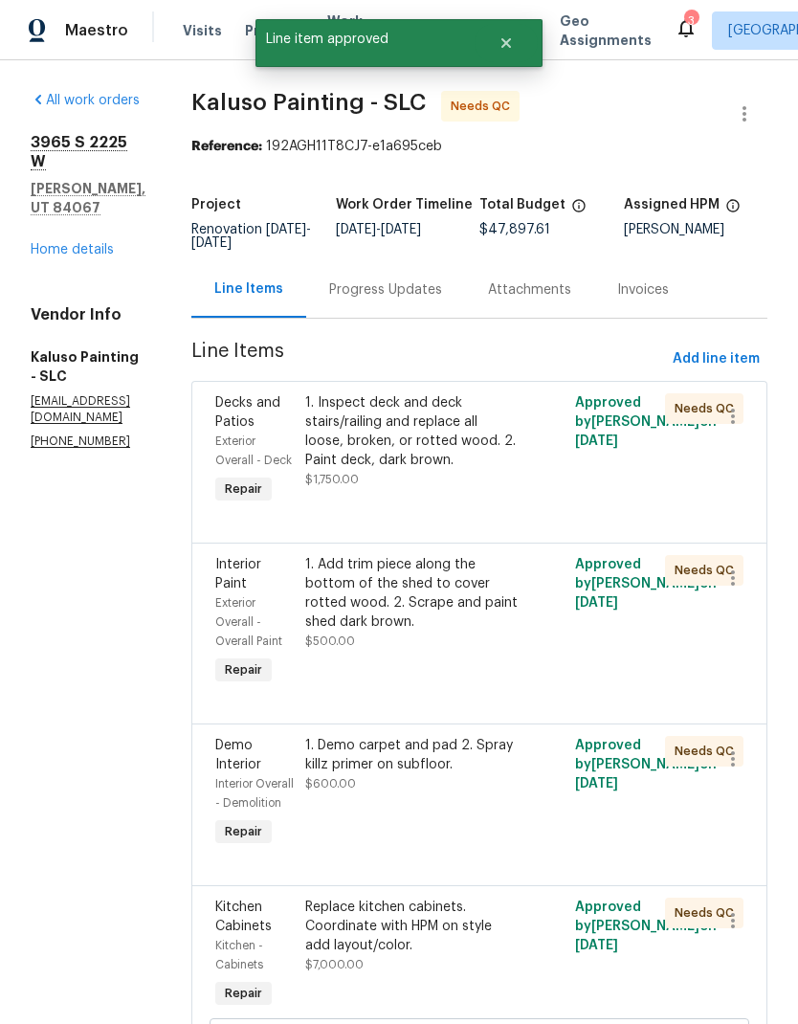
click at [438, 465] on div "1. Inspect deck and deck stairs/railing and replace all loose, broken, or rotte…" at bounding box center [411, 431] width 213 height 77
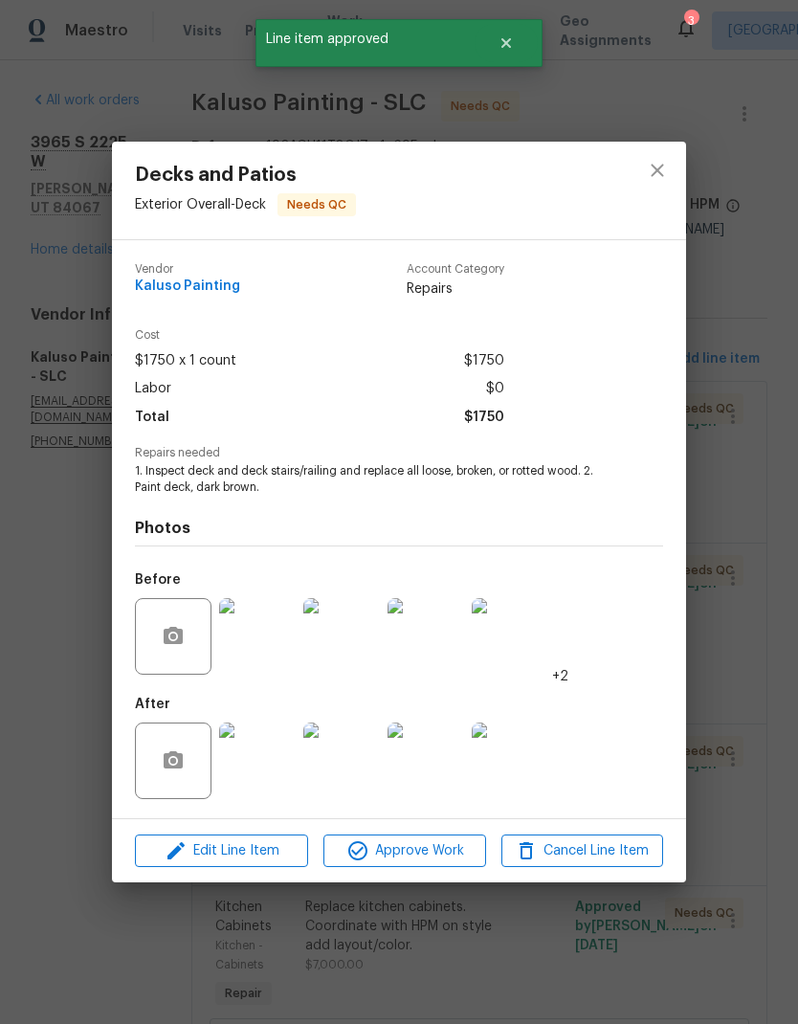
click at [422, 867] on button "Approve Work" at bounding box center [405, 852] width 162 height 34
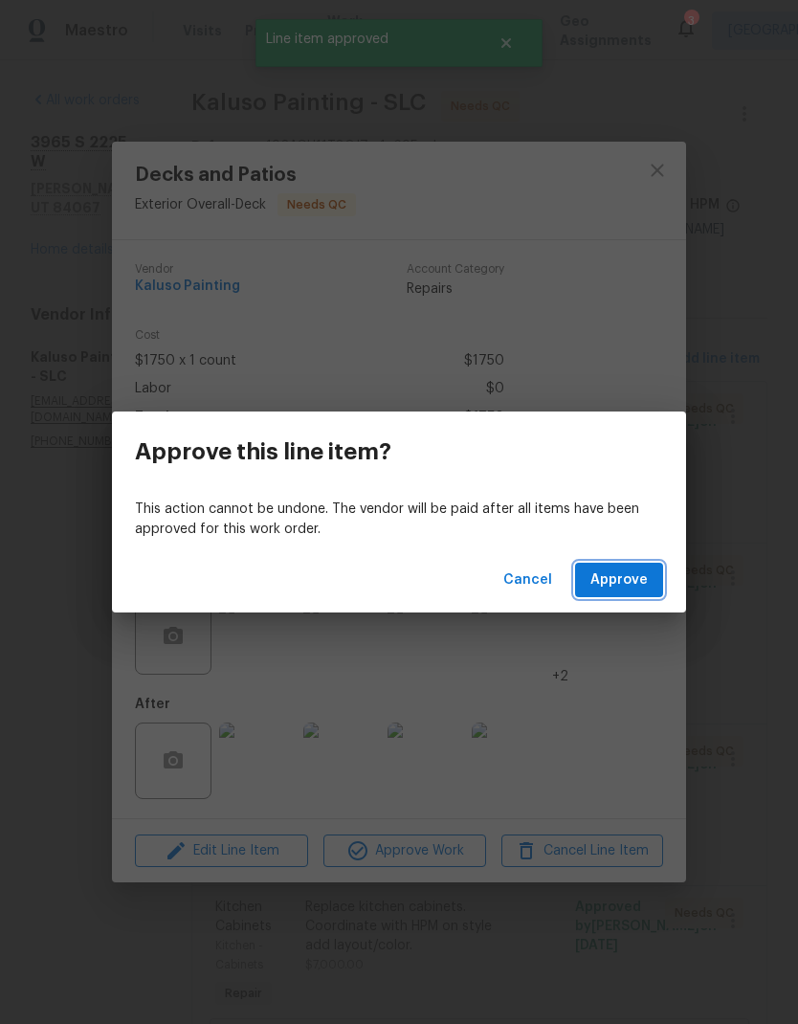
click at [640, 589] on span "Approve" at bounding box center [619, 581] width 57 height 24
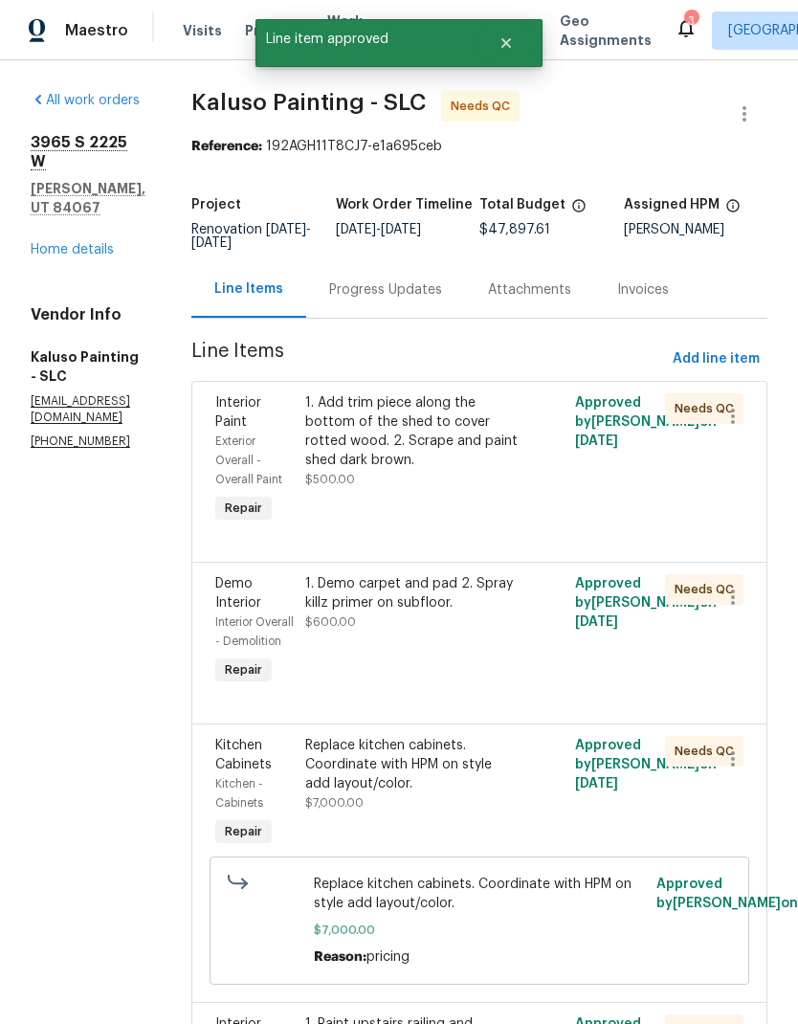
click at [425, 451] on div "1. Add trim piece along the bottom of the shed to cover rotted wood. 2. Scrape …" at bounding box center [411, 431] width 213 height 77
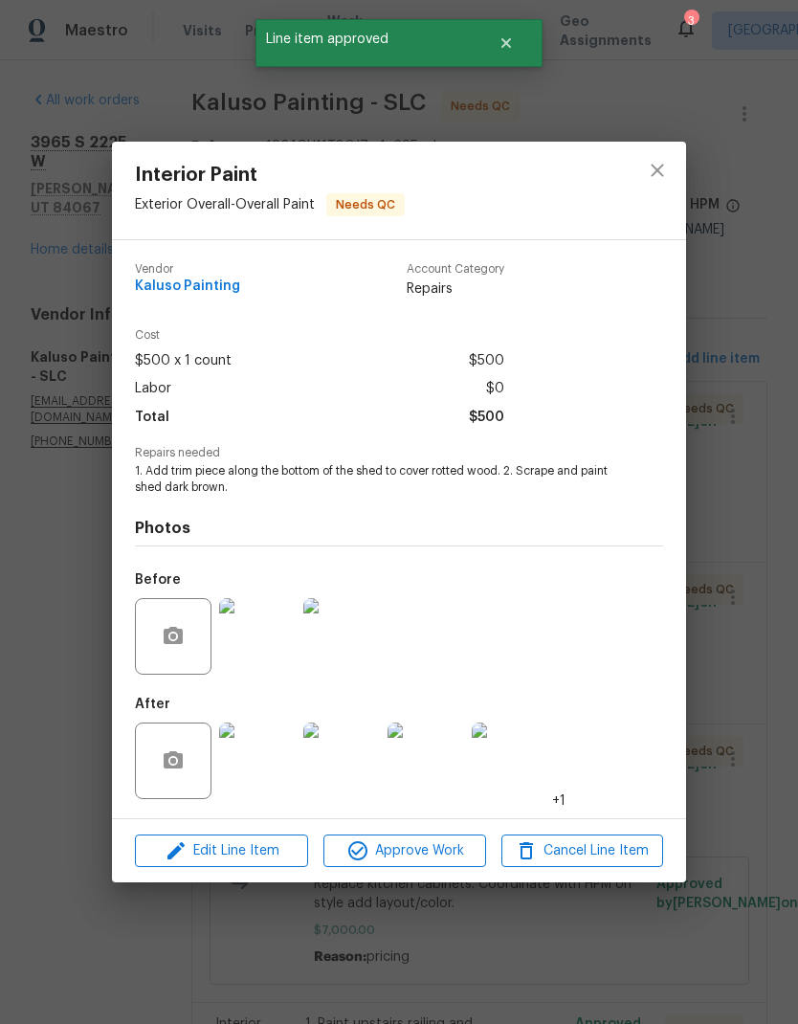
click at [452, 853] on span "Approve Work" at bounding box center [404, 852] width 150 height 24
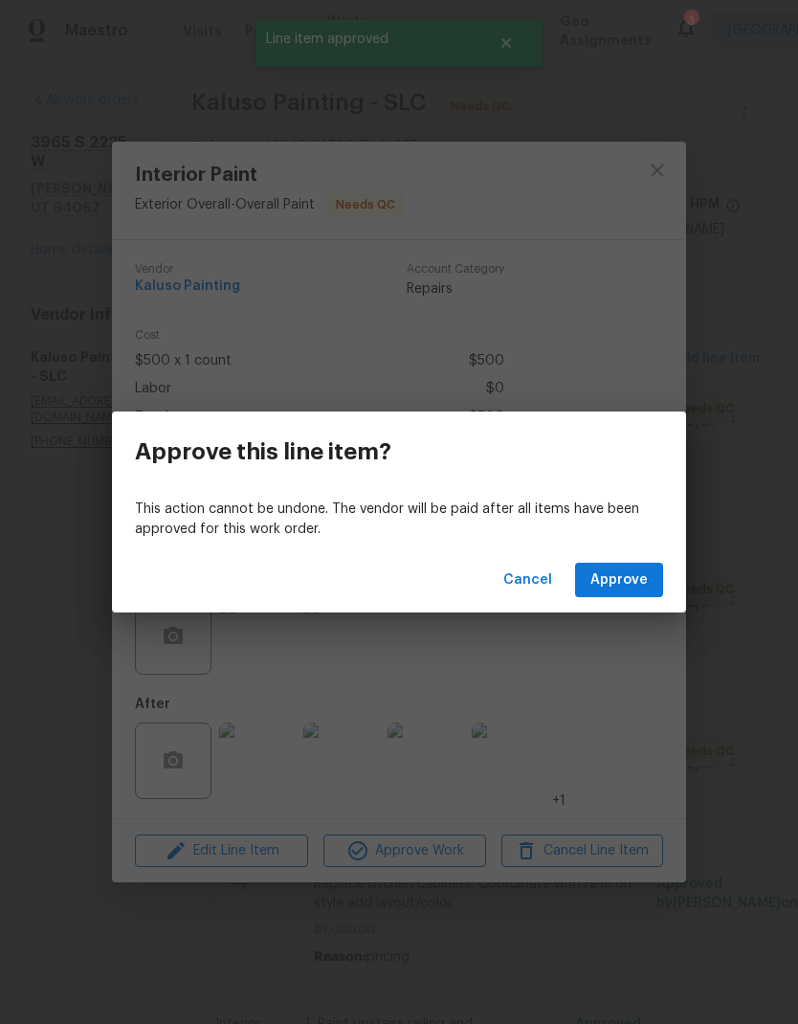
click at [639, 586] on span "Approve" at bounding box center [619, 581] width 57 height 24
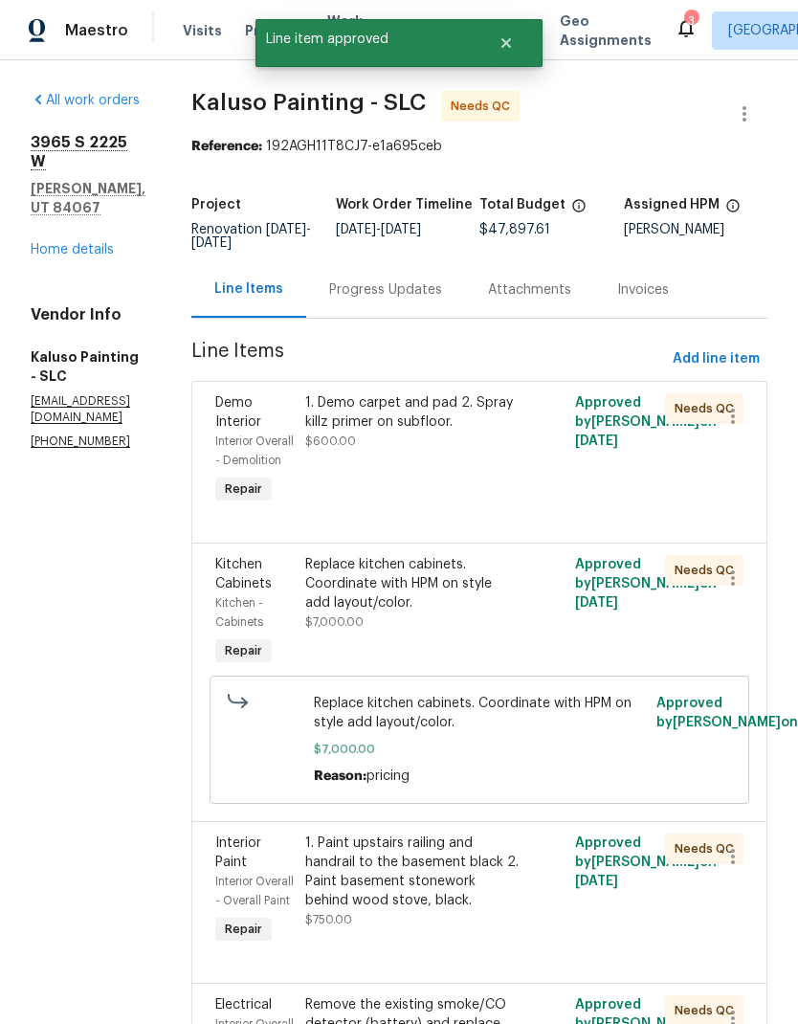
click at [446, 456] on div "1. Demo carpet and pad 2. Spray killz primer on subfloor. $600.00" at bounding box center [412, 451] width 225 height 126
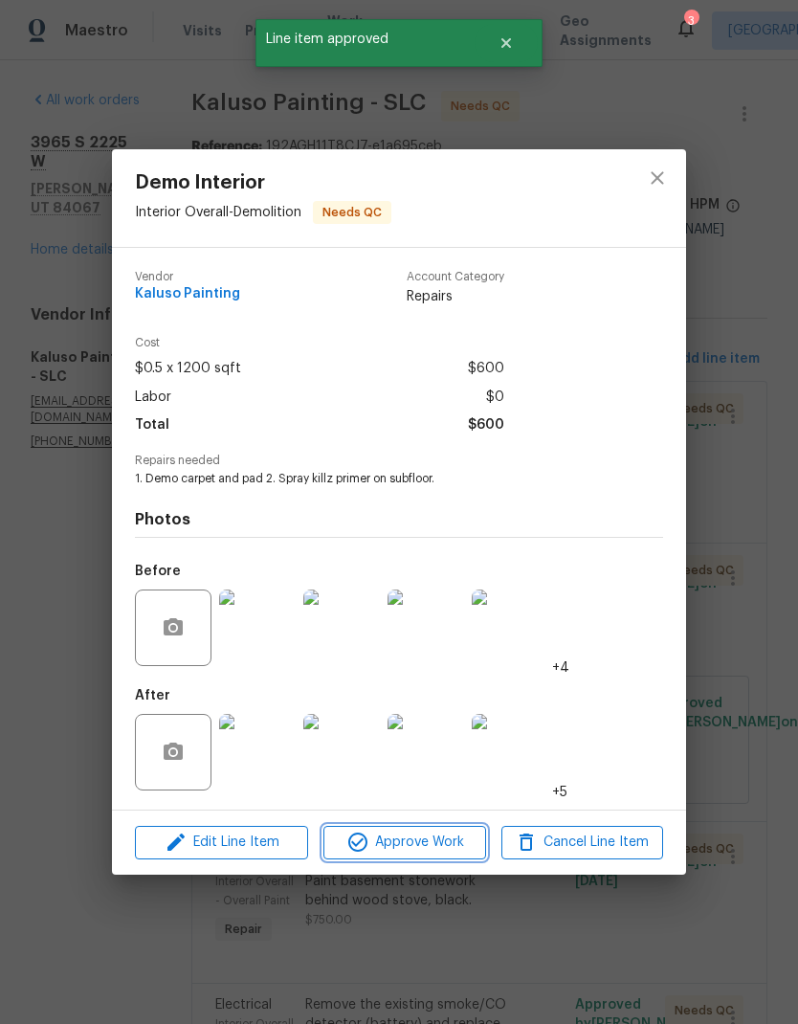
click at [431, 857] on button "Approve Work" at bounding box center [405, 843] width 162 height 34
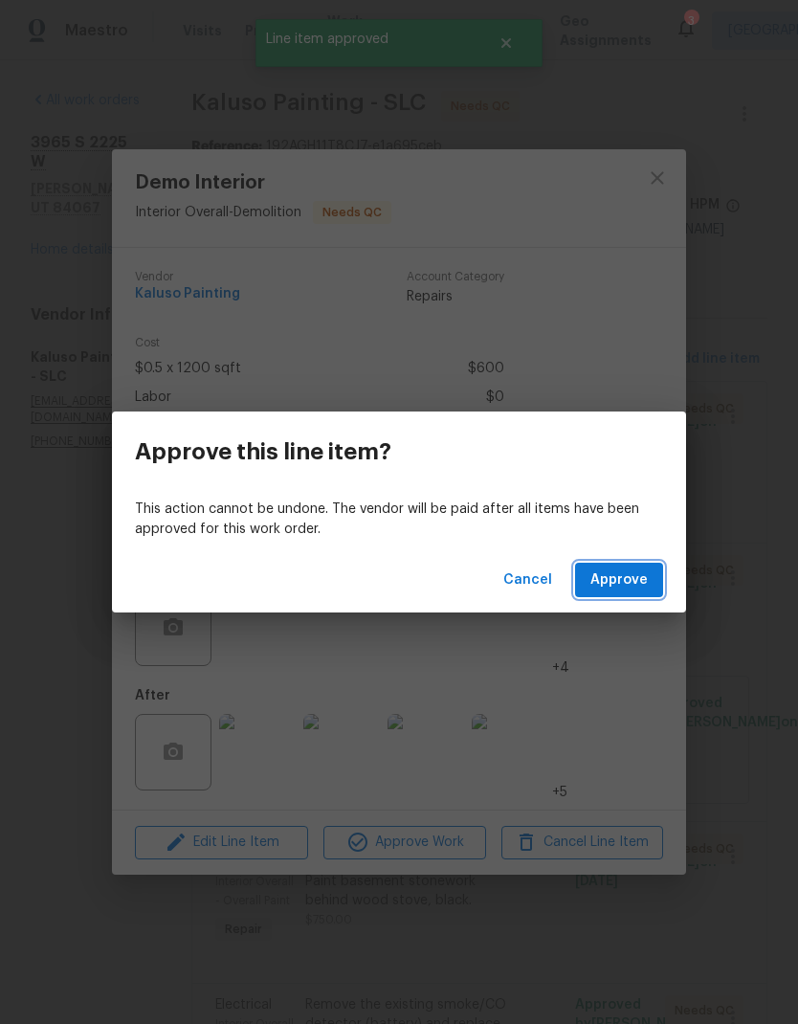
click at [636, 588] on span "Approve" at bounding box center [619, 581] width 57 height 24
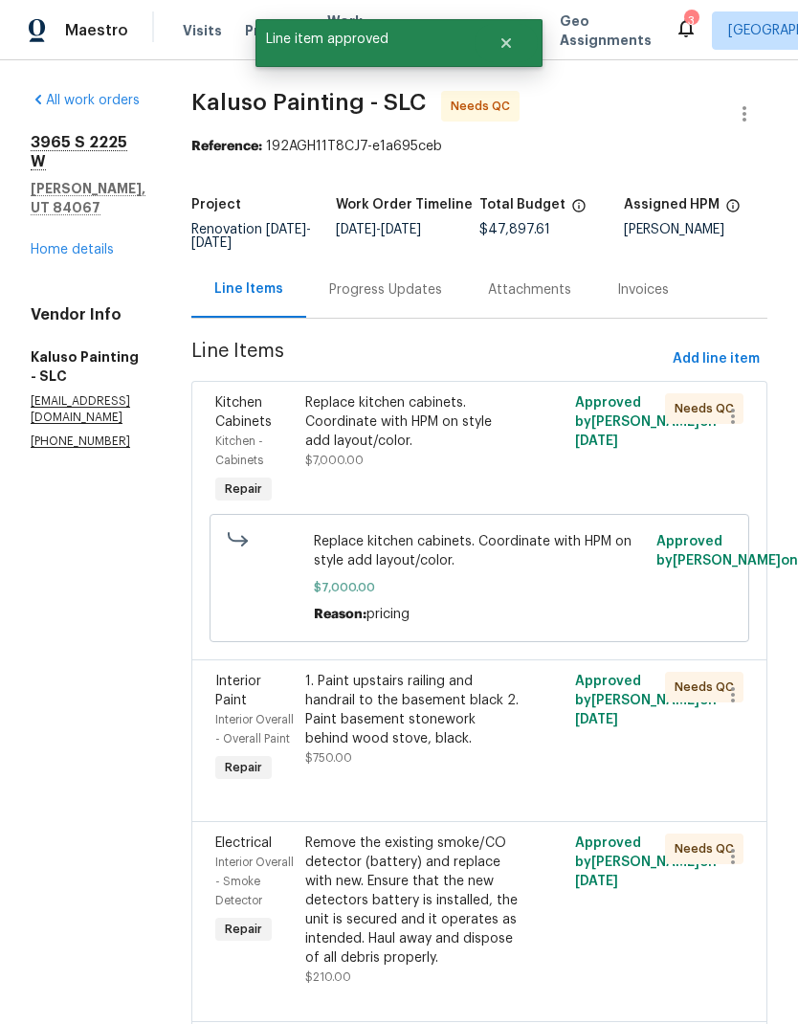
click at [461, 448] on div "Replace kitchen cabinets. Coordinate with HPM on style add layout/color." at bounding box center [411, 421] width 213 height 57
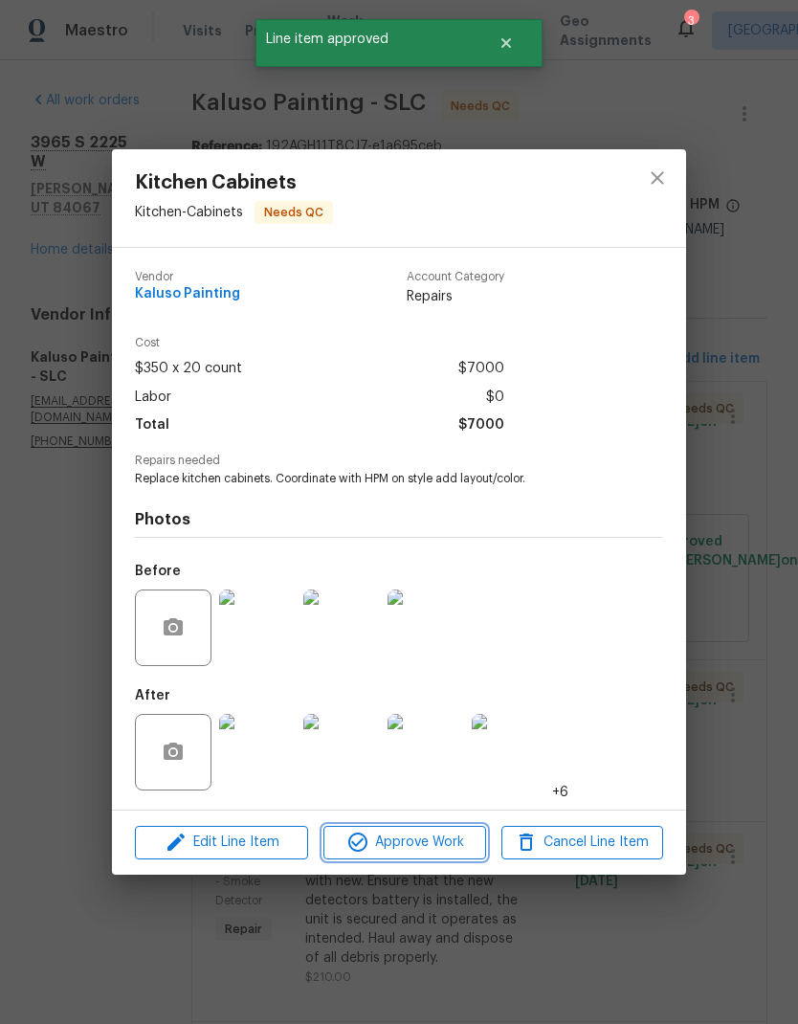
click at [421, 857] on button "Approve Work" at bounding box center [405, 843] width 162 height 34
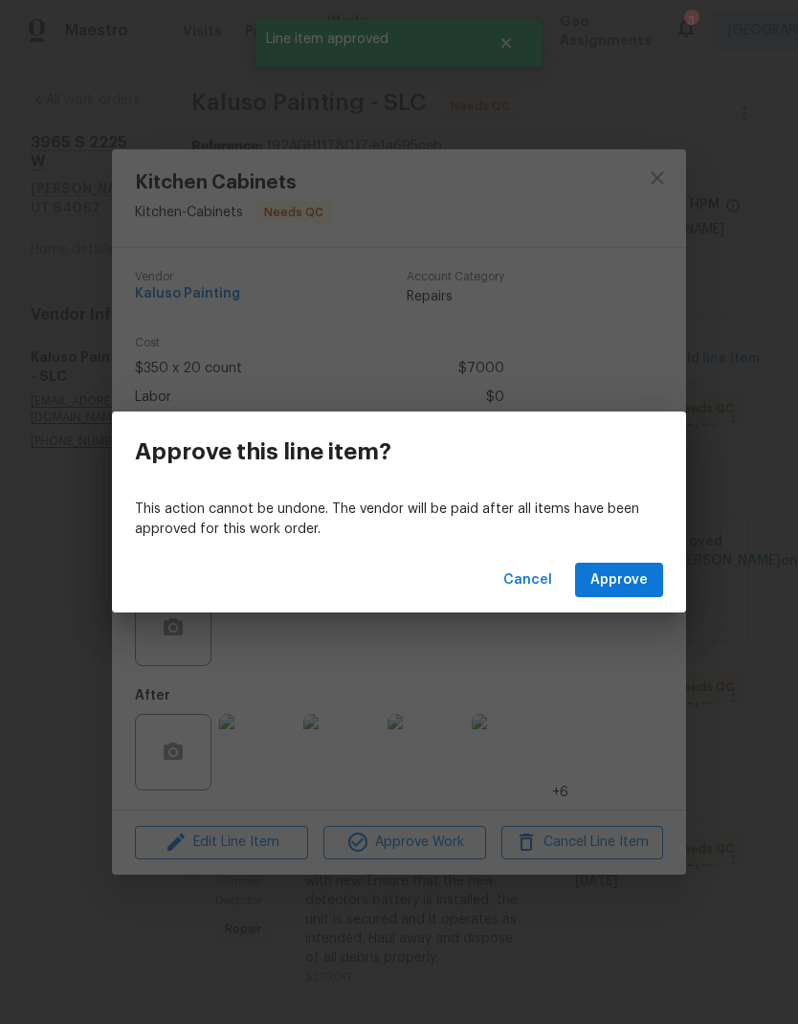
click at [637, 588] on span "Approve" at bounding box center [619, 581] width 57 height 24
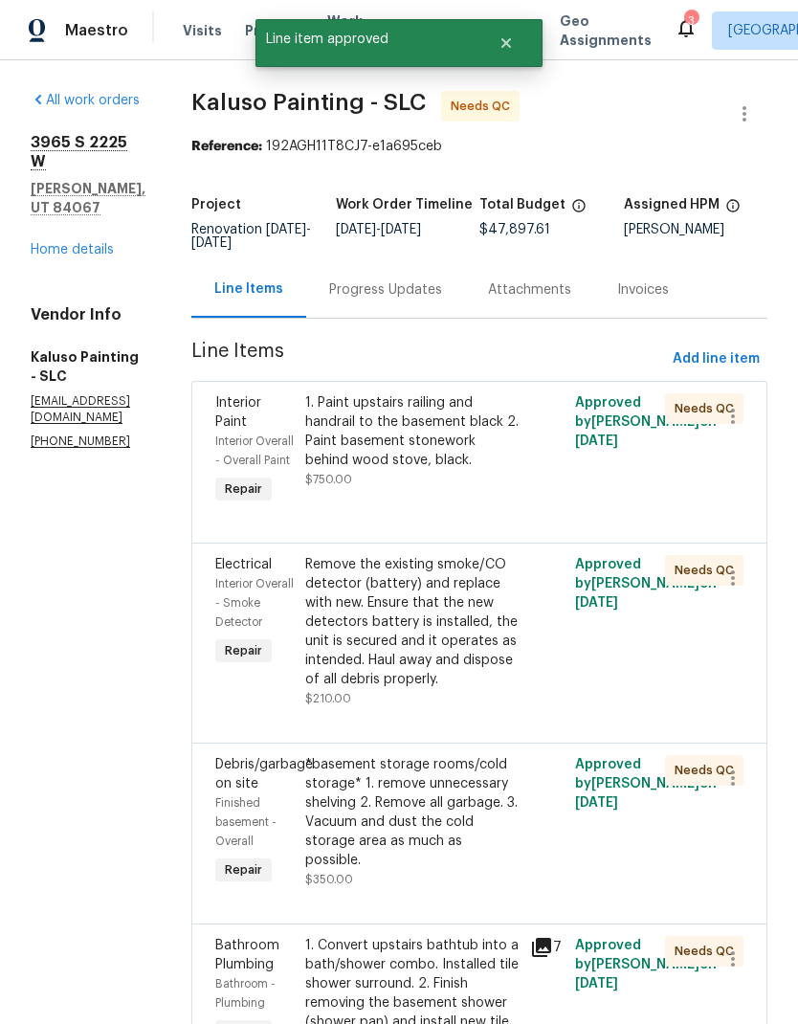
click at [431, 452] on div "1. Paint upstairs railing and handrail to the basement black 2. Paint basement …" at bounding box center [411, 431] width 213 height 77
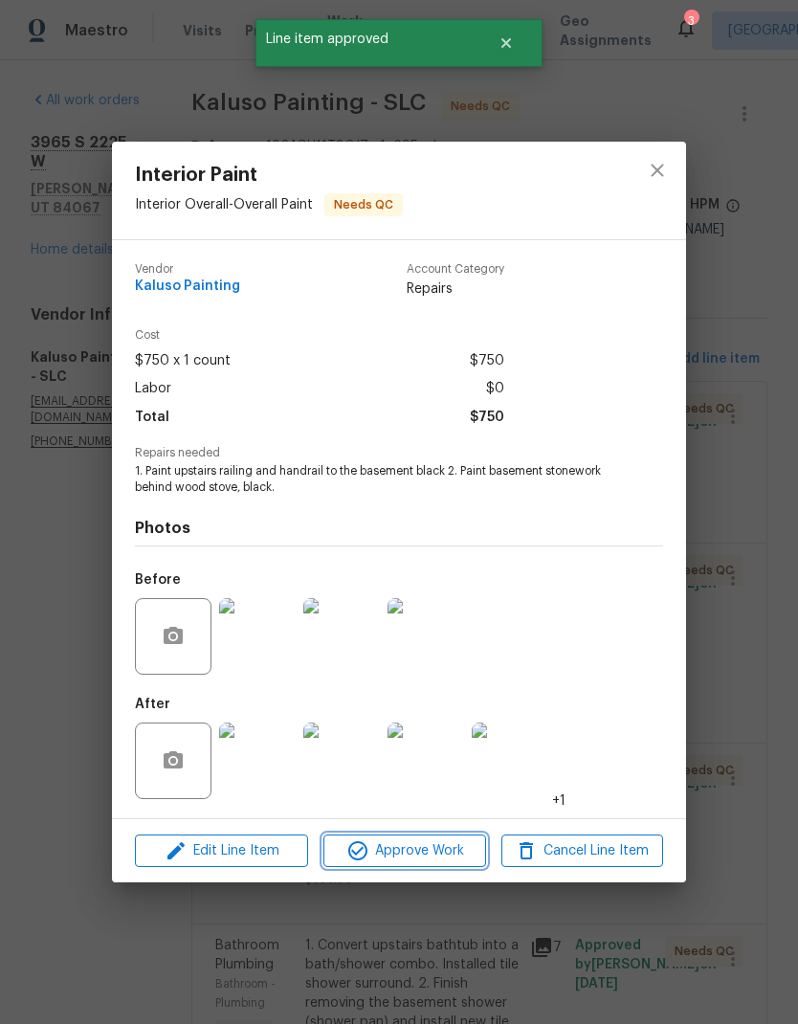
click at [436, 865] on button "Approve Work" at bounding box center [405, 852] width 162 height 34
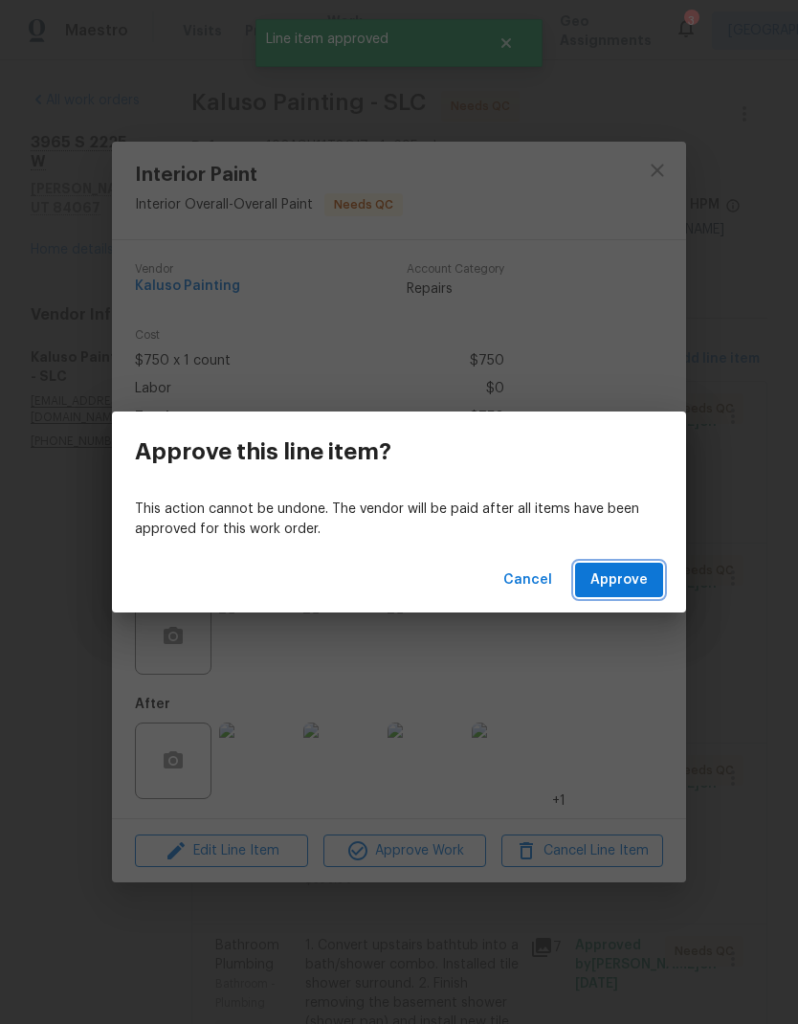
click at [644, 584] on span "Approve" at bounding box center [619, 581] width 57 height 24
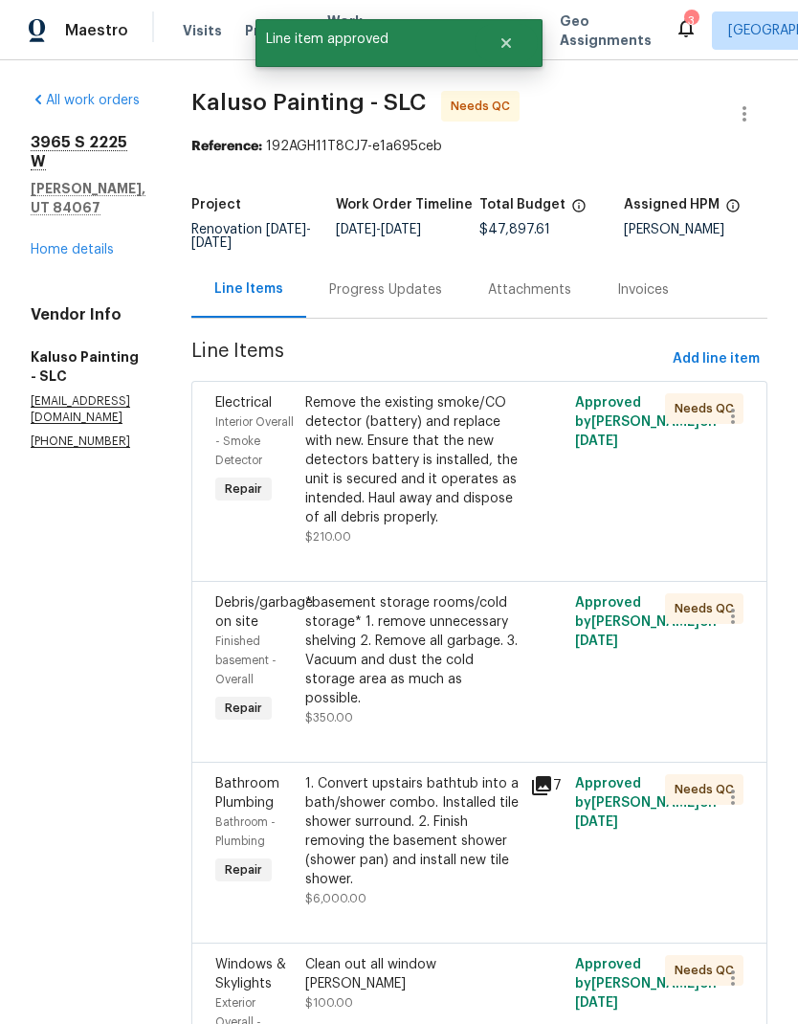
click at [438, 481] on div "Remove the existing smoke/CO detector (battery) and replace with new. Ensure th…" at bounding box center [411, 460] width 213 height 134
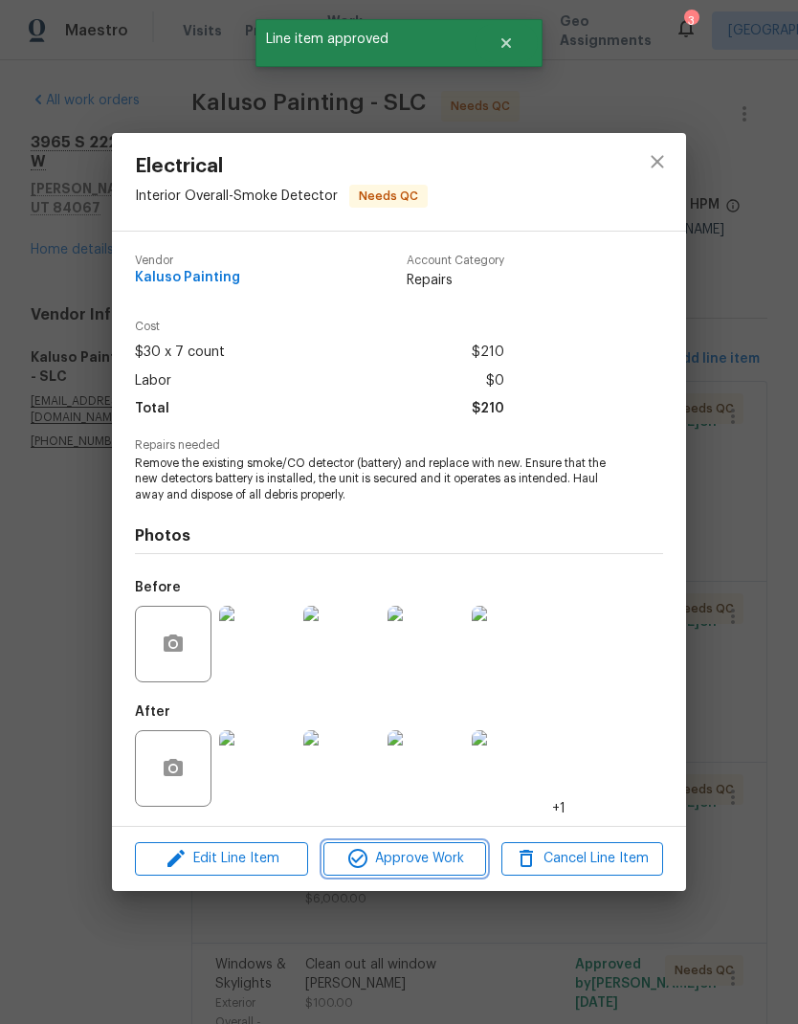
click at [449, 873] on button "Approve Work" at bounding box center [405, 859] width 162 height 34
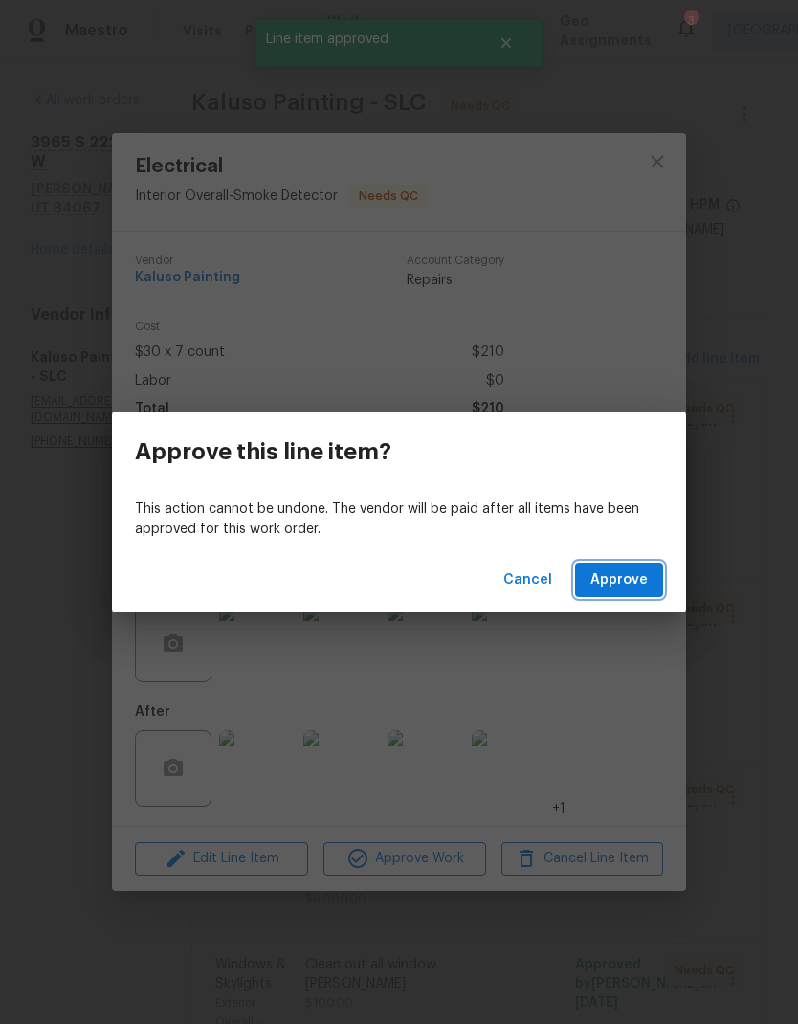
click at [646, 586] on span "Approve" at bounding box center [619, 581] width 57 height 24
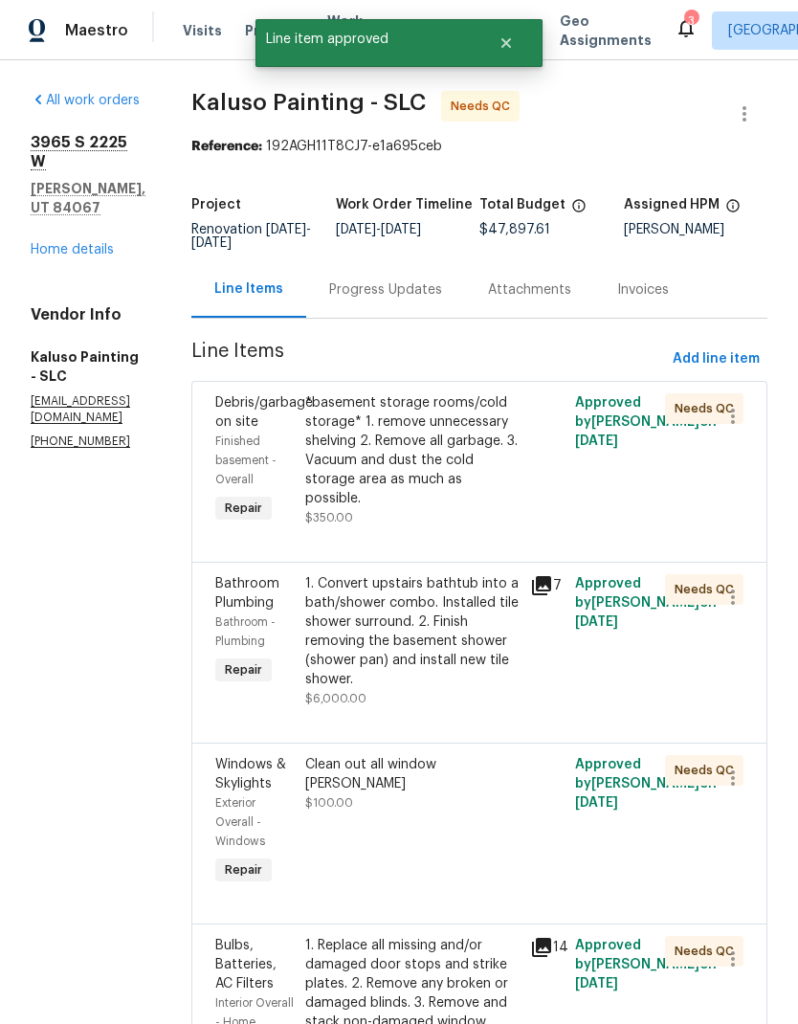
click at [426, 477] on div "*basement storage rooms/cold storage* 1. remove unnecessary shelving 2. Remove …" at bounding box center [411, 450] width 213 height 115
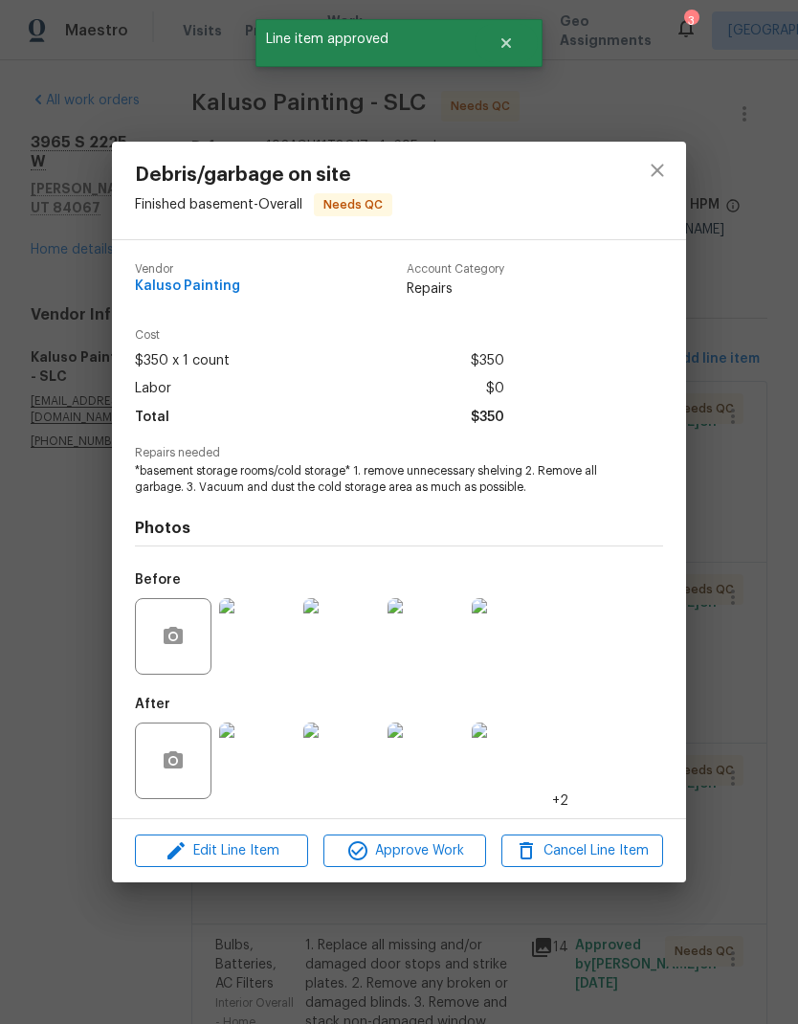
click at [413, 856] on span "Approve Work" at bounding box center [404, 852] width 150 height 24
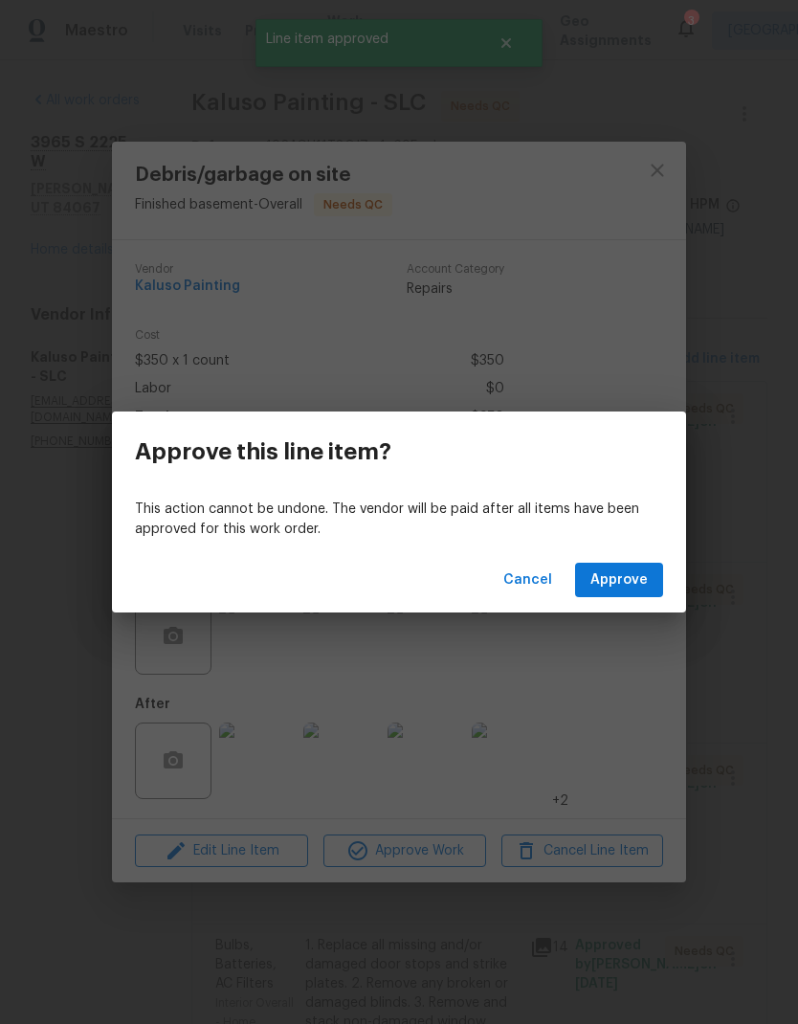
click at [654, 575] on button "Approve" at bounding box center [619, 580] width 88 height 35
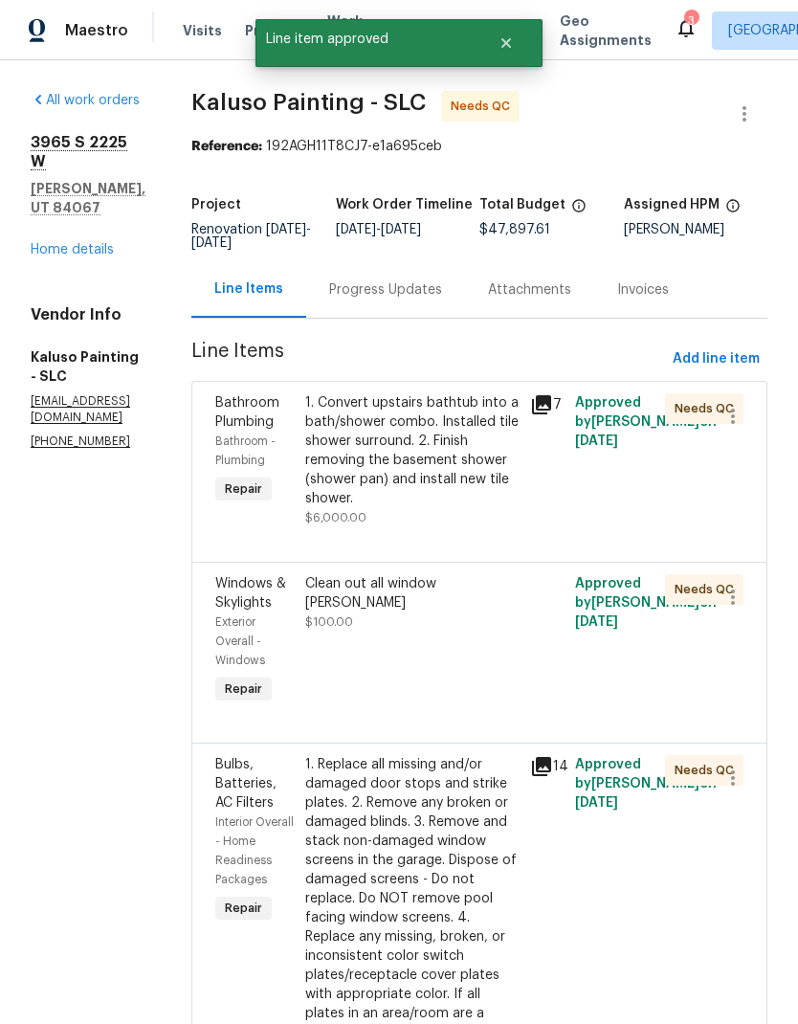
click at [440, 480] on div "1. Convert upstairs bathtub into a bath/shower combo. Installed tile shower sur…" at bounding box center [411, 450] width 213 height 115
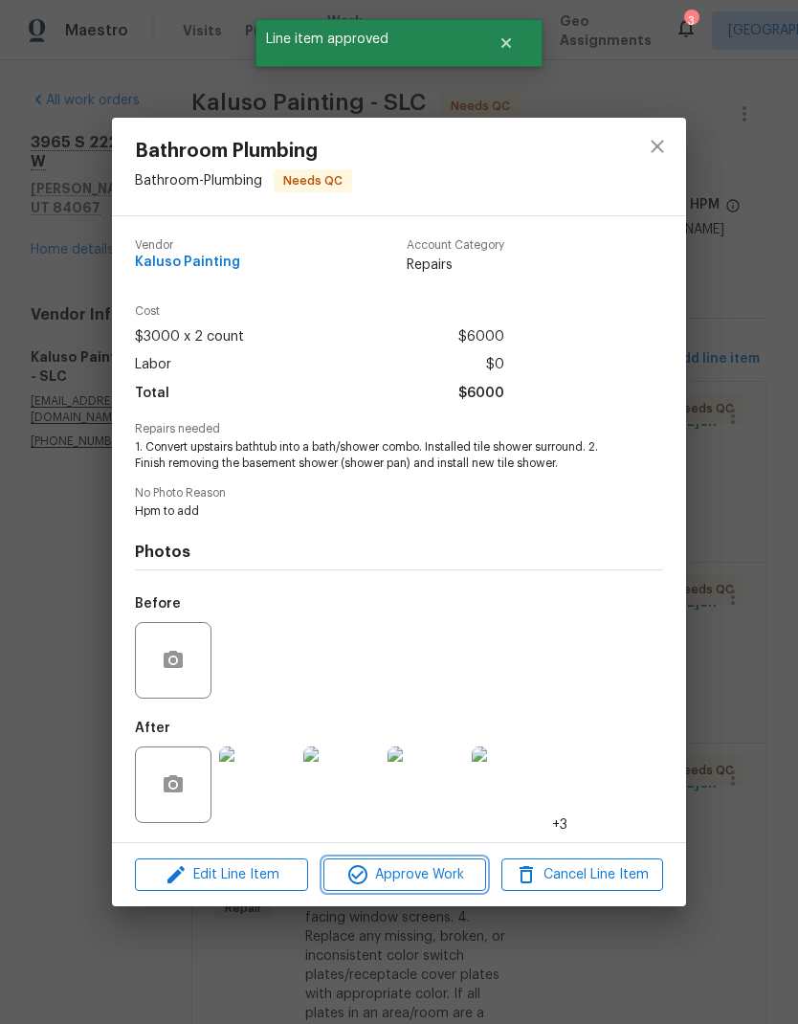
click at [439, 886] on span "Approve Work" at bounding box center [404, 876] width 150 height 24
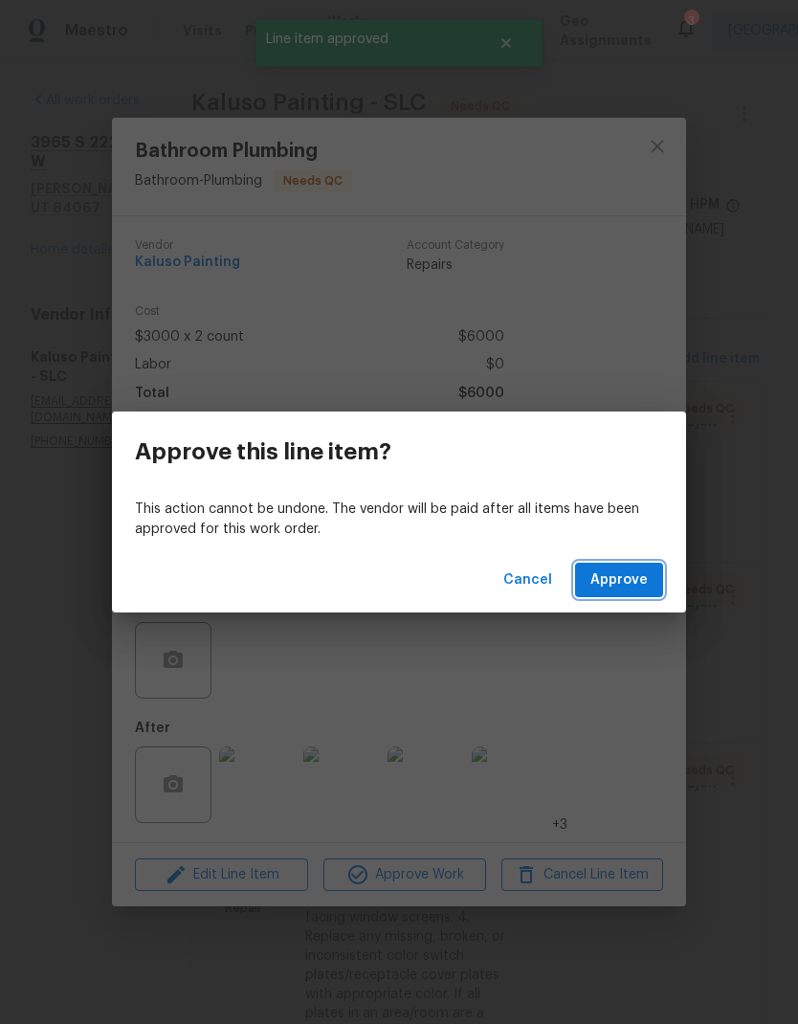
click at [623, 586] on span "Approve" at bounding box center [619, 581] width 57 height 24
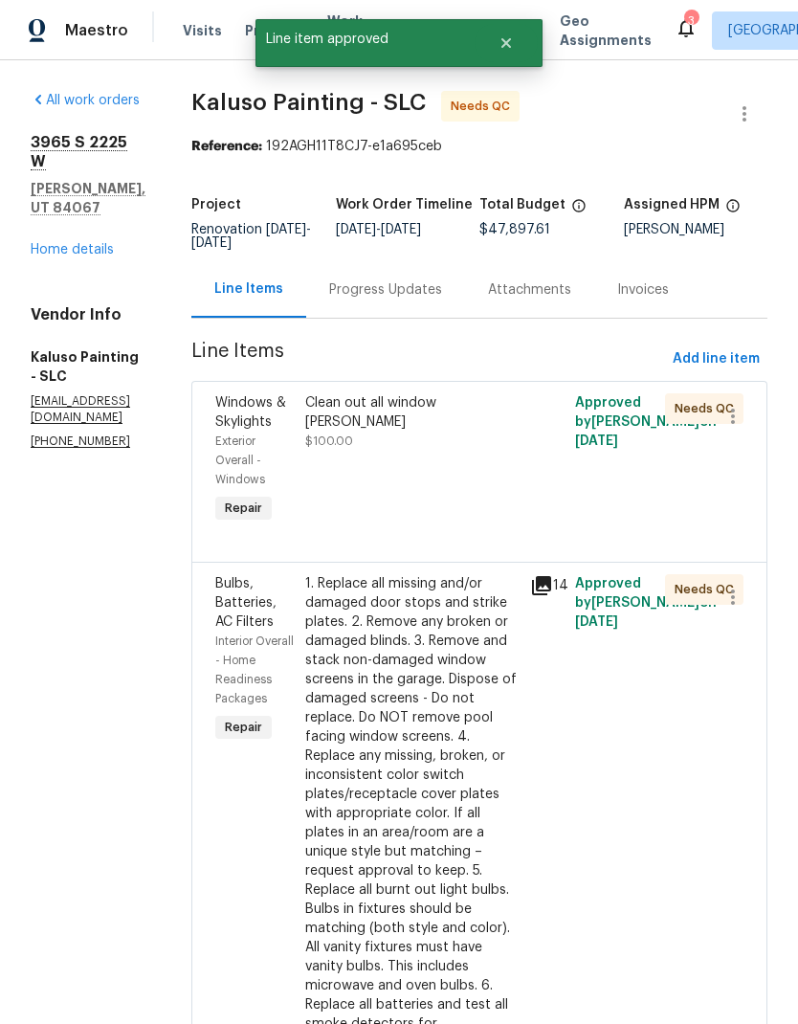
click at [421, 460] on div "Clean out all window [PERSON_NAME] $100.00" at bounding box center [412, 461] width 225 height 146
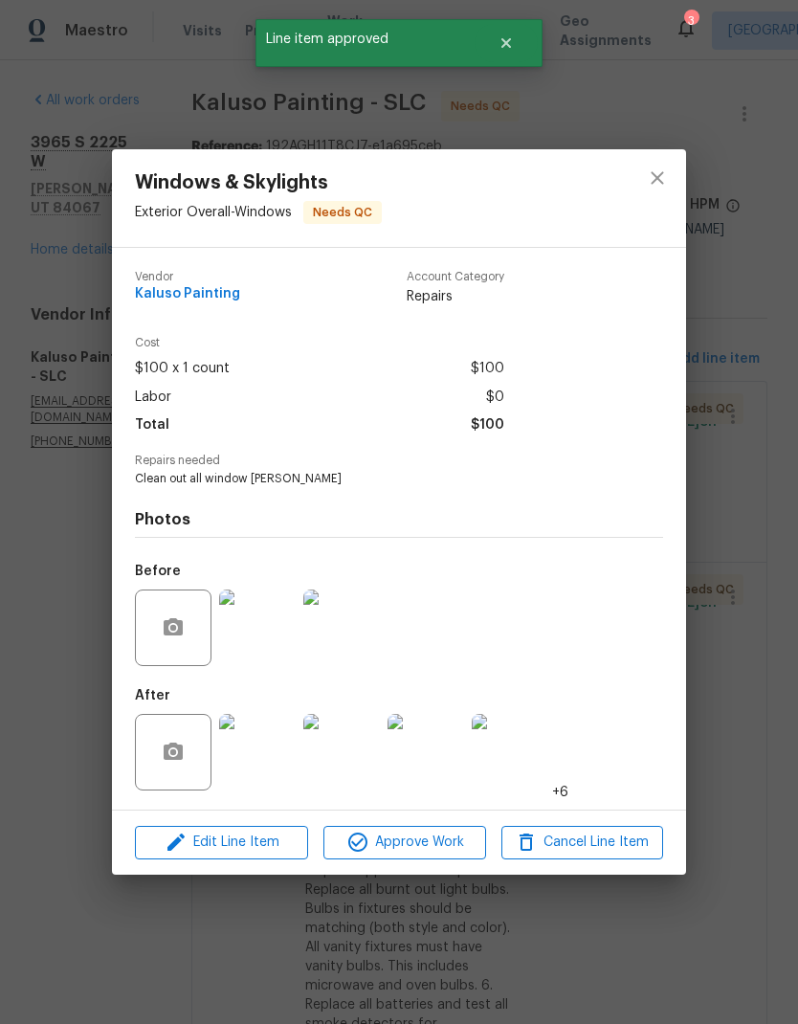
click at [435, 854] on span "Approve Work" at bounding box center [404, 843] width 150 height 24
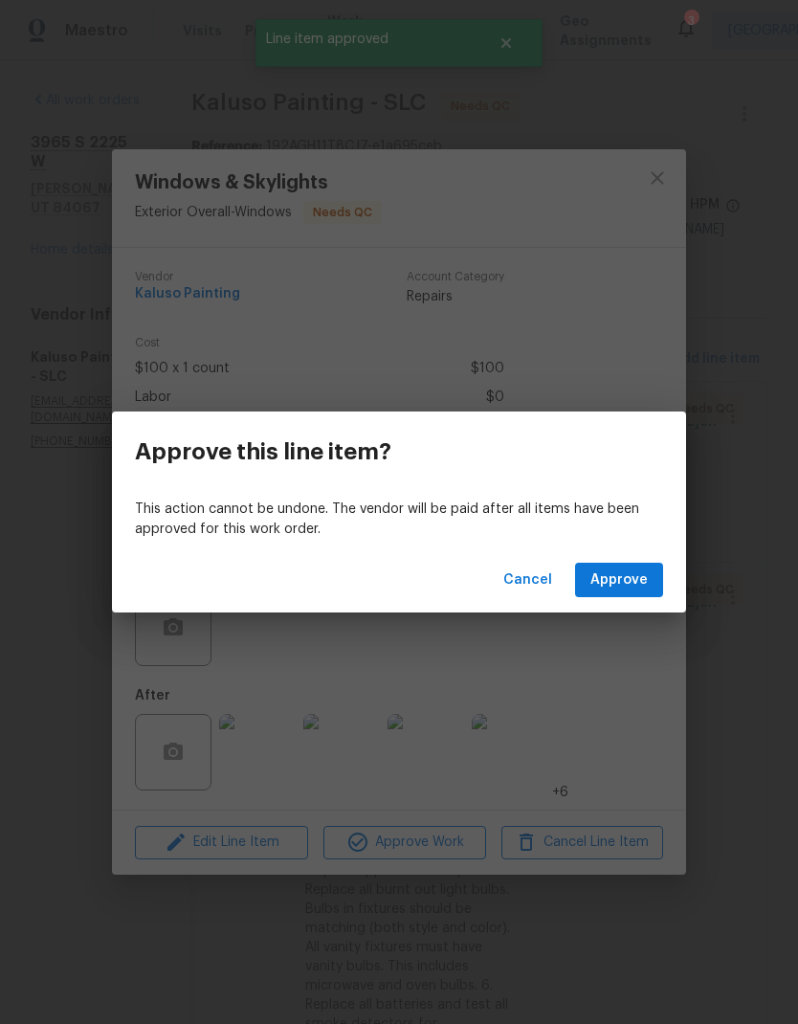
click at [642, 578] on span "Approve" at bounding box center [619, 581] width 57 height 24
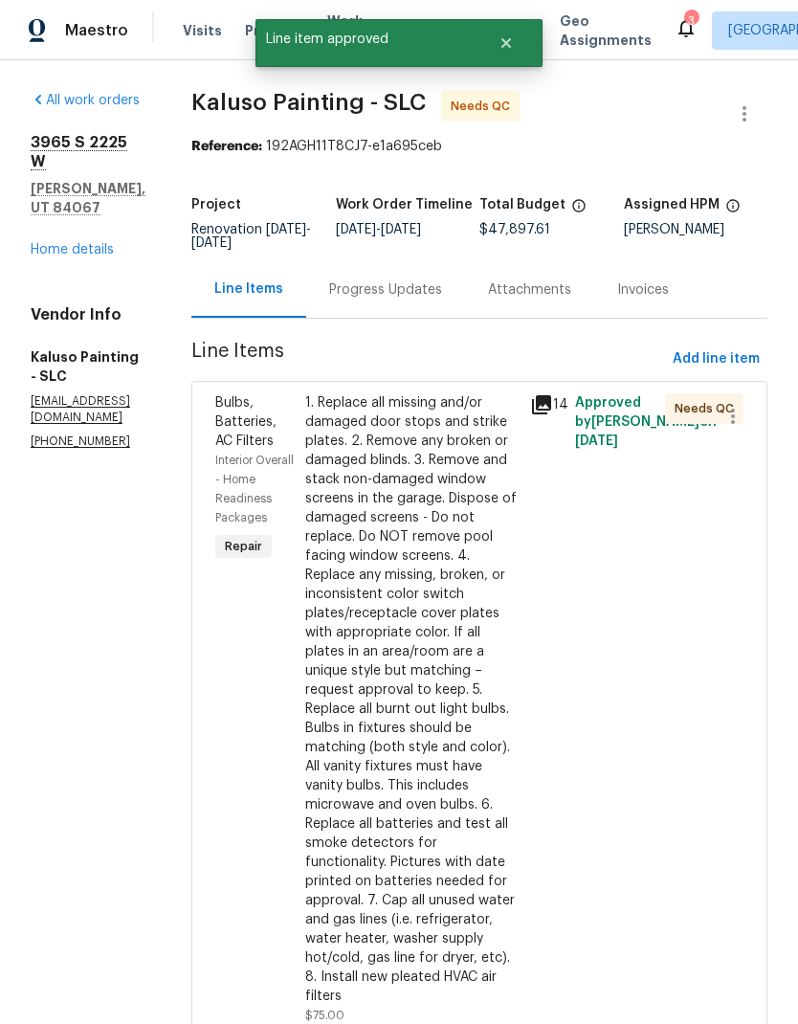
click at [442, 528] on div "1. Replace all missing and/or damaged door stops and strike plates. 2. Remove a…" at bounding box center [411, 699] width 213 height 613
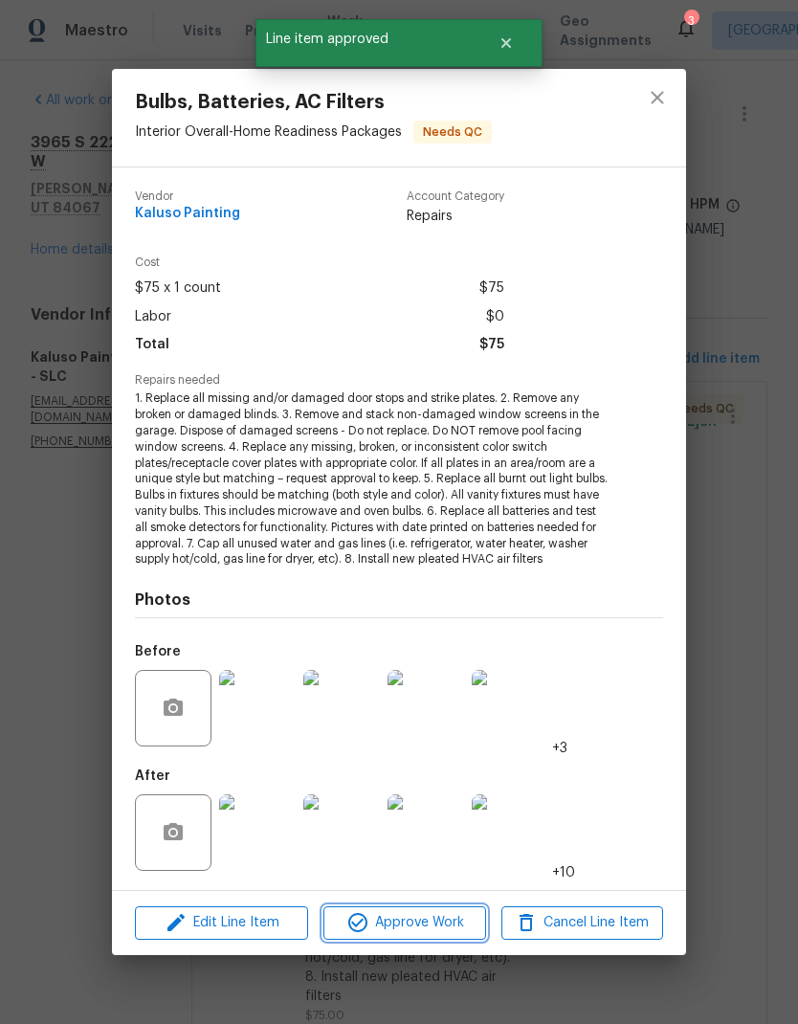
click at [435, 937] on button "Approve Work" at bounding box center [405, 924] width 162 height 34
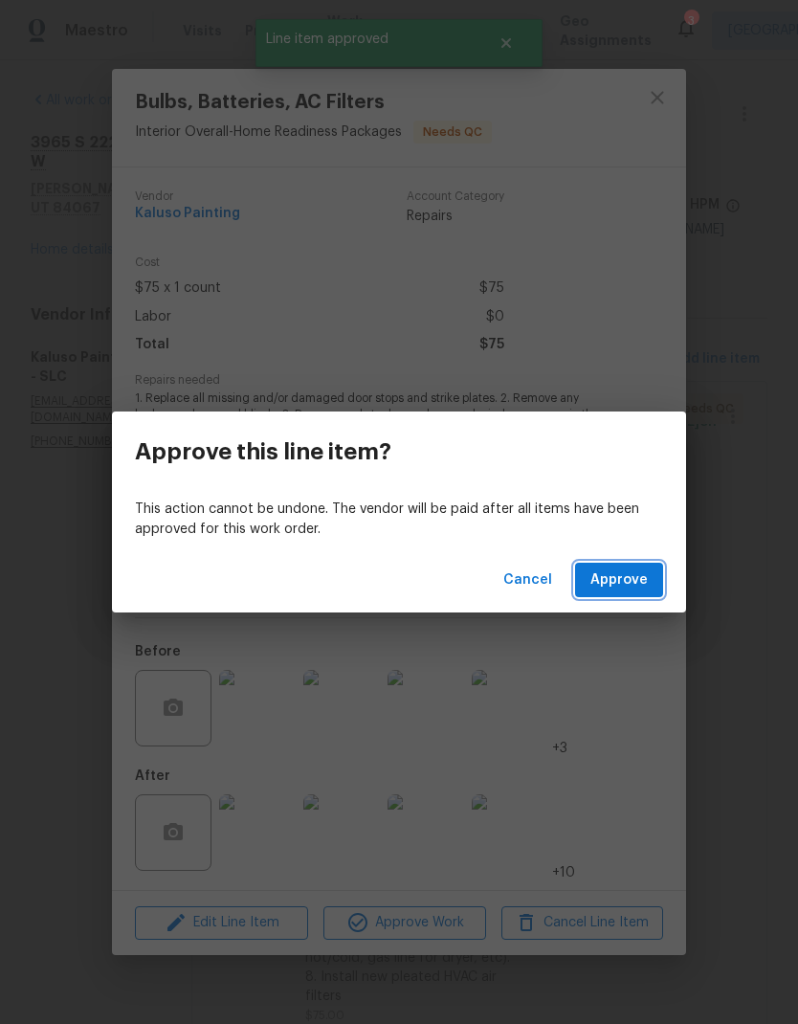
click at [646, 584] on span "Approve" at bounding box center [619, 581] width 57 height 24
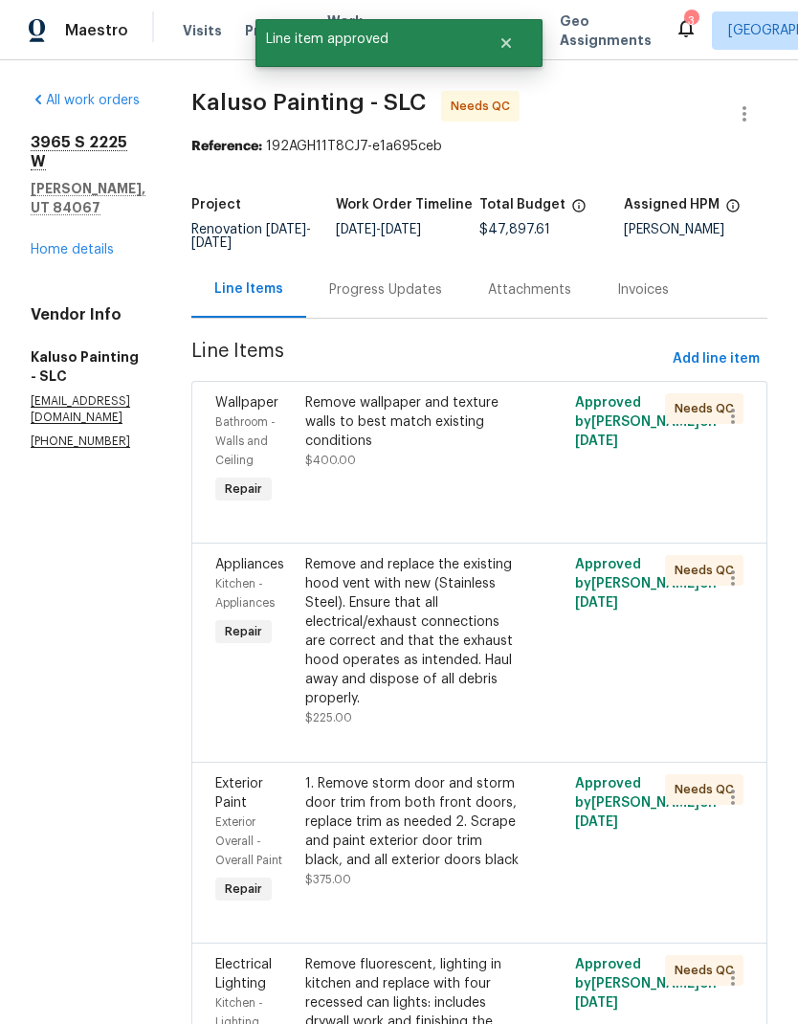
click at [442, 472] on div "Remove wallpaper and texture walls to best match existing conditions $400.00" at bounding box center [412, 451] width 225 height 126
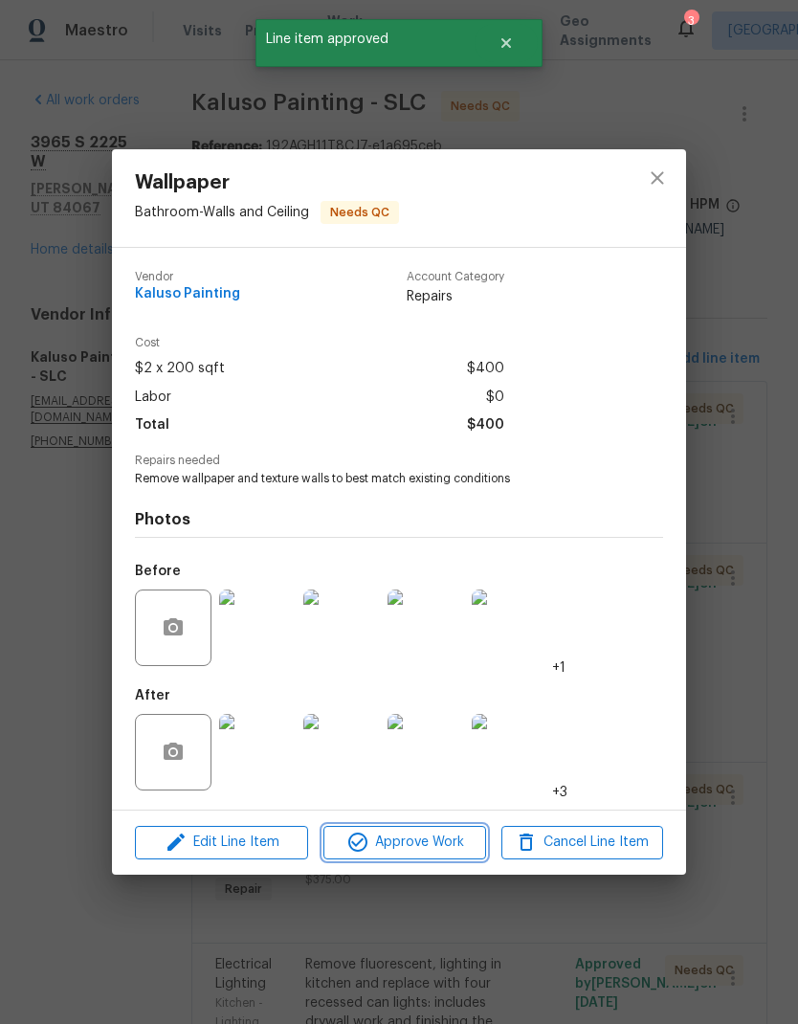
click at [424, 860] on button "Approve Work" at bounding box center [405, 843] width 162 height 34
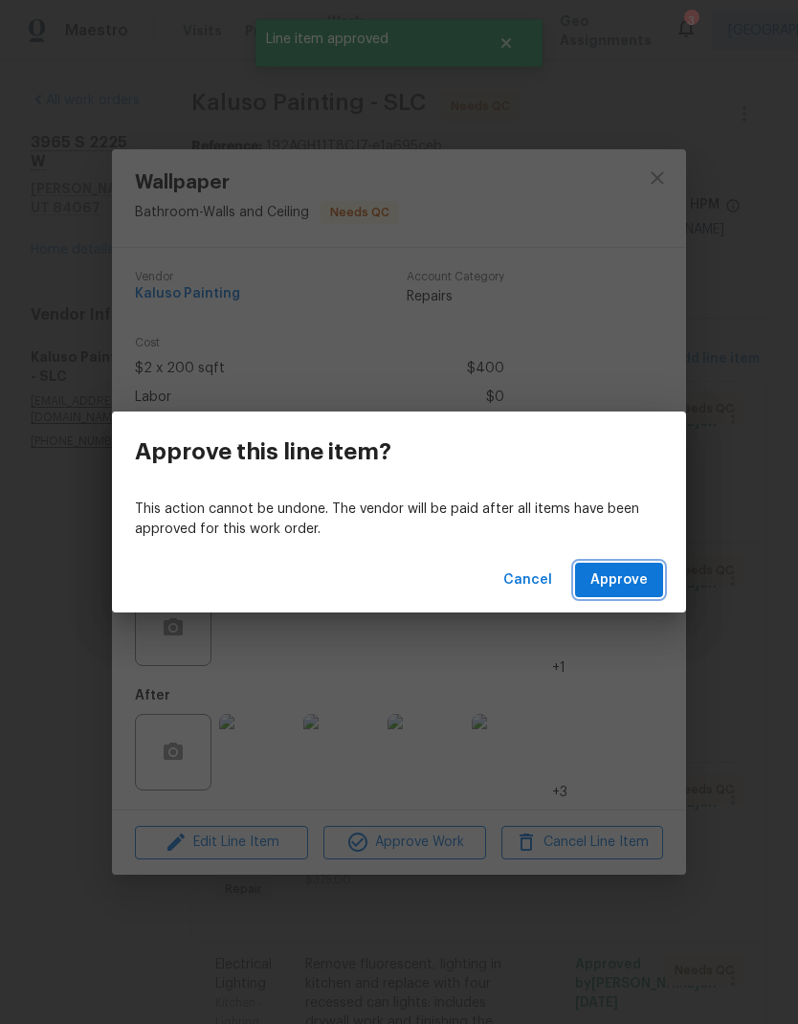
click at [630, 573] on span "Approve" at bounding box center [619, 581] width 57 height 24
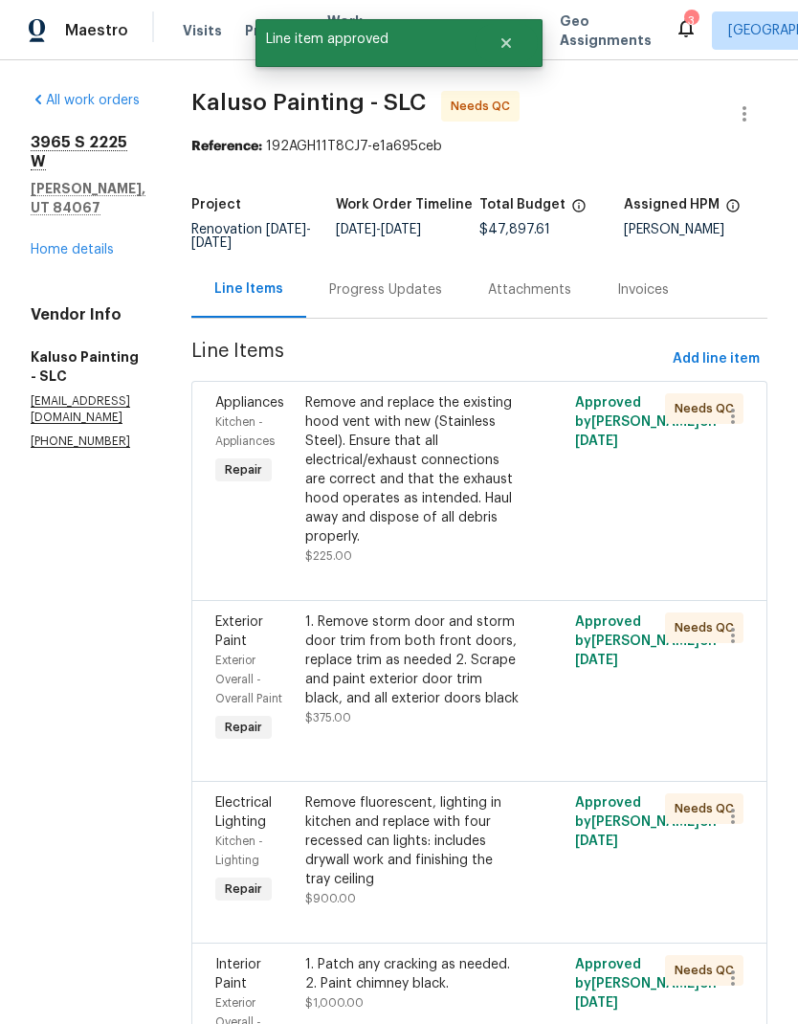
click at [458, 541] on div "Remove and replace the existing hood vent with new (Stainless Steel). Ensure th…" at bounding box center [411, 469] width 213 height 153
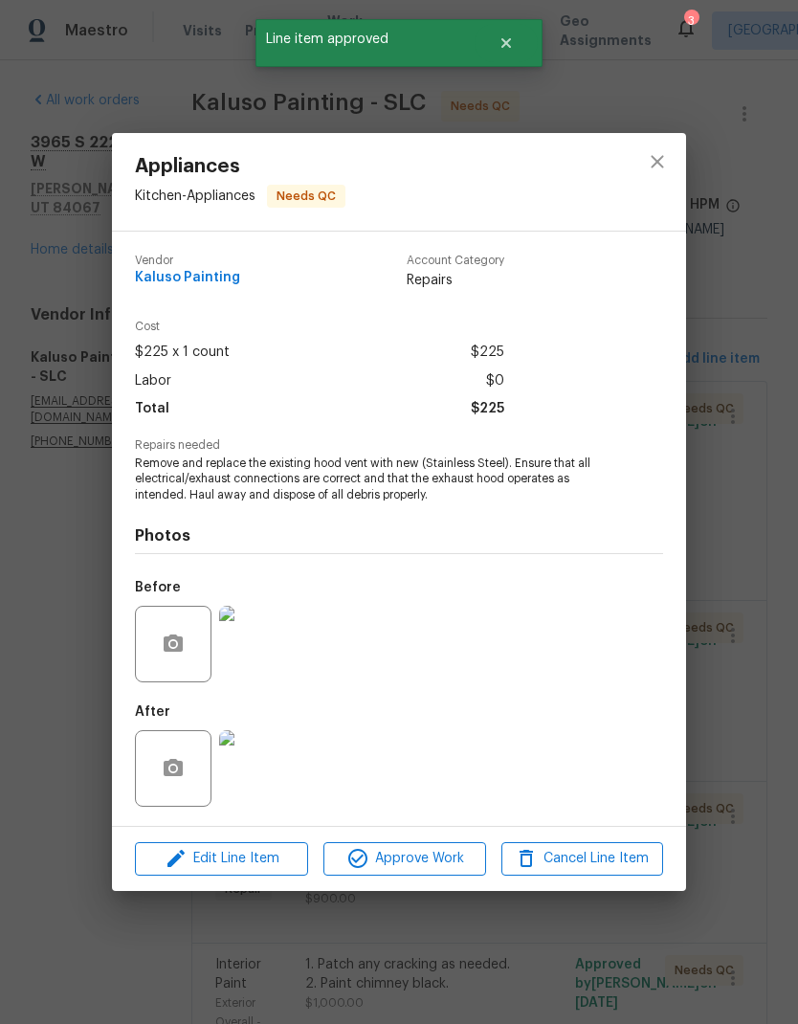
click at [437, 870] on span "Approve Work" at bounding box center [404, 859] width 150 height 24
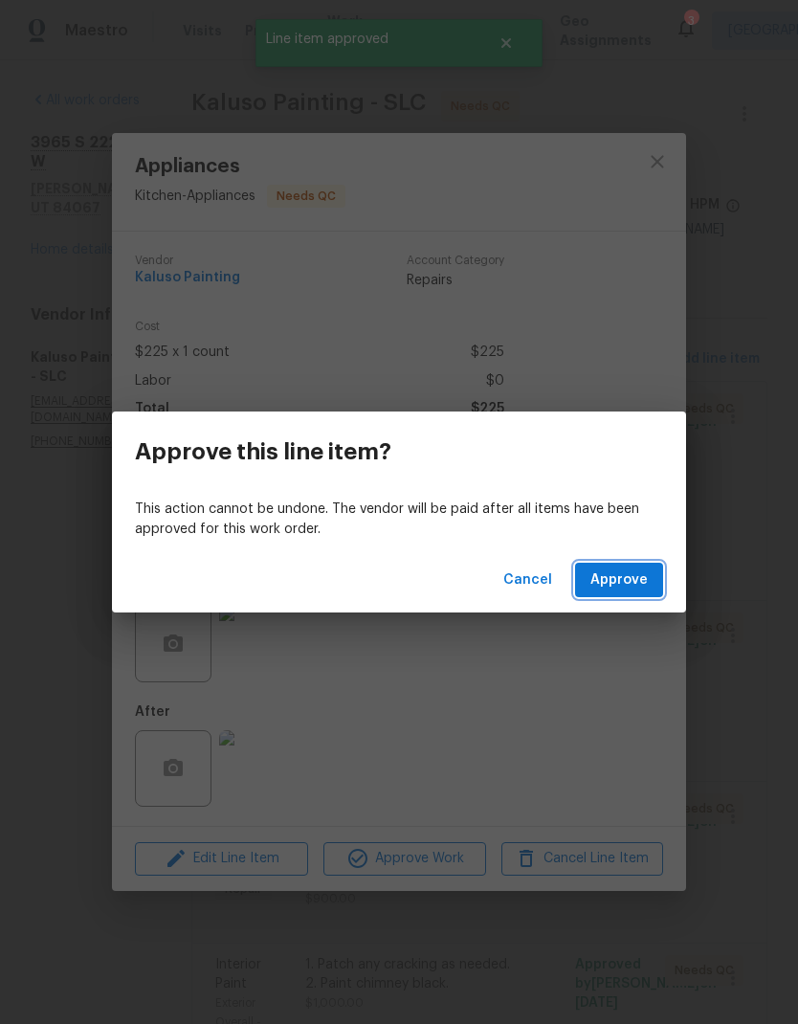
click at [621, 566] on button "Approve" at bounding box center [619, 580] width 88 height 35
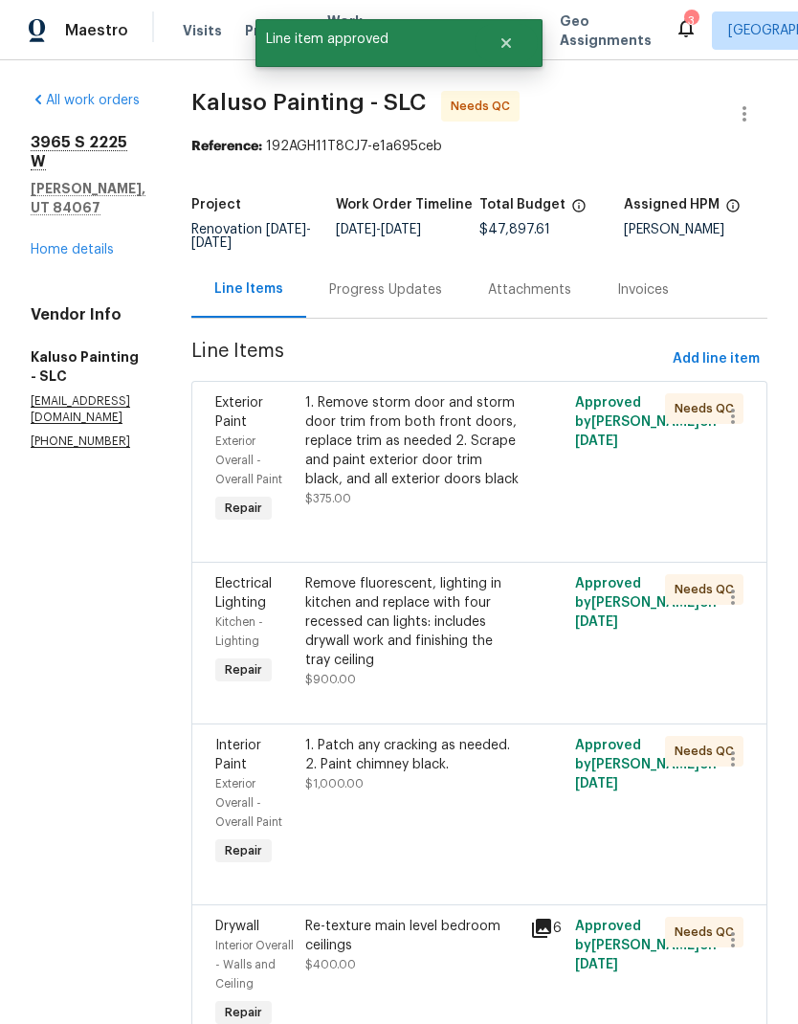
click at [445, 474] on div "1. Remove storm door and storm door trim from both front doors, replace trim as…" at bounding box center [411, 441] width 213 height 96
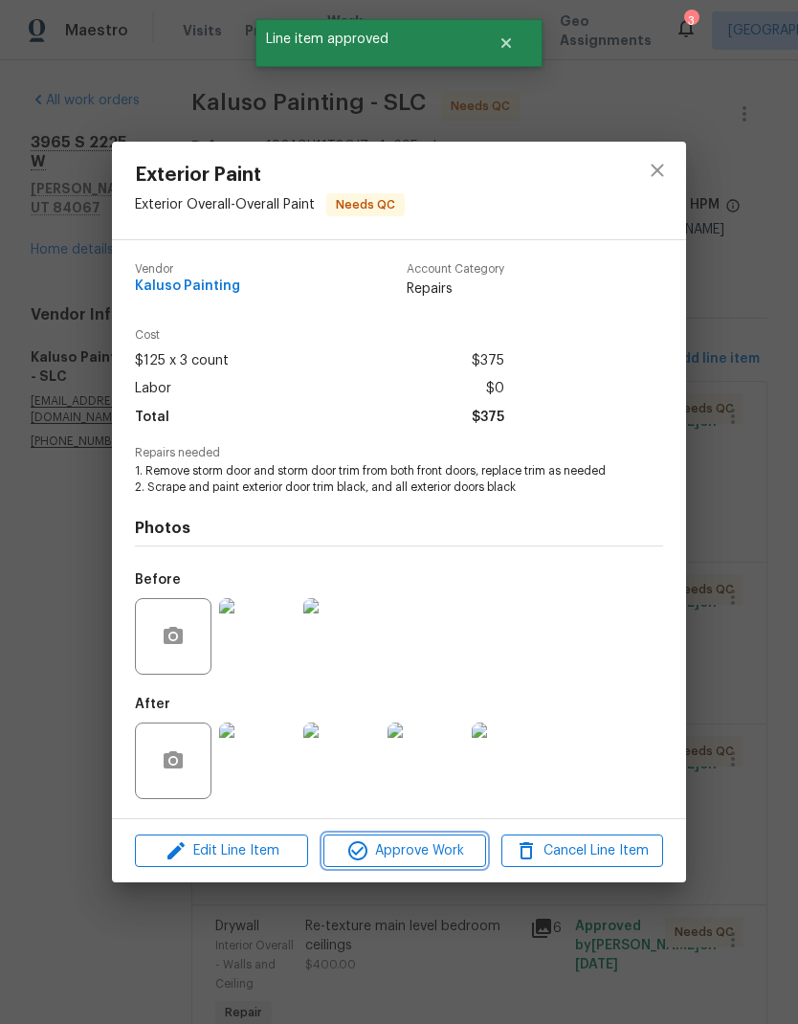
click at [451, 866] on button "Approve Work" at bounding box center [405, 852] width 162 height 34
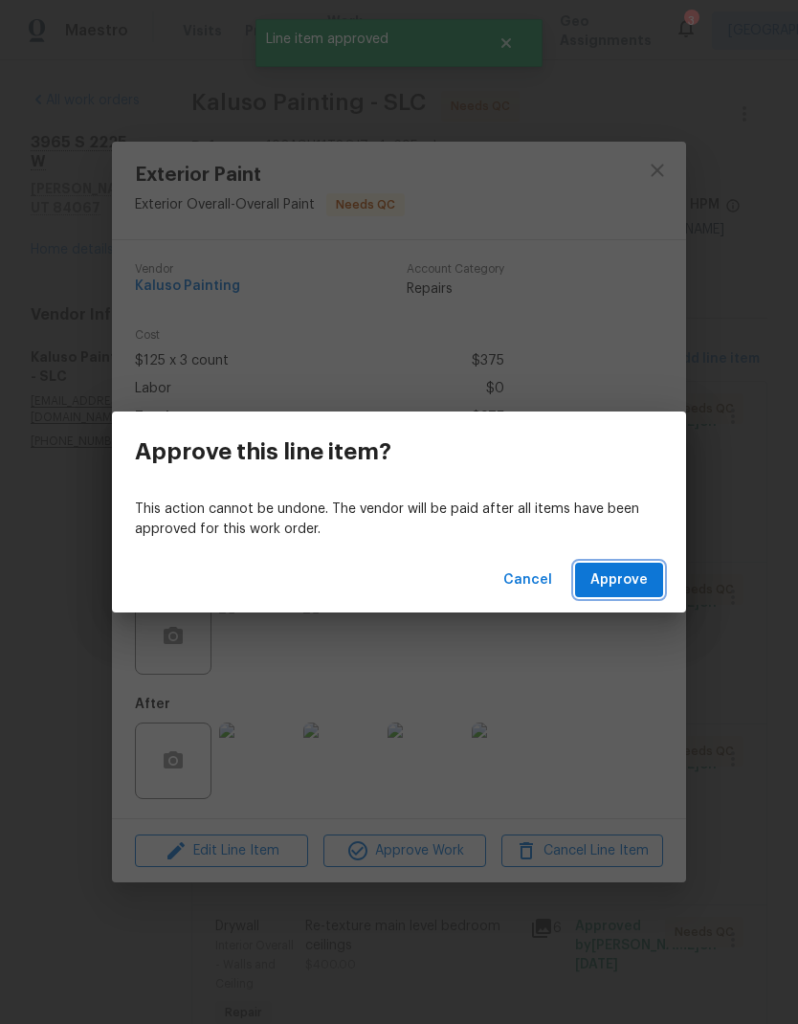
click at [633, 589] on span "Approve" at bounding box center [619, 581] width 57 height 24
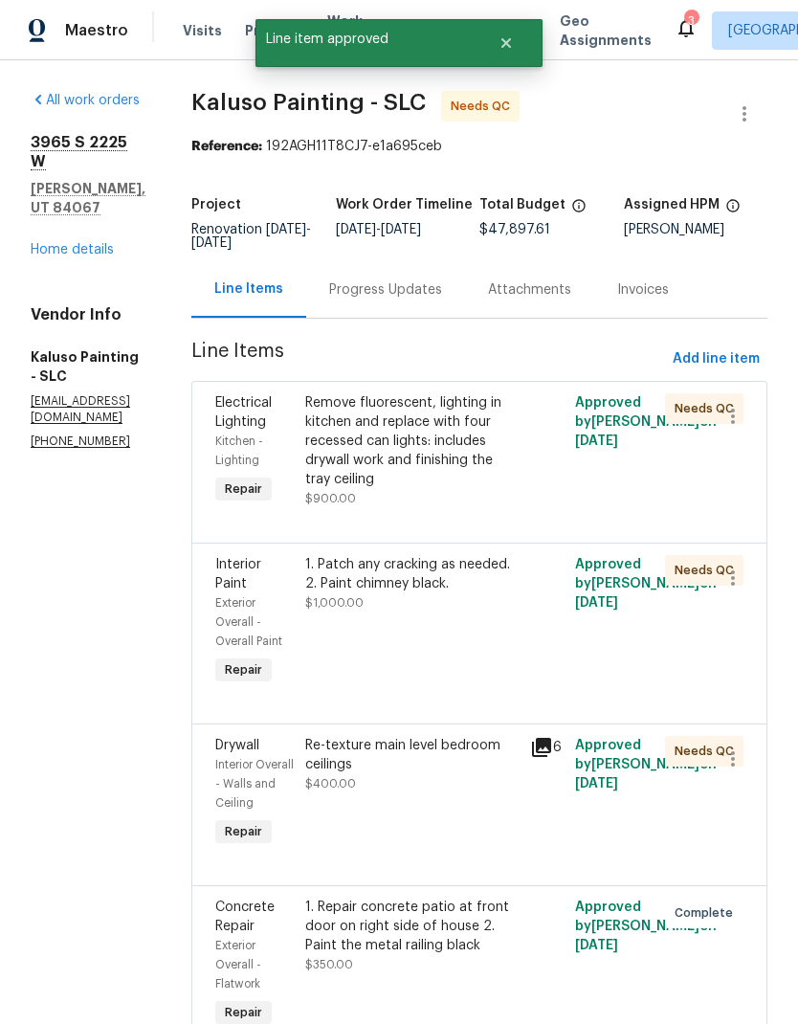
click at [462, 481] on div "Remove fluorescent, lighting in kitchen and replace with four recessed can ligh…" at bounding box center [411, 441] width 213 height 96
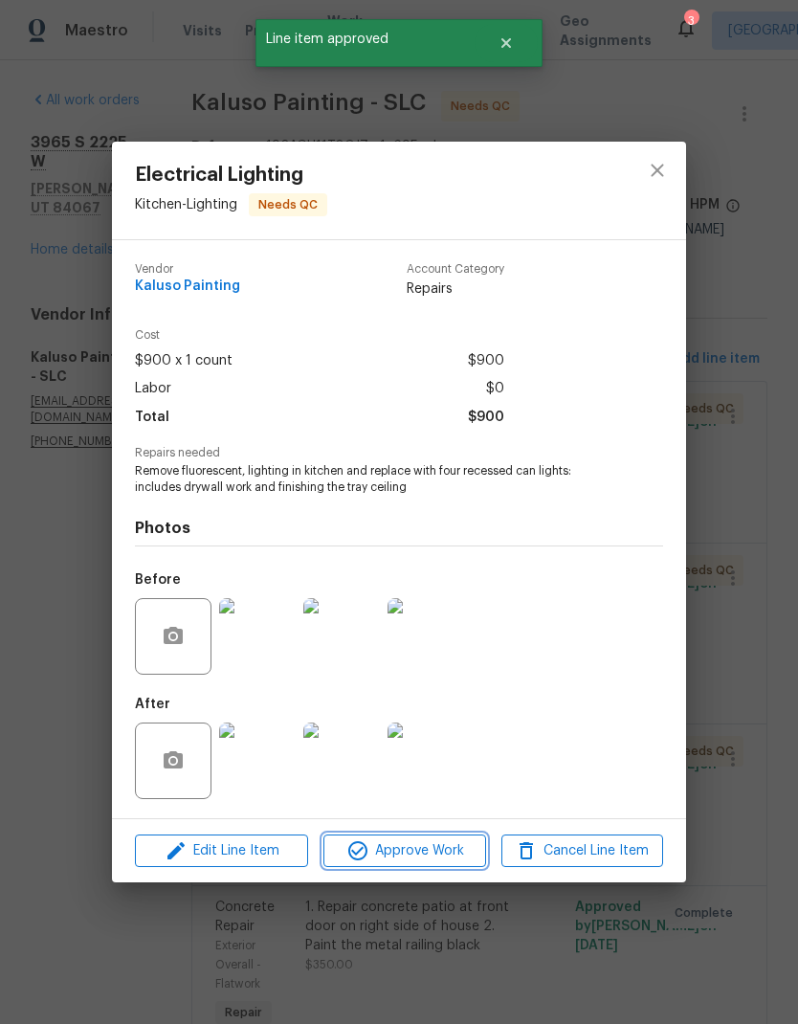
click at [455, 854] on span "Approve Work" at bounding box center [404, 852] width 150 height 24
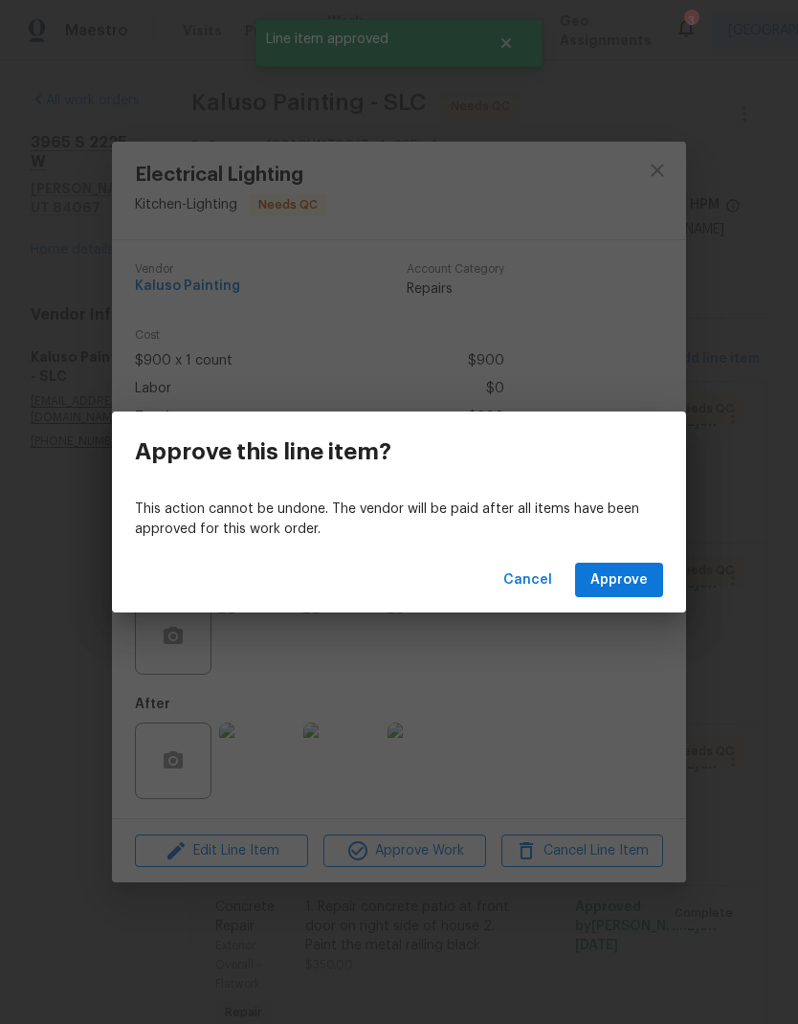
click at [629, 573] on span "Approve" at bounding box center [619, 581] width 57 height 24
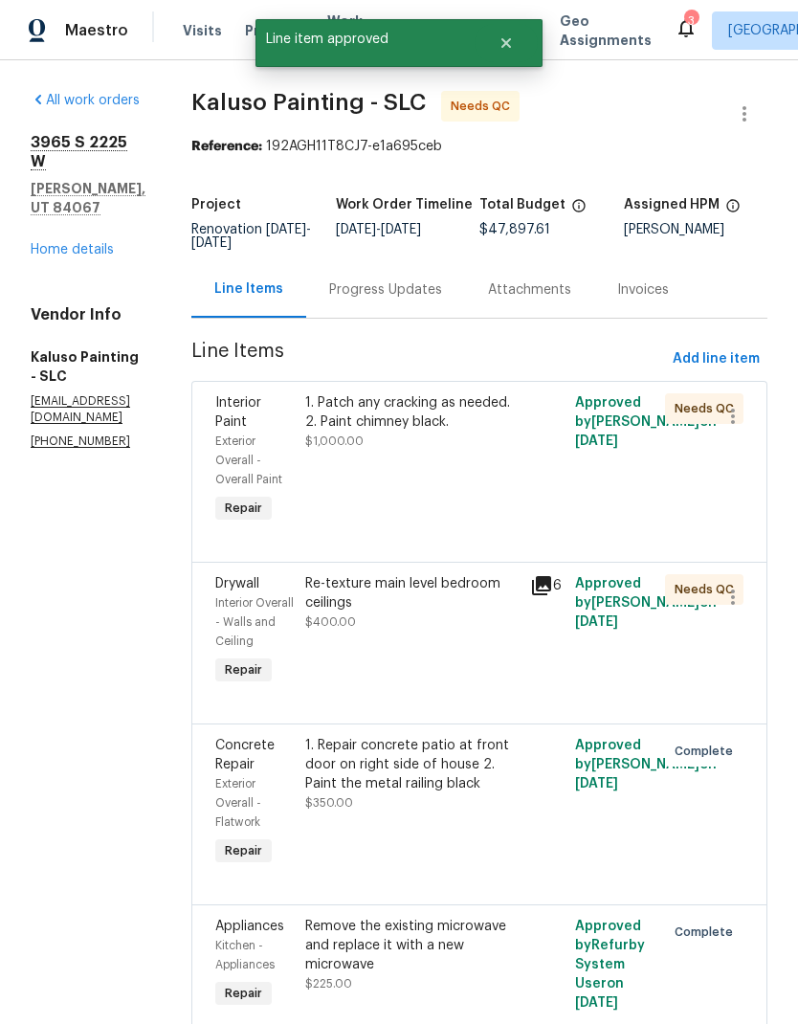
click at [432, 452] on div "1. Patch any cracking as needed. 2. Paint chimney black. $1,000.00" at bounding box center [412, 461] width 225 height 146
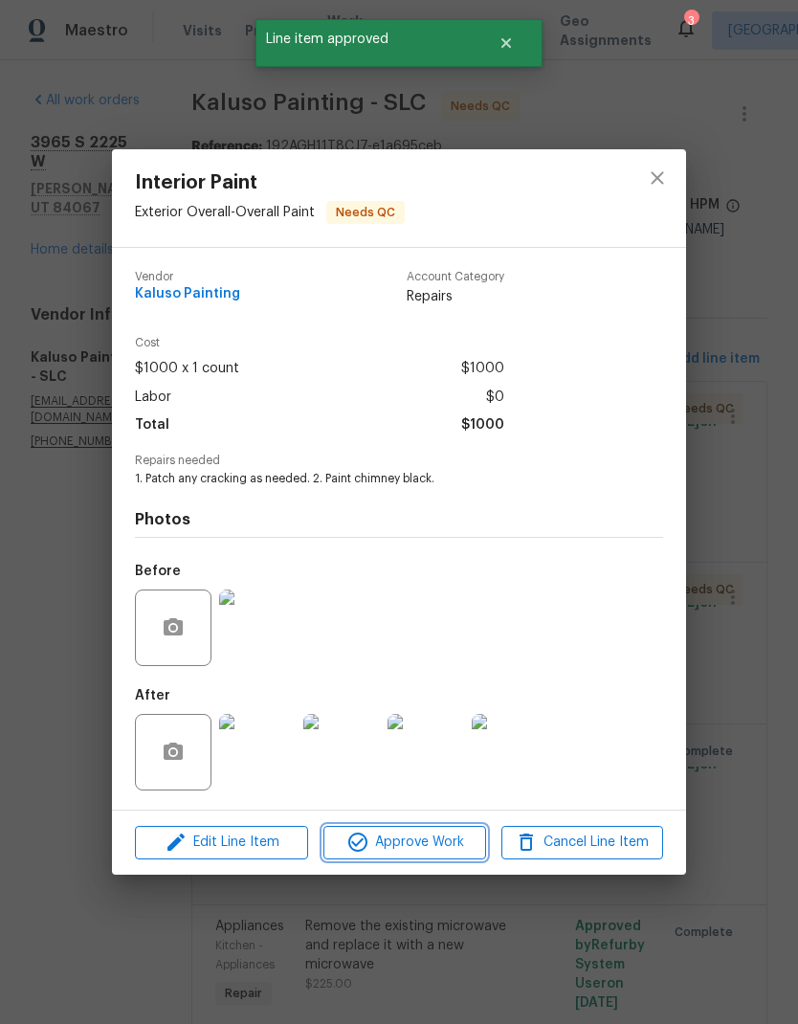
click at [448, 860] on button "Approve Work" at bounding box center [405, 843] width 162 height 34
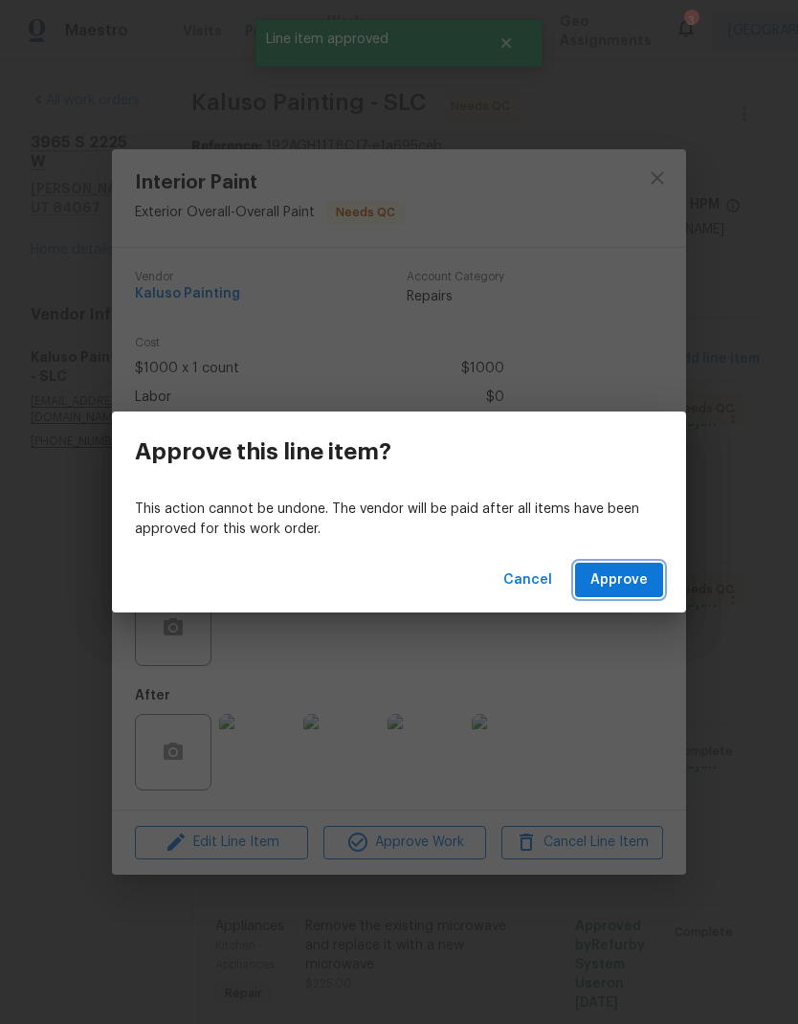
click at [651, 583] on button "Approve" at bounding box center [619, 580] width 88 height 35
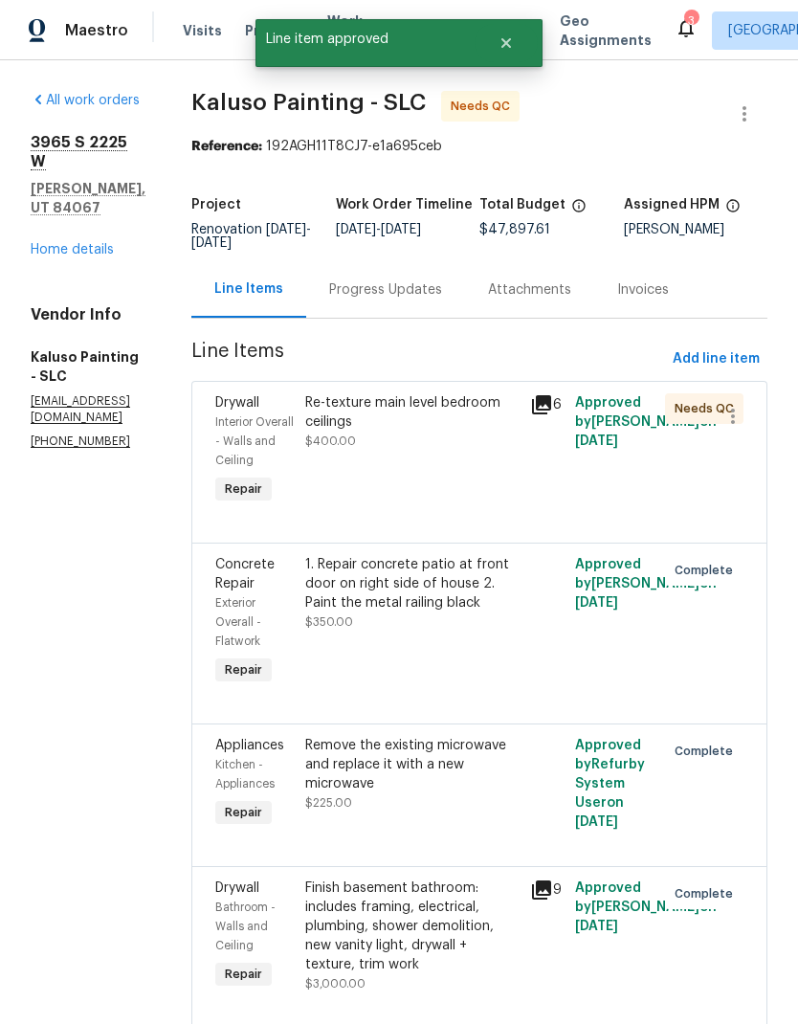
click at [418, 464] on div "Re-texture main level bedroom ceilings $400.00" at bounding box center [412, 451] width 225 height 126
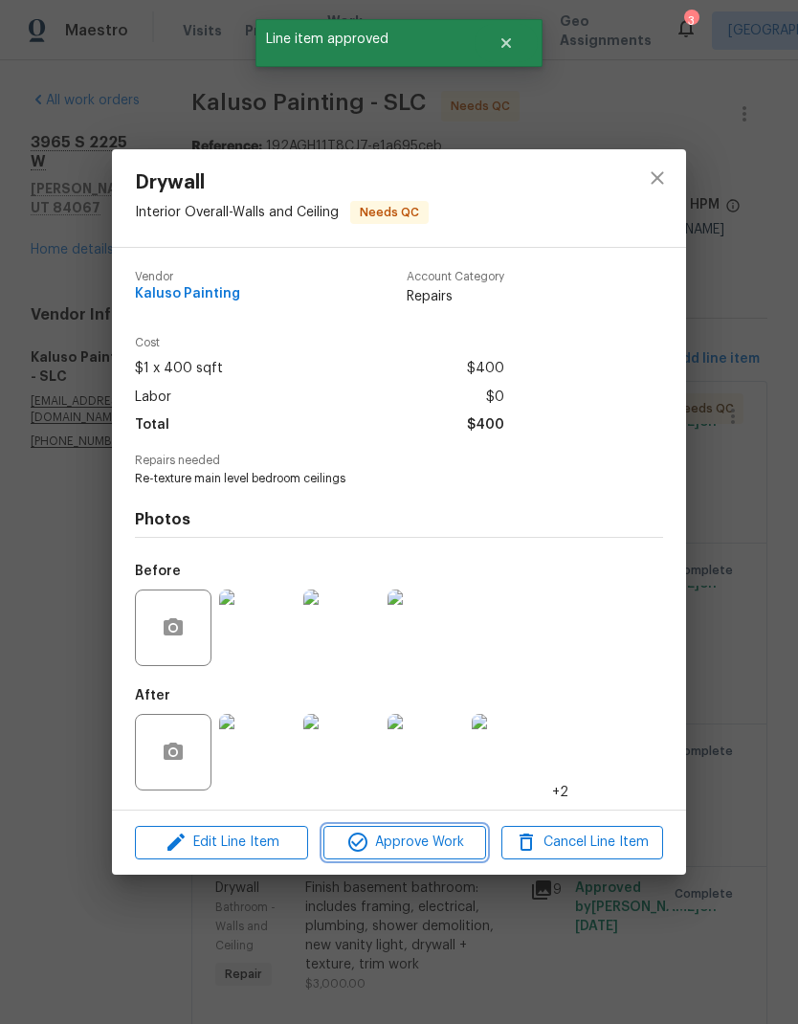
click at [438, 850] on span "Approve Work" at bounding box center [404, 843] width 150 height 24
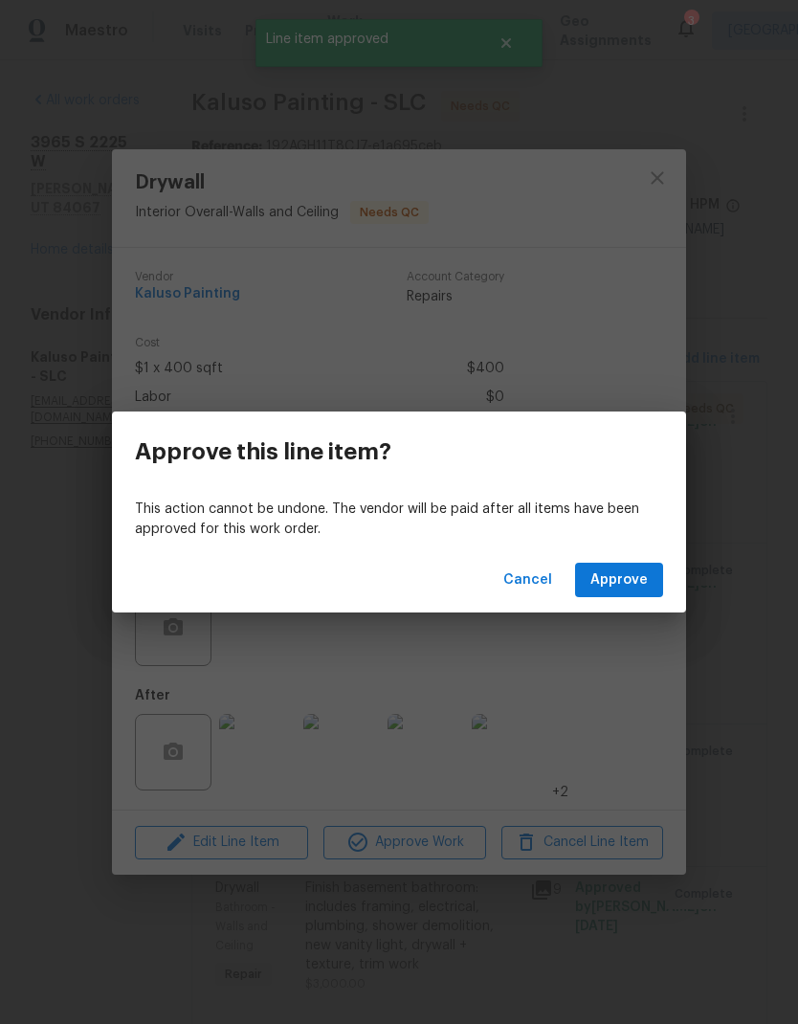
click at [625, 596] on button "Approve" at bounding box center [619, 580] width 88 height 35
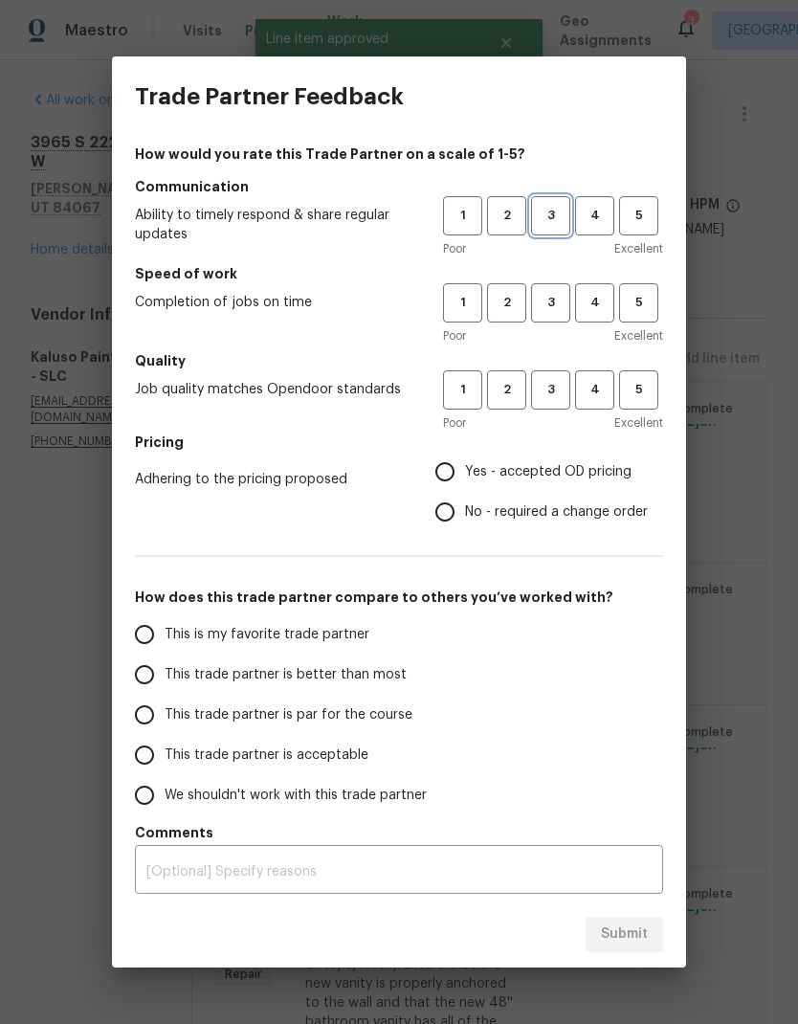
click at [559, 224] on span "3" at bounding box center [550, 216] width 35 height 22
click at [543, 317] on button "3" at bounding box center [550, 302] width 39 height 39
click at [596, 400] on span "4" at bounding box center [594, 390] width 35 height 22
click at [458, 483] on input "Yes - accepted OD pricing" at bounding box center [445, 472] width 40 height 40
radio input "true"
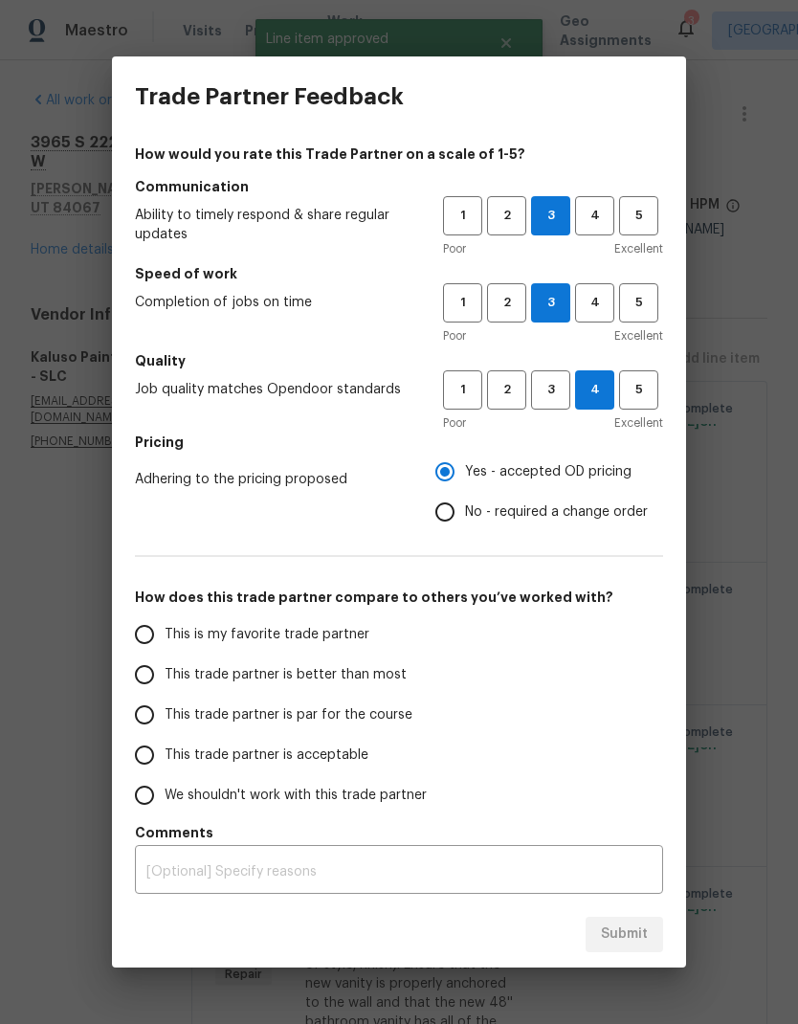
click at [148, 647] on input "This is my favorite trade partner" at bounding box center [144, 635] width 40 height 40
click at [625, 945] on span "Submit" at bounding box center [624, 935] width 47 height 24
radio input "true"
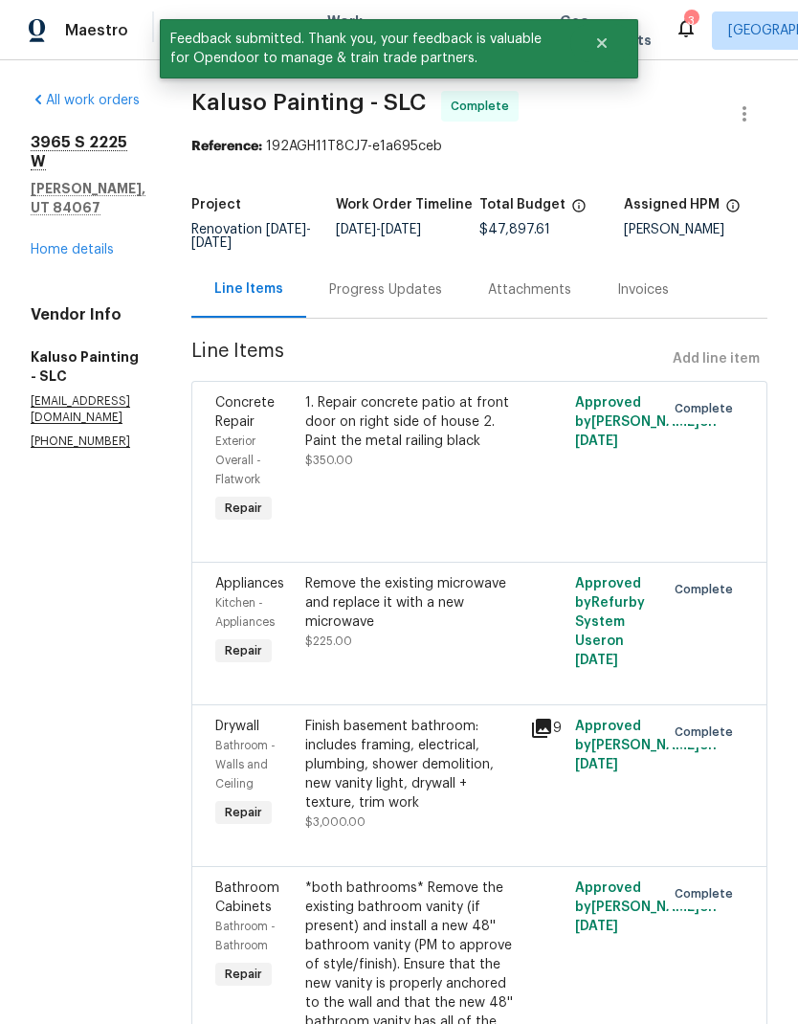
click at [84, 229] on div "All work orders [STREET_ADDRESS] Home details Vendor Info Kaluso Painting - SLC…" at bounding box center [88, 270] width 115 height 359
click at [60, 243] on link "Home details" at bounding box center [72, 249] width 83 height 13
